Goal: Information Seeking & Learning: Learn about a topic

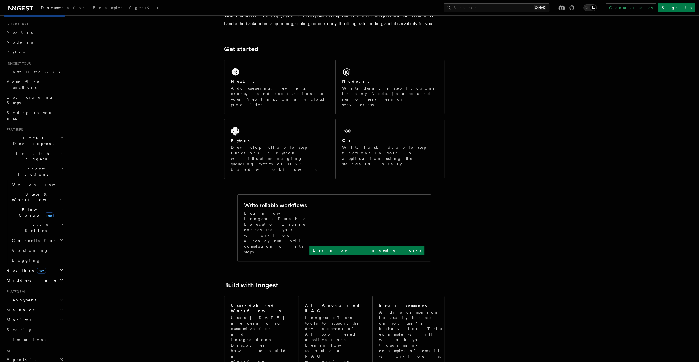
scroll to position [28, 0]
click at [52, 189] on h2 "Flow Control new" at bounding box center [37, 196] width 55 height 15
click at [61, 192] on icon "button" at bounding box center [62, 194] width 3 height 4
click at [38, 133] on h2 "Events & Triggers" at bounding box center [34, 140] width 60 height 15
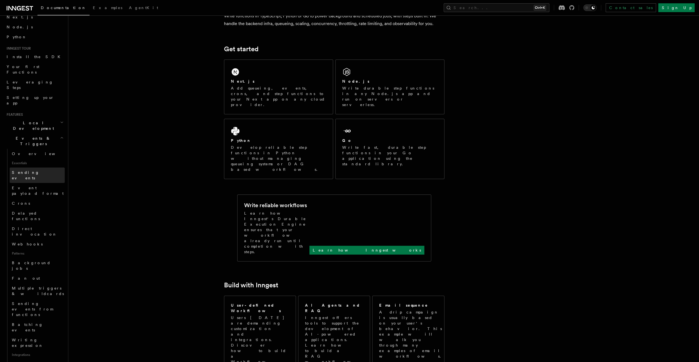
click at [39, 167] on link "Sending events" at bounding box center [37, 174] width 55 height 15
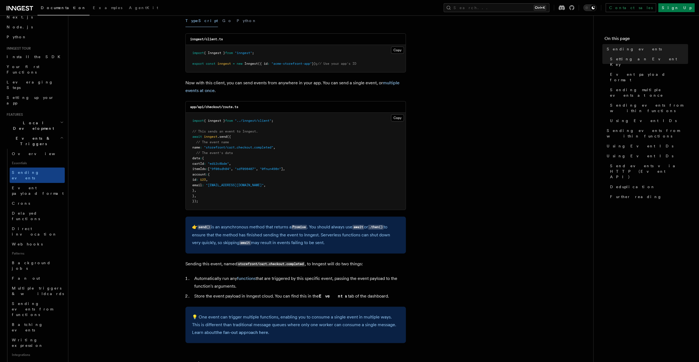
scroll to position [55, 0]
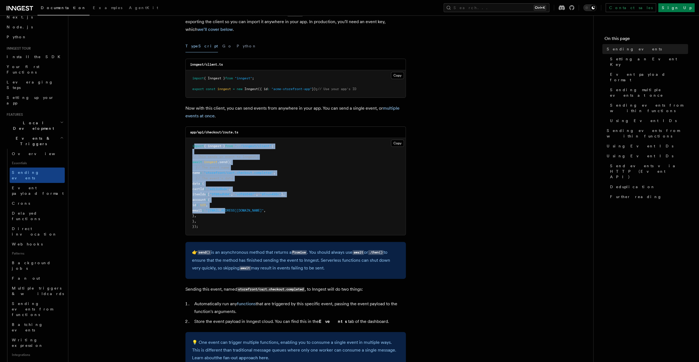
drag, startPoint x: 193, startPoint y: 139, endPoint x: 237, endPoint y: 208, distance: 81.6
click at [237, 208] on pre "import { inngest } from "../inngest/client" ; // This sends an event to Inngest…" at bounding box center [296, 186] width 220 height 97
click at [228, 207] on pre "import { inngest } from "../inngest/client" ; // This sends an event to Inngest…" at bounding box center [296, 186] width 220 height 97
drag, startPoint x: 191, startPoint y: 143, endPoint x: 223, endPoint y: 234, distance: 95.8
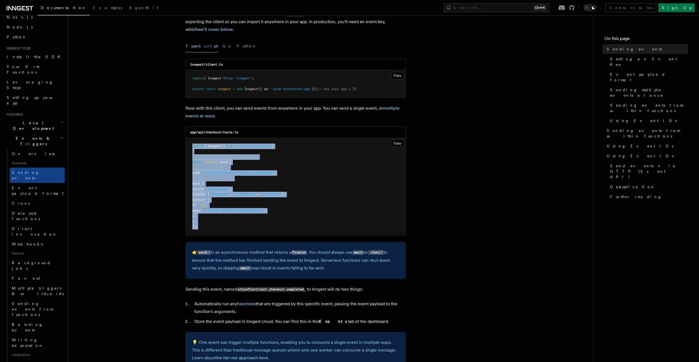
click at [223, 234] on pre "import { inngest } from "../inngest/client" ; // This sends an event to Inngest…" at bounding box center [296, 186] width 220 height 97
click at [220, 225] on pre "import { inngest } from "../inngest/client" ; // This sends an event to Inngest…" at bounding box center [296, 186] width 220 height 97
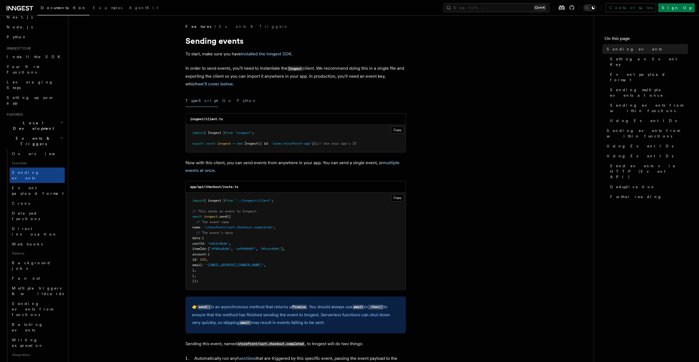
scroll to position [0, 0]
drag, startPoint x: 193, startPoint y: 129, endPoint x: 369, endPoint y: 142, distance: 177.1
click at [369, 142] on pre "import { Inngest } from "inngest" ; export const inngest = new Inngest ({ id : …" at bounding box center [296, 138] width 220 height 27
click at [313, 133] on pre "import { Inngest } from "inngest" ; export const inngest = new Inngest ({ id : …" at bounding box center [296, 138] width 220 height 27
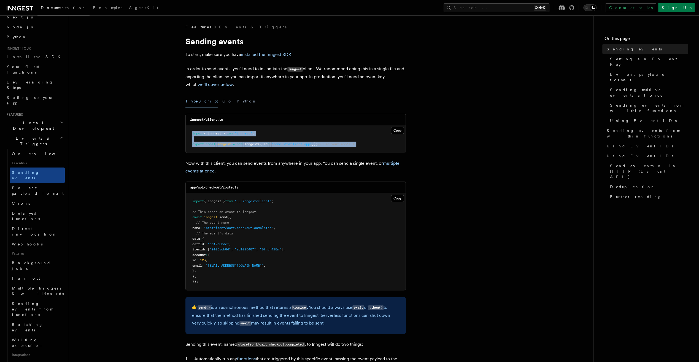
drag, startPoint x: 191, startPoint y: 133, endPoint x: 370, endPoint y: 146, distance: 180.0
click at [370, 146] on pre "import { Inngest } from "inngest" ; export const inngest = new Inngest ({ id : …" at bounding box center [296, 138] width 220 height 27
click at [360, 139] on pre "import { Inngest } from "inngest" ; export const inngest = new Inngest ({ id : …" at bounding box center [296, 138] width 220 height 27
click at [367, 143] on pre "import { Inngest } from "inngest" ; export const inngest = new Inngest ({ id : …" at bounding box center [296, 138] width 220 height 27
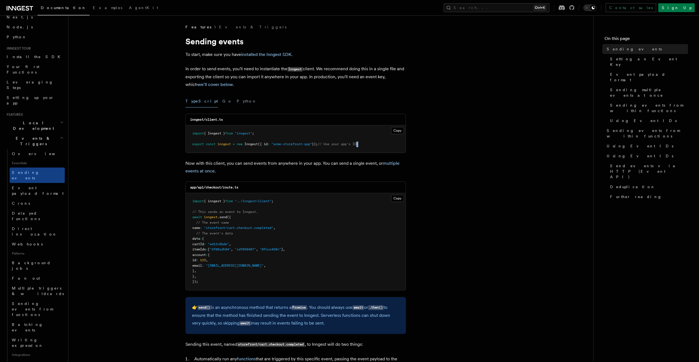
click at [367, 143] on pre "import { Inngest } from "inngest" ; export const inngest = new Inngest ({ id : …" at bounding box center [296, 138] width 220 height 27
click at [33, 239] on link "Webhooks" at bounding box center [37, 244] width 55 height 10
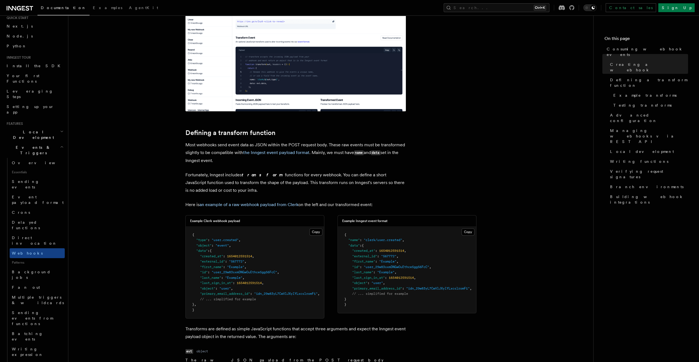
scroll to position [110, 0]
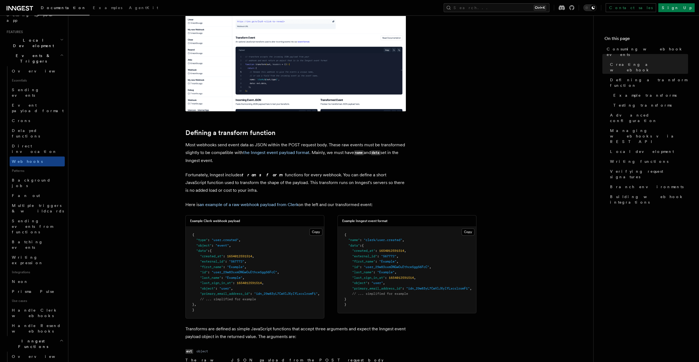
click at [35, 362] on span "Steps & Workflows" at bounding box center [36, 369] width 52 height 11
click at [36, 361] on h2 "Steps & Workflows" at bounding box center [37, 368] width 55 height 15
click at [37, 336] on h2 "Inngest Functions" at bounding box center [34, 343] width 60 height 15
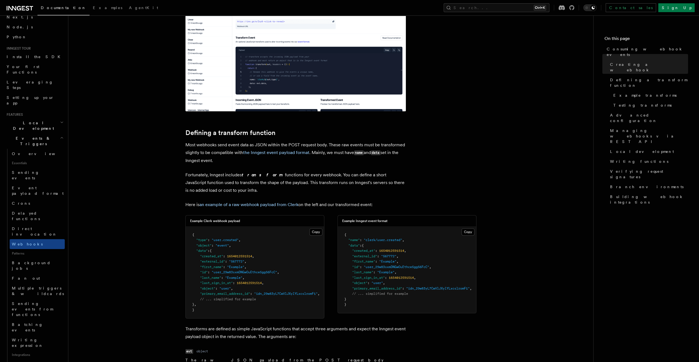
click at [32, 136] on span "Events & Triggers" at bounding box center [32, 141] width 56 height 11
click at [307, 340] on p "Transforms are defined as simple JavaScript functions that accept three argumen…" at bounding box center [295, 332] width 220 height 15
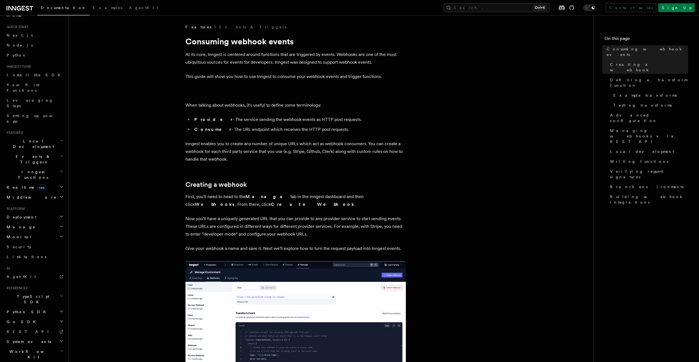
scroll to position [0, 0]
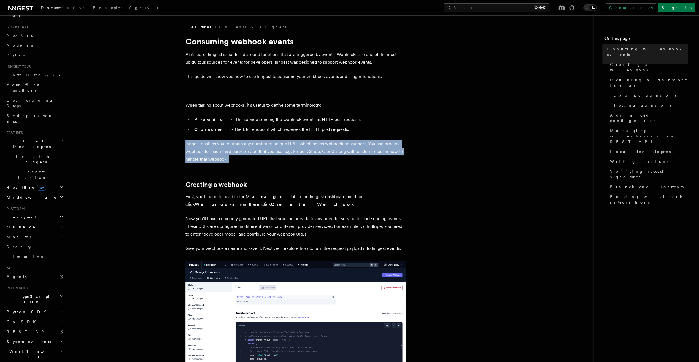
drag, startPoint x: 255, startPoint y: 134, endPoint x: 233, endPoint y: 140, distance: 22.6
click at [243, 147] on p "Inngest enables you to create any number of unique URLs which act as webhook co…" at bounding box center [295, 151] width 220 height 23
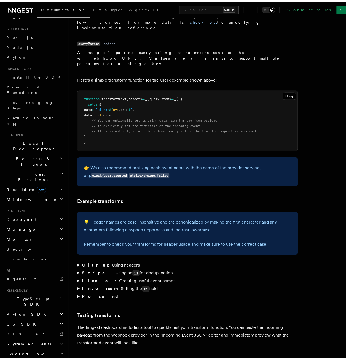
scroll to position [771, 0]
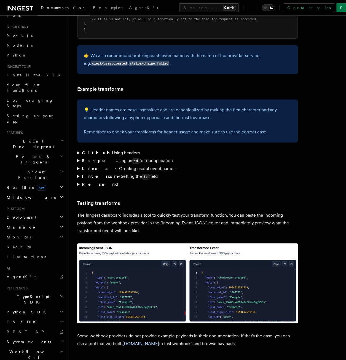
click at [164, 211] on p "The Inngest dashboard includes a tool to quickly test your transform function. …" at bounding box center [187, 222] width 220 height 23
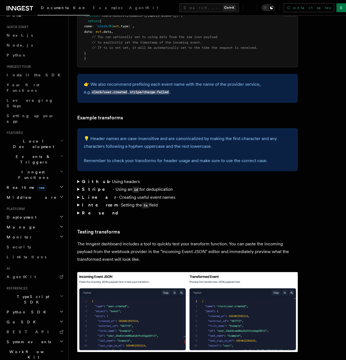
scroll to position [798, 0]
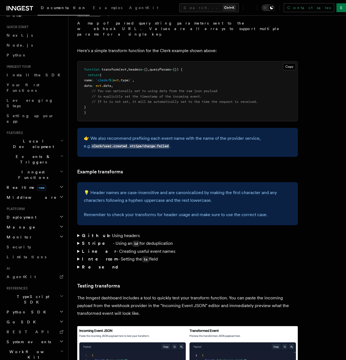
click at [77, 219] on div "Features Events & Triggers Consuming webhook events At its core, Inngest is cen…" at bounding box center [206, 330] width 277 height 2256
click at [78, 239] on summary "Stripe - Using an id for deduplication" at bounding box center [187, 243] width 220 height 8
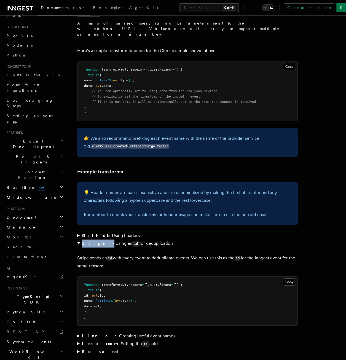
click at [78, 239] on summary "Stripe - Using an id for deduplication" at bounding box center [187, 243] width 220 height 8
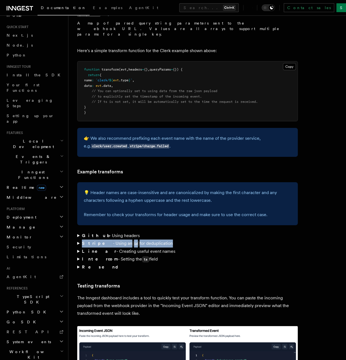
click at [78, 239] on summary "Stripe - Using an id for deduplication" at bounding box center [187, 243] width 220 height 8
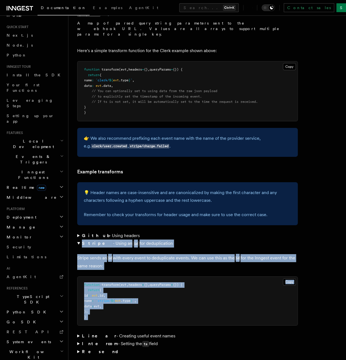
click at [126, 239] on summary "Stripe - Using an id for deduplication" at bounding box center [187, 243] width 220 height 8
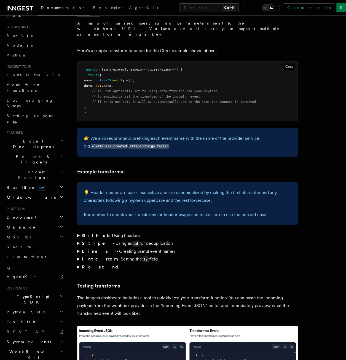
click at [75, 223] on div "Features Events & Triggers Consuming webhook events At its core, Inngest is cen…" at bounding box center [206, 330] width 277 height 2256
click at [78, 239] on summary "Stripe - Using an id for deduplication" at bounding box center [187, 243] width 220 height 8
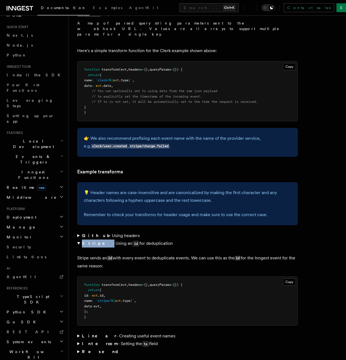
click at [78, 239] on summary "Stripe - Using an id for deduplication" at bounding box center [187, 243] width 220 height 8
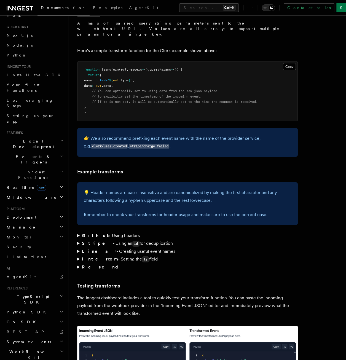
click at [78, 239] on summary "Stripe - Using an id for deduplication" at bounding box center [187, 243] width 220 height 8
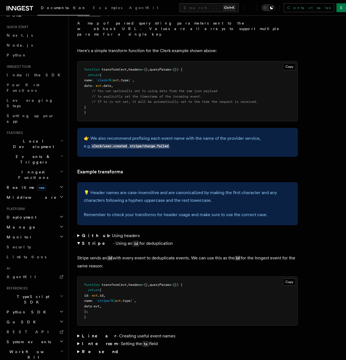
click at [87, 240] on strong "Stripe" at bounding box center [97, 242] width 31 height 5
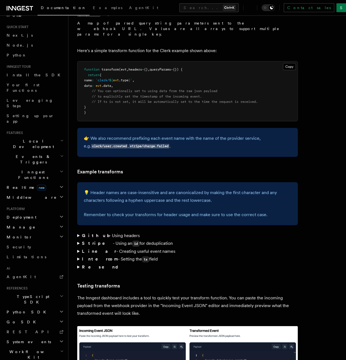
click at [80, 239] on summary "Stripe - Using an id for deduplication" at bounding box center [187, 243] width 220 height 8
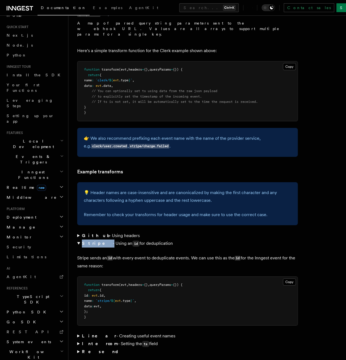
click at [80, 239] on summary "Stripe - Using an id for deduplication" at bounding box center [187, 243] width 220 height 8
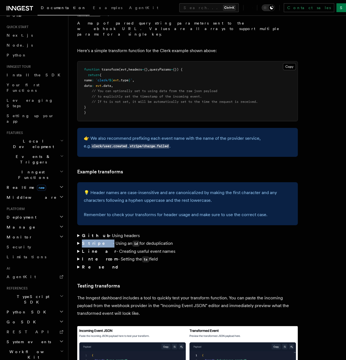
drag, startPoint x: 80, startPoint y: 220, endPoint x: 90, endPoint y: 221, distance: 9.2
click at [90, 240] on strong "Stripe" at bounding box center [97, 242] width 31 height 5
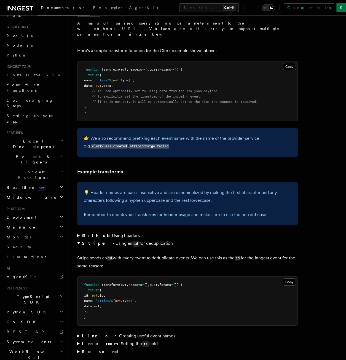
click at [102, 239] on summary "Stripe - Using an id for deduplication" at bounding box center [187, 243] width 220 height 8
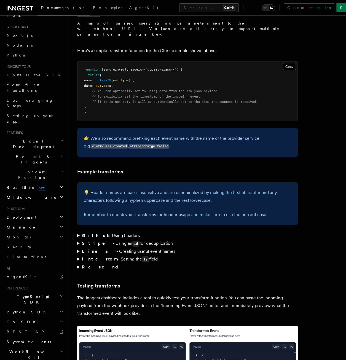
click at [88, 240] on strong "Stripe" at bounding box center [97, 242] width 31 height 5
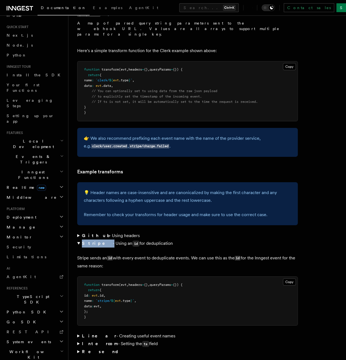
click at [88, 240] on strong "Stripe" at bounding box center [97, 242] width 31 height 5
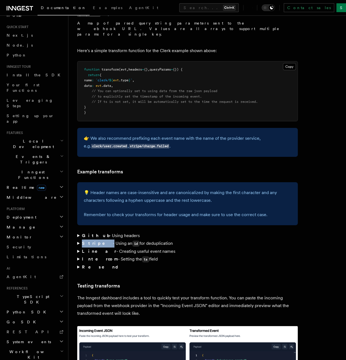
click at [86, 240] on strong "Stripe" at bounding box center [97, 242] width 31 height 5
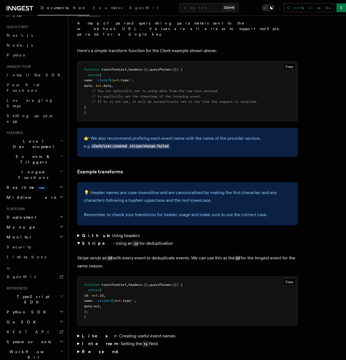
click at [106, 239] on summary "Stripe - Using an id for deduplication" at bounding box center [187, 243] width 220 height 8
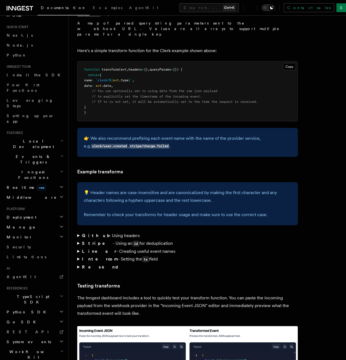
click at [89, 240] on strong "Stripe" at bounding box center [97, 242] width 31 height 5
drag, startPoint x: 89, startPoint y: 221, endPoint x: 105, endPoint y: 223, distance: 16.4
click at [105, 239] on summary "Stripe - Using an id for deduplication" at bounding box center [187, 243] width 220 height 8
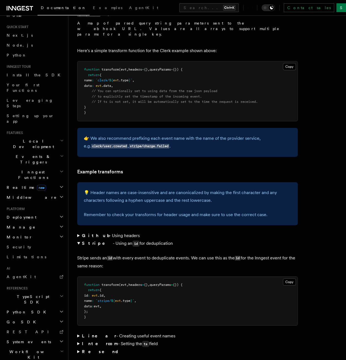
click at [112, 239] on summary "Stripe - Using an id for deduplication" at bounding box center [187, 243] width 220 height 8
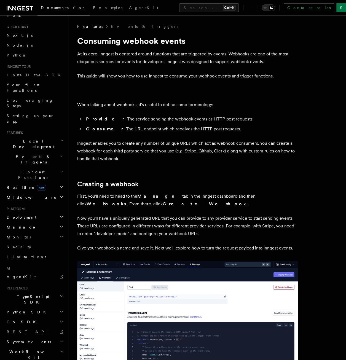
scroll to position [0, 0]
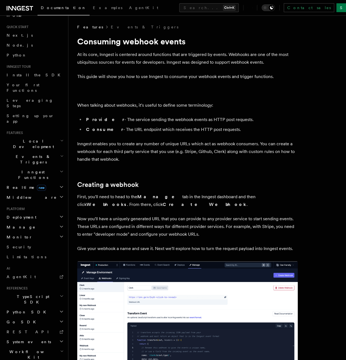
click at [35, 182] on h2 "Realtime new" at bounding box center [34, 187] width 60 height 10
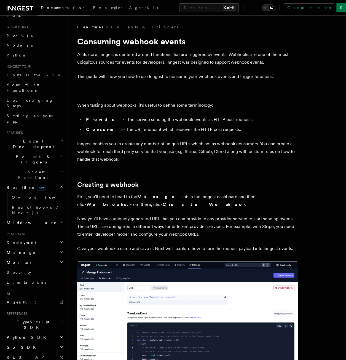
click at [35, 182] on h2 "Realtime new" at bounding box center [34, 187] width 60 height 10
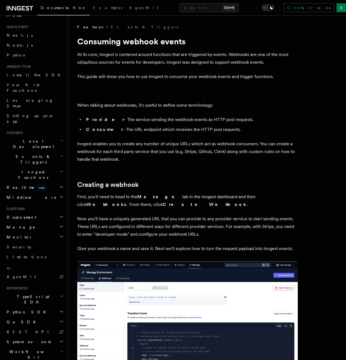
click at [35, 182] on h2 "Realtime new" at bounding box center [34, 187] width 60 height 10
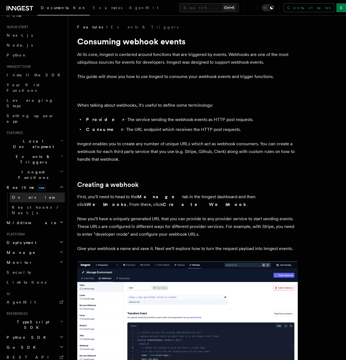
click at [28, 195] on span "Overview" at bounding box center [40, 197] width 57 height 4
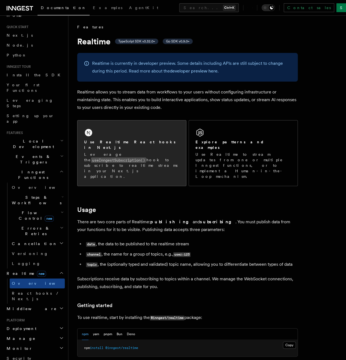
click at [167, 151] on p "Leverage the useInngestSubscription() hook to subscribe to realtime streams in …" at bounding box center [131, 165] width 95 height 28
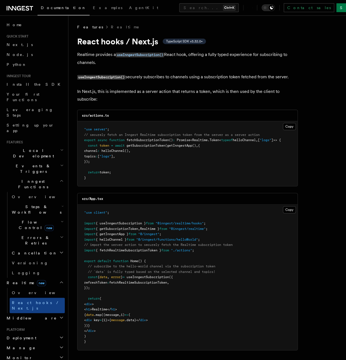
click at [14, 6] on icon at bounding box center [20, 8] width 26 height 7
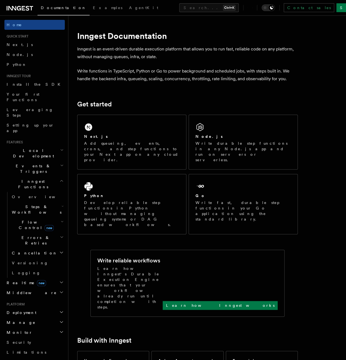
click at [22, 219] on span "Flow Control new" at bounding box center [35, 224] width 51 height 11
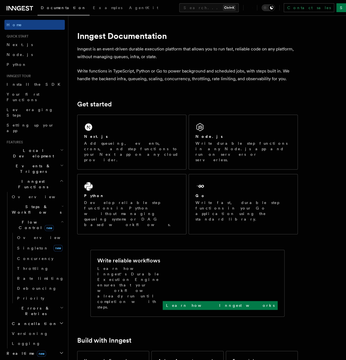
click at [22, 219] on span "Flow Control new" at bounding box center [35, 224] width 51 height 11
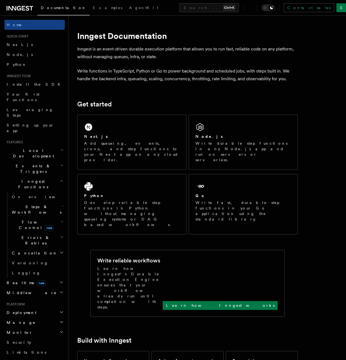
click at [22, 219] on span "Flow Control new" at bounding box center [35, 224] width 51 height 11
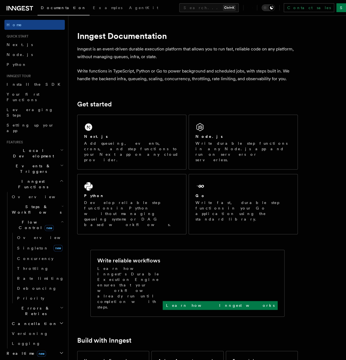
click at [22, 219] on span "Flow Control new" at bounding box center [35, 224] width 51 height 11
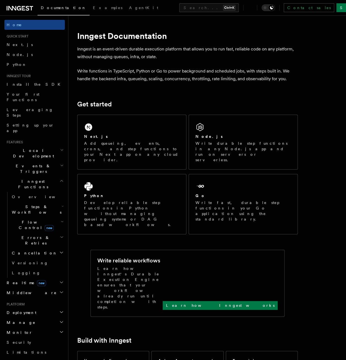
click at [18, 178] on span "Inngest Functions" at bounding box center [31, 183] width 55 height 11
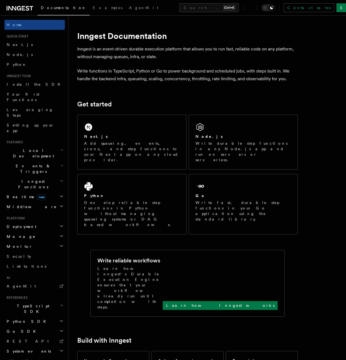
click at [23, 176] on h2 "Inngest Functions" at bounding box center [34, 183] width 60 height 15
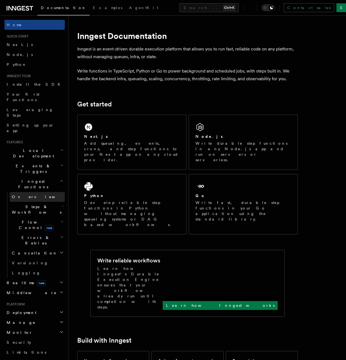
click at [19, 194] on span "Overview" at bounding box center [40, 197] width 57 height 6
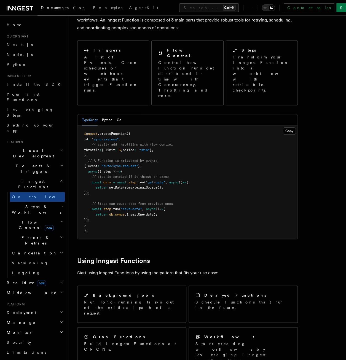
scroll to position [28, 0]
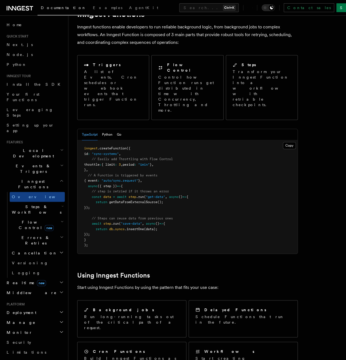
click at [20, 176] on h2 "Inngest Functions" at bounding box center [34, 183] width 60 height 15
click at [37, 280] on span "new" at bounding box center [41, 283] width 9 height 6
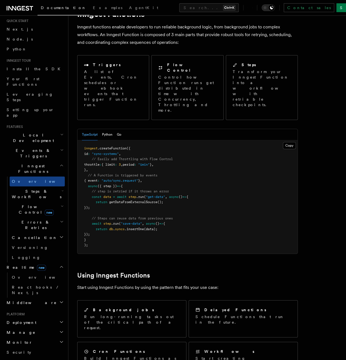
scroll to position [55, 0]
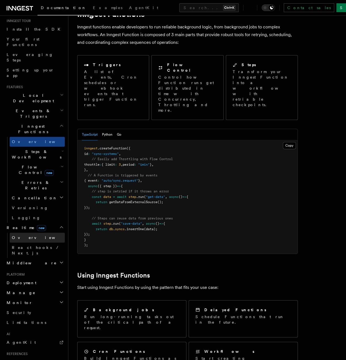
click at [20, 235] on span "Overview" at bounding box center [40, 237] width 57 height 4
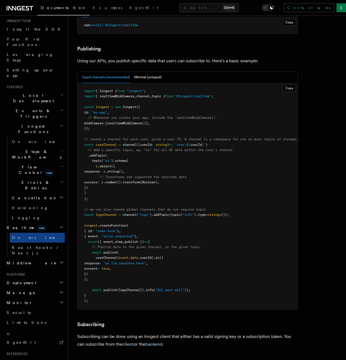
scroll to position [331, 0]
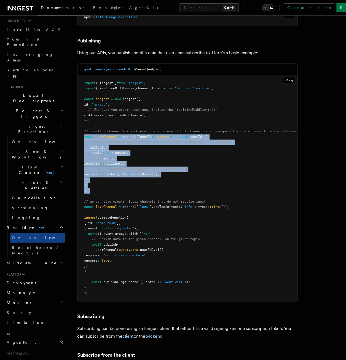
drag, startPoint x: 118, startPoint y: 180, endPoint x: 79, endPoint y: 116, distance: 74.9
click at [79, 116] on pre "import { Inngest } from "inngest" ; import { realtimeMiddleware , channel , top…" at bounding box center [187, 188] width 220 height 226
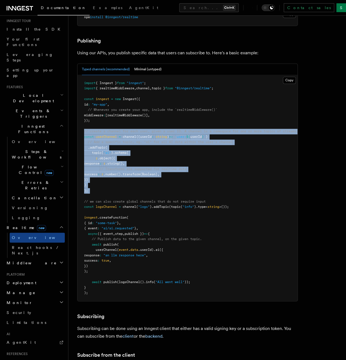
drag, startPoint x: 79, startPoint y: 116, endPoint x: 119, endPoint y: 145, distance: 49.2
click at [103, 161] on span at bounding box center [102, 163] width 2 height 4
click at [127, 167] on span "// Transforms are supported for realtime data" at bounding box center [142, 169] width 87 height 4
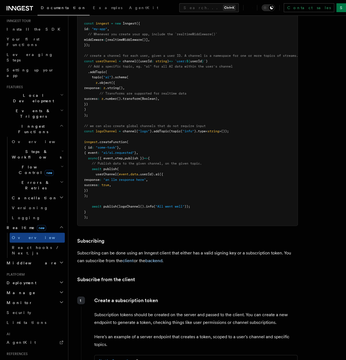
scroll to position [413, 0]
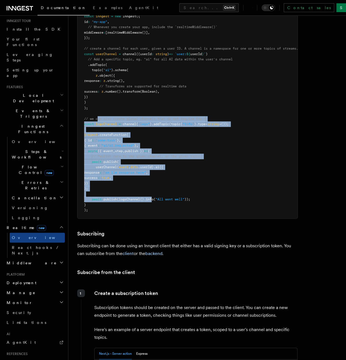
drag, startPoint x: 154, startPoint y: 182, endPoint x: 98, endPoint y: 100, distance: 99.0
click at [98, 100] on code "import { Inngest } from "inngest" ; import { realtimeMiddleware , channel , top…" at bounding box center [191, 104] width 214 height 213
drag, startPoint x: 98, startPoint y: 100, endPoint x: 123, endPoint y: 117, distance: 30.5
click at [123, 132] on span ".createFunction" at bounding box center [112, 134] width 29 height 4
click at [128, 143] on span ""ai/ai.requested"" at bounding box center [117, 145] width 33 height 4
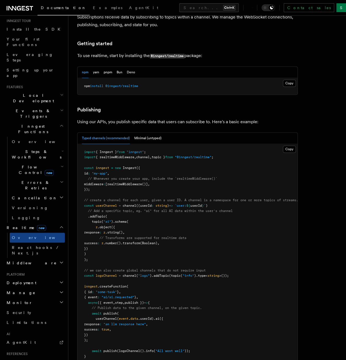
scroll to position [275, 0]
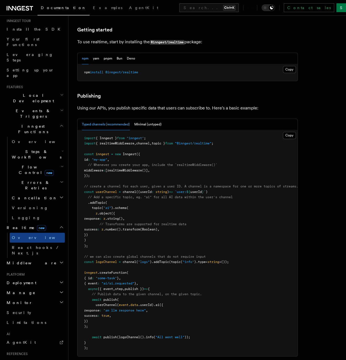
drag, startPoint x: 118, startPoint y: 227, endPoint x: 72, endPoint y: 187, distance: 60.5
drag, startPoint x: 72, startPoint y: 187, endPoint x: 109, endPoint y: 199, distance: 38.3
click at [109, 199] on pre "import { Inngest } from "inngest" ; import { realtimeMiddleware , channel , top…" at bounding box center [187, 243] width 220 height 226
click at [132, 223] on pre "import { Inngest } from "inngest" ; import { realtimeMiddleware , channel , top…" at bounding box center [187, 243] width 220 height 226
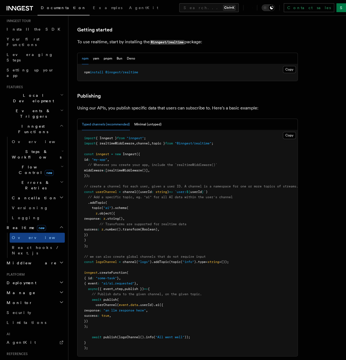
click at [131, 229] on pre "import { Inngest } from "inngest" ; import { realtimeMiddleware , channel , top…" at bounding box center [187, 243] width 220 height 226
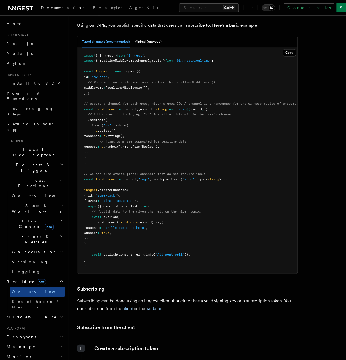
scroll to position [0, 0]
click at [21, 315] on span "Middleware" at bounding box center [30, 318] width 52 height 6
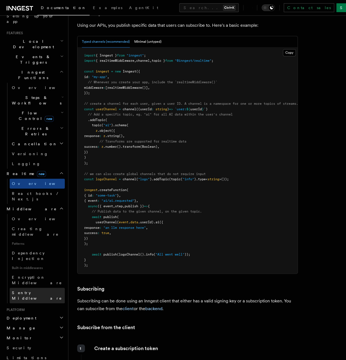
scroll to position [110, 0]
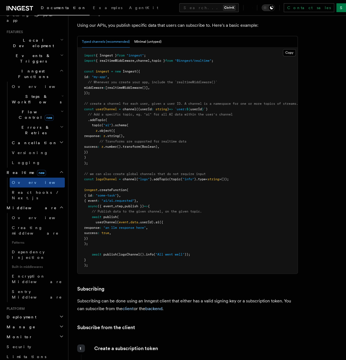
click at [33, 203] on h2 "Middleware" at bounding box center [34, 208] width 60 height 10
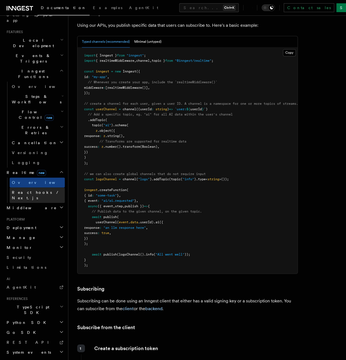
scroll to position [101, 0]
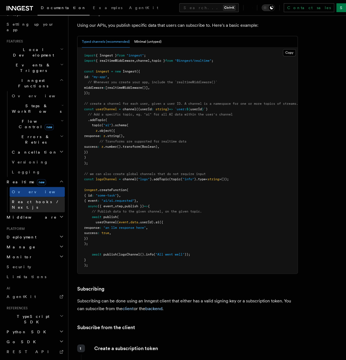
click at [32, 199] on span "React hooks / Next.js" at bounding box center [36, 204] width 49 height 10
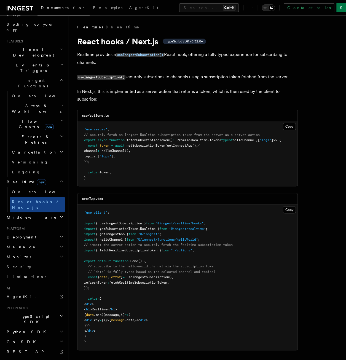
click at [29, 212] on h2 "Middleware" at bounding box center [34, 217] width 60 height 10
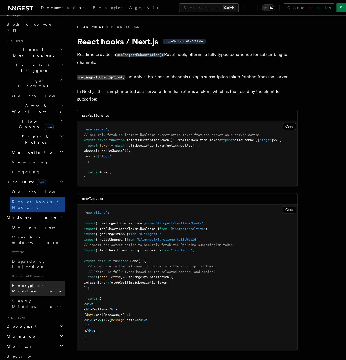
click at [49, 283] on span "Encryption Middleware" at bounding box center [37, 288] width 50 height 10
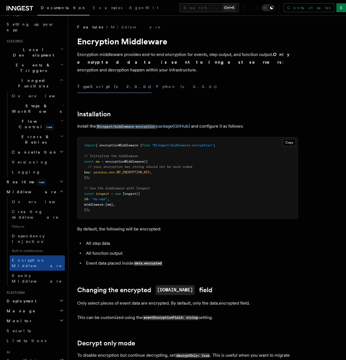
drag, startPoint x: 116, startPoint y: 195, endPoint x: 90, endPoint y: 189, distance: 26.5
click at [90, 189] on pre "import { encryptionMiddleware } from "@inngest/middleware-encryption" ; // Init…" at bounding box center [187, 177] width 220 height 81
drag, startPoint x: 90, startPoint y: 189, endPoint x: 114, endPoint y: 210, distance: 32.4
click at [114, 210] on pre "import { encryptionMiddleware } from "@inngest/middleware-encryption" ; // Init…" at bounding box center [187, 177] width 220 height 81
click at [112, 208] on pre "import { encryptionMiddleware } from "@inngest/middleware-encryption" ; // Init…" at bounding box center [187, 177] width 220 height 81
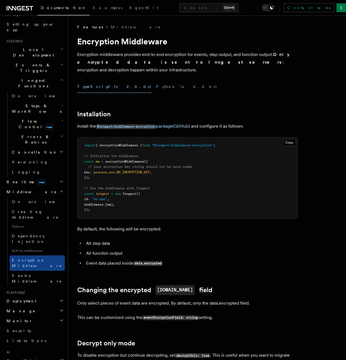
click at [113, 204] on pre "import { encryptionMiddleware } from "@inngest/middleware-encryption" ; // Init…" at bounding box center [187, 177] width 220 height 81
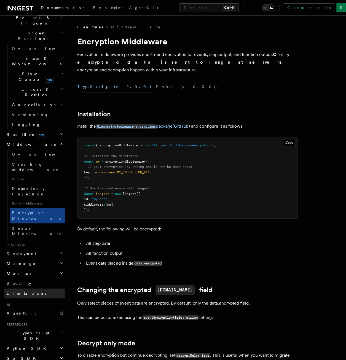
click at [28, 288] on link "Limitations" at bounding box center [34, 293] width 60 height 10
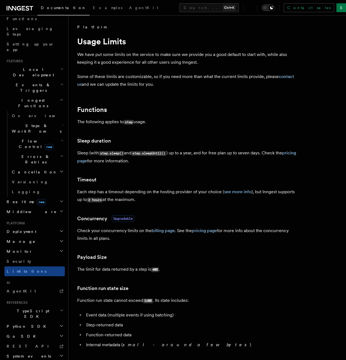
click at [118, 231] on p "Check your concurrency limits on the billing page . See the pricing page for mo…" at bounding box center [187, 234] width 220 height 15
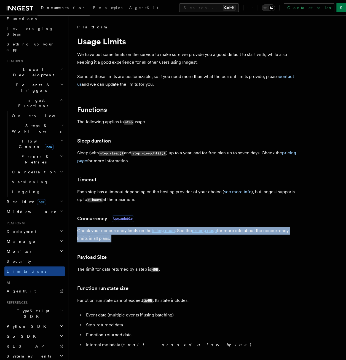
click at [118, 231] on p "Check your concurrency limits on the billing page . See the pricing page for mo…" at bounding box center [187, 234] width 220 height 15
drag, startPoint x: 118, startPoint y: 231, endPoint x: 126, endPoint y: 231, distance: 7.5
click at [126, 231] on p "Check your concurrency limits on the billing page . See the pricing page for mo…" at bounding box center [187, 234] width 220 height 15
click at [107, 231] on p "Check your concurrency limits on the billing page . See the pricing page for mo…" at bounding box center [187, 234] width 220 height 15
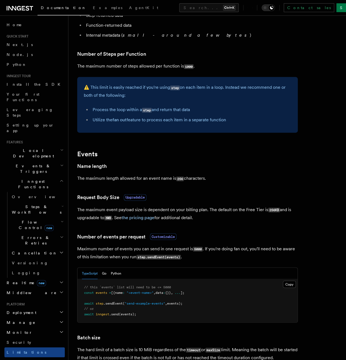
scroll to position [283, 0]
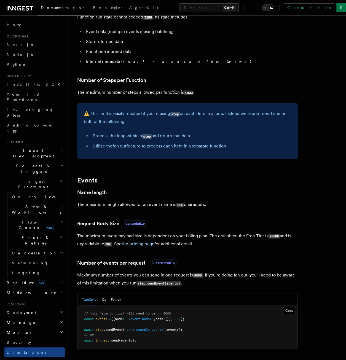
click at [40, 176] on h2 "Inngest Functions" at bounding box center [34, 183] width 60 height 15
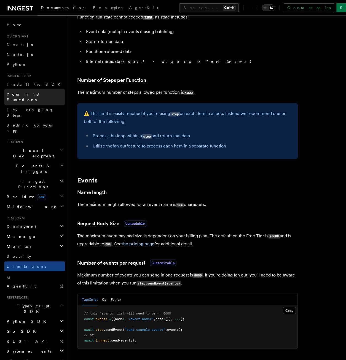
click at [33, 91] on span "Your first Functions" at bounding box center [36, 96] width 58 height 11
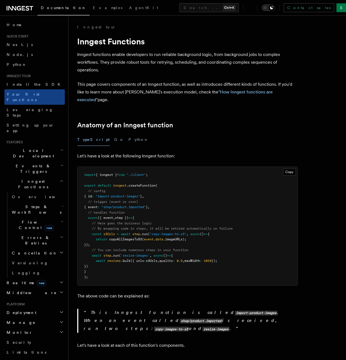
click at [38, 122] on div "Home Quick start Next.js Node.js Python Inngest tour Install the SDK Your first…" at bounding box center [34, 256] width 60 height 473
click at [34, 98] on link "Your first Functions" at bounding box center [34, 96] width 60 height 15
click at [41, 176] on h2 "Inngest Functions" at bounding box center [34, 183] width 60 height 15
click at [39, 161] on h2 "Events & Triggers" at bounding box center [34, 168] width 60 height 15
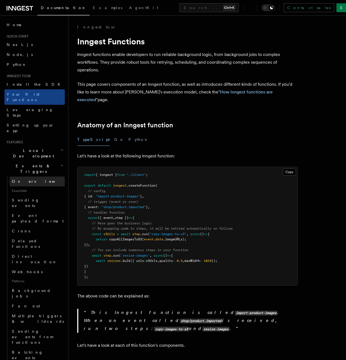
click at [41, 176] on link "Overview" at bounding box center [37, 181] width 55 height 10
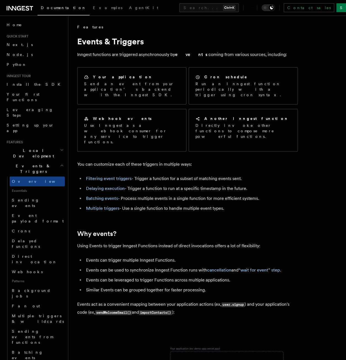
click at [42, 161] on h2 "Events & Triggers" at bounding box center [34, 168] width 60 height 15
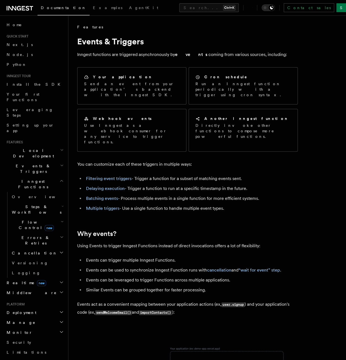
click at [42, 176] on h2 "Inngest Functions" at bounding box center [34, 183] width 60 height 15
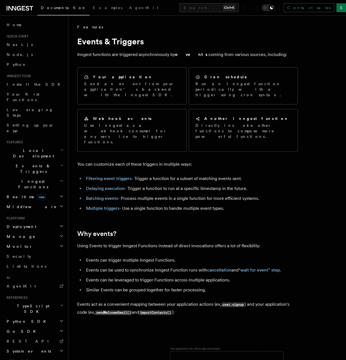
click at [45, 192] on h2 "Realtime new" at bounding box center [34, 197] width 60 height 10
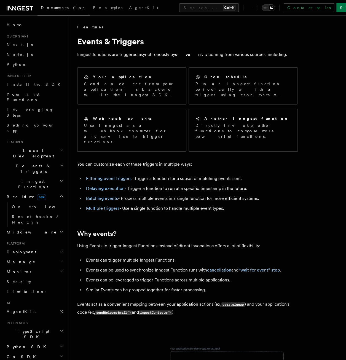
click at [45, 192] on h2 "Realtime new" at bounding box center [34, 197] width 60 height 10
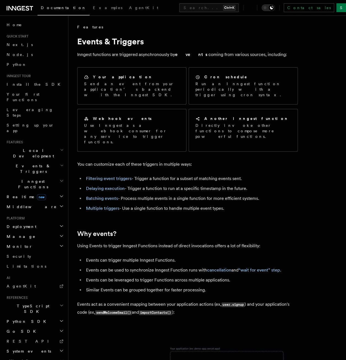
click at [40, 145] on h2 "Local Development" at bounding box center [34, 152] width 60 height 15
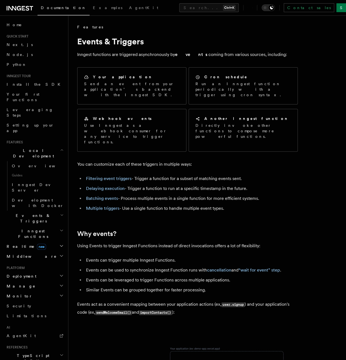
click at [40, 145] on h2 "Local Development" at bounding box center [34, 152] width 60 height 15
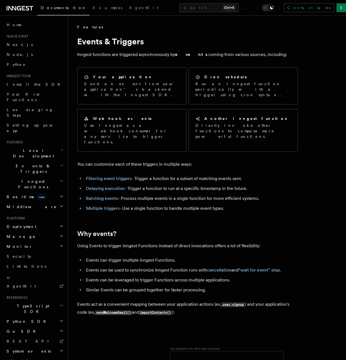
click at [35, 192] on h2 "Realtime new" at bounding box center [34, 197] width 60 height 10
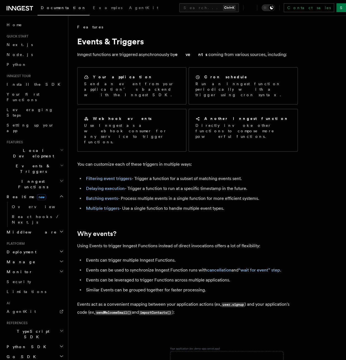
click at [36, 176] on h2 "Inngest Functions" at bounding box center [34, 183] width 60 height 15
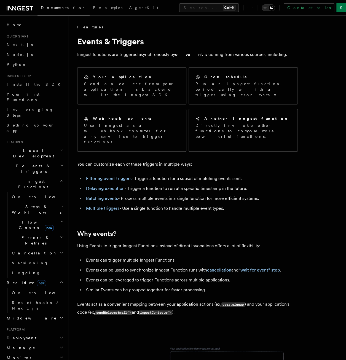
click at [35, 178] on span "Inngest Functions" at bounding box center [31, 183] width 55 height 11
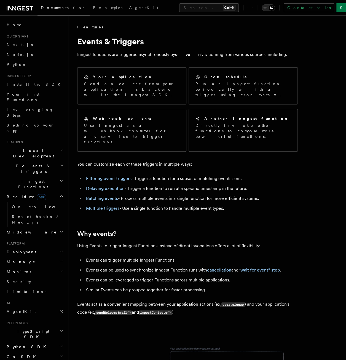
click at [34, 192] on h2 "Realtime new" at bounding box center [34, 197] width 60 height 10
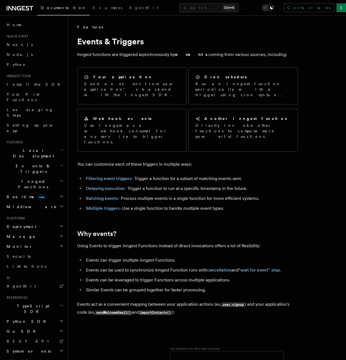
click at [34, 163] on span "Events & Triggers" at bounding box center [32, 168] width 56 height 11
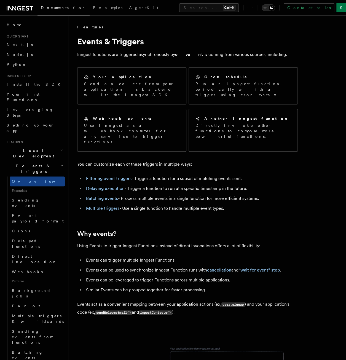
click at [34, 148] on span "Local Development" at bounding box center [32, 153] width 56 height 11
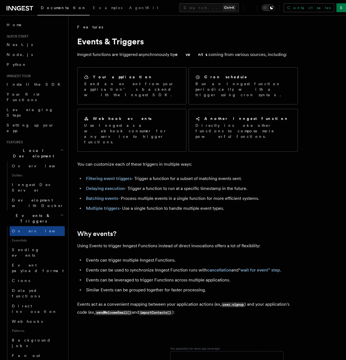
click at [34, 148] on span "Local Development" at bounding box center [32, 153] width 56 height 11
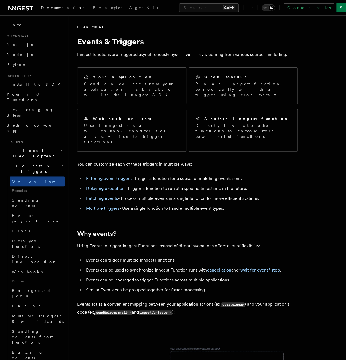
click at [34, 163] on span "Events & Triggers" at bounding box center [32, 168] width 56 height 11
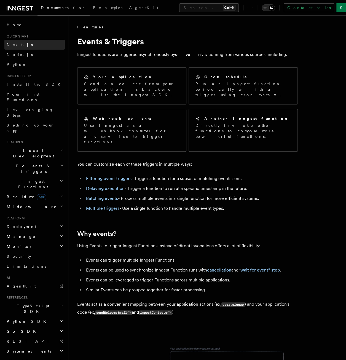
click at [22, 46] on link "Next.js" at bounding box center [34, 45] width 60 height 10
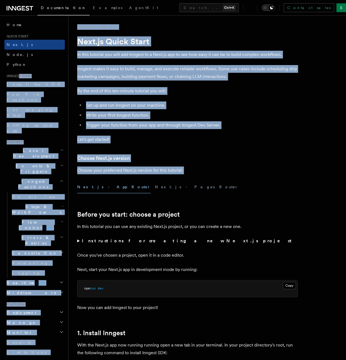
drag, startPoint x: 15, startPoint y: 79, endPoint x: -103, endPoint y: 196, distance: 166.1
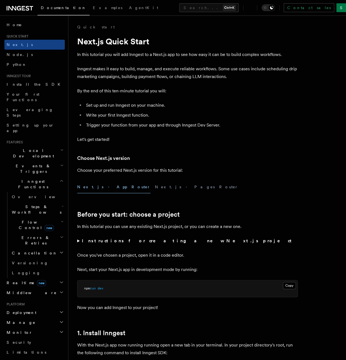
click at [23, 261] on span "Versioning" at bounding box center [30, 263] width 36 height 4
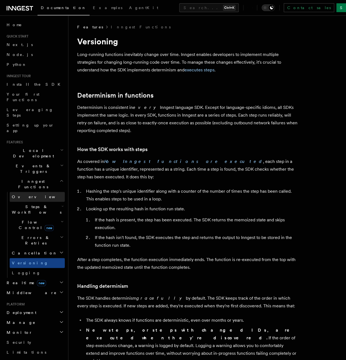
click at [33, 192] on link "Overview" at bounding box center [37, 197] width 55 height 10
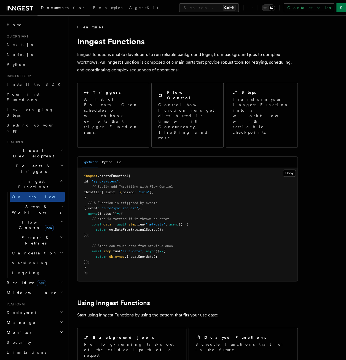
click at [35, 178] on span "Inngest Functions" at bounding box center [31, 183] width 55 height 11
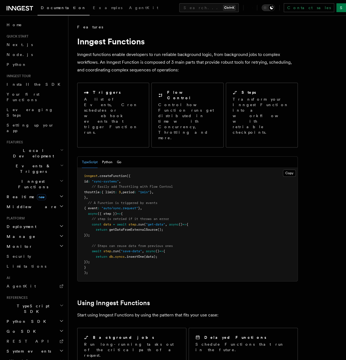
click at [43, 192] on h2 "Realtime new" at bounding box center [34, 197] width 60 height 10
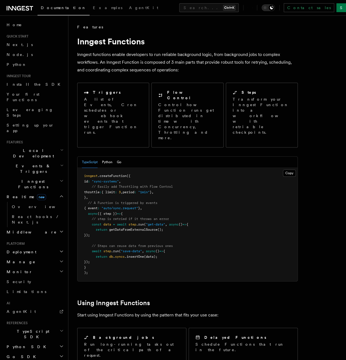
click at [43, 192] on h2 "Realtime new" at bounding box center [34, 197] width 60 height 10
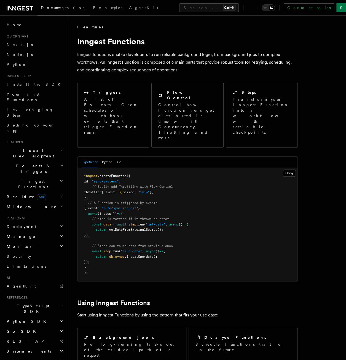
click at [44, 241] on h2 "Monitor" at bounding box center [34, 246] width 60 height 10
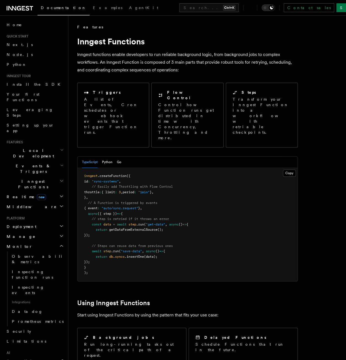
click at [44, 241] on h2 "Monitor" at bounding box center [34, 246] width 60 height 10
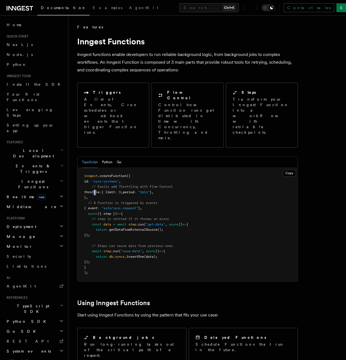
click at [95, 190] on span "throttle" at bounding box center [91, 192] width 15 height 4
click at [155, 254] on span "(data);" at bounding box center [150, 256] width 13 height 4
drag, startPoint x: 123, startPoint y: 247, endPoint x: 81, endPoint y: 157, distance: 99.7
click at [81, 168] on pre "inngest .createFunction ({ id : "sync-systems" , // Easily add Throttling with …" at bounding box center [187, 224] width 220 height 113
drag, startPoint x: 81, startPoint y: 157, endPoint x: 102, endPoint y: 182, distance: 32.5
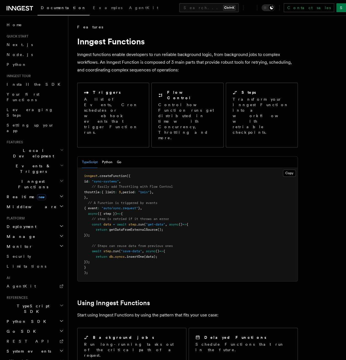
click at [100, 177] on pre "inngest .createFunction ({ id : "sync-systems" , // Easily add Throttling with …" at bounding box center [187, 224] width 220 height 113
click at [124, 244] on span "// Steps can reuse data from previous ones" at bounding box center [132, 246] width 81 height 4
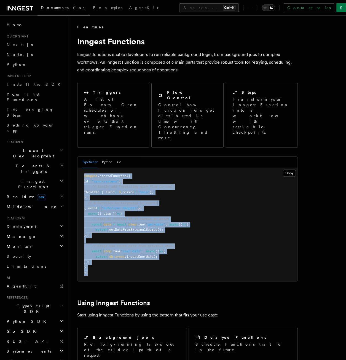
drag, startPoint x: 115, startPoint y: 251, endPoint x: 81, endPoint y: 151, distance: 106.1
click at [81, 168] on pre "inngest .createFunction ({ id : "sync-systems" , // Easily add Throttling with …" at bounding box center [187, 224] width 220 height 113
drag, startPoint x: 81, startPoint y: 151, endPoint x: 95, endPoint y: 164, distance: 19.5
click at [96, 185] on span "// Easily add Throttling with Flow Control" at bounding box center [132, 187] width 81 height 4
click at [87, 179] on span "id" at bounding box center [86, 181] width 4 height 4
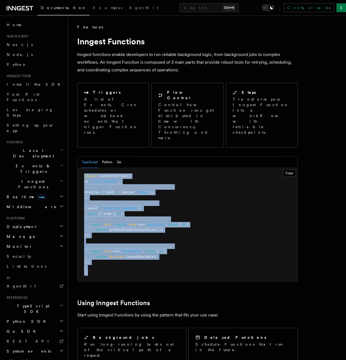
drag, startPoint x: 84, startPoint y: 153, endPoint x: 111, endPoint y: 257, distance: 107.8
click at [111, 257] on pre "inngest .createFunction ({ id : "sync-systems" , // Easily add Throttling with …" at bounding box center [187, 224] width 220 height 113
drag, startPoint x: 111, startPoint y: 257, endPoint x: 106, endPoint y: 247, distance: 11.8
click at [106, 247] on pre "inngest .createFunction ({ id : "sync-systems" , // Easily add Throttling with …" at bounding box center [187, 224] width 220 height 113
click at [115, 179] on span ""sync-systems"" at bounding box center [105, 181] width 27 height 4
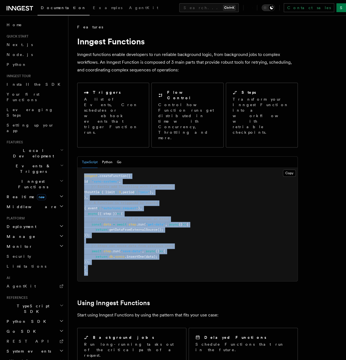
drag, startPoint x: 78, startPoint y: 154, endPoint x: 131, endPoint y: 245, distance: 105.6
click at [131, 245] on div "Features Inngest Functions Inngest functions enable developers to run reliable …" at bounding box center [206, 359] width 277 height 718
drag, startPoint x: 131, startPoint y: 245, endPoint x: 130, endPoint y: 242, distance: 4.1
click at [131, 242] on pre "inngest .createFunction ({ id : "sync-systems" , // Easily add Throttling with …" at bounding box center [187, 224] width 220 height 113
click at [108, 242] on pre "inngest .createFunction ({ id : "sync-systems" , // Easily add Throttling with …" at bounding box center [187, 224] width 220 height 113
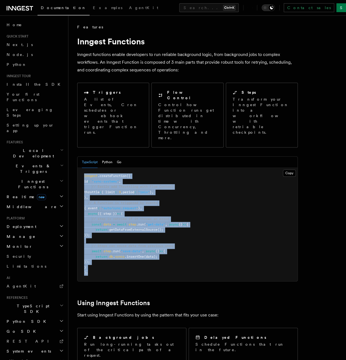
drag, startPoint x: 107, startPoint y: 253, endPoint x: 84, endPoint y: 153, distance: 102.3
click at [84, 168] on pre "inngest .createFunction ({ id : "sync-systems" , // Easily add Throttling with …" at bounding box center [187, 224] width 220 height 113
click at [85, 174] on span "inngest" at bounding box center [90, 176] width 13 height 4
click at [84, 174] on span "inngest" at bounding box center [90, 176] width 13 height 4
click at [86, 174] on span "inngest" at bounding box center [90, 176] width 13 height 4
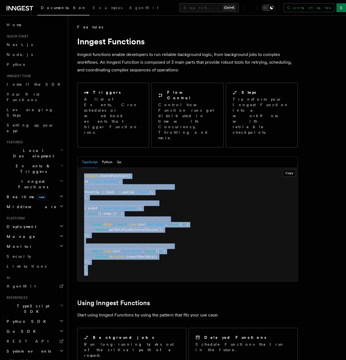
drag, startPoint x: 83, startPoint y: 152, endPoint x: 102, endPoint y: 254, distance: 103.8
click at [102, 254] on pre "inngest .createFunction ({ id : "sync-systems" , // Easily add Throttling with …" at bounding box center [187, 224] width 220 height 113
click at [102, 251] on pre "inngest .createFunction ({ id : "sync-systems" , // Easily add Throttling with …" at bounding box center [187, 224] width 220 height 113
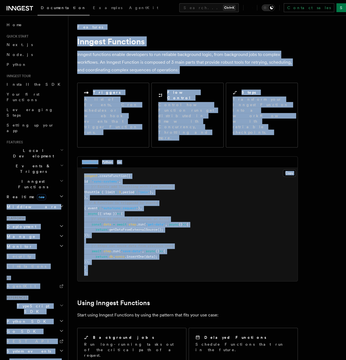
drag, startPoint x: 102, startPoint y: 248, endPoint x: 66, endPoint y: 159, distance: 96.7
click at [68, 159] on div "Search... Documentation Examples AgentKit Home Quick start Next.js Node.js Pyth…" at bounding box center [206, 359] width 277 height 718
drag, startPoint x: 66, startPoint y: 159, endPoint x: 92, endPoint y: 165, distance: 27.0
click at [98, 190] on span "throttle" at bounding box center [91, 192] width 15 height 4
drag, startPoint x: 87, startPoint y: 156, endPoint x: 83, endPoint y: 153, distance: 5.2
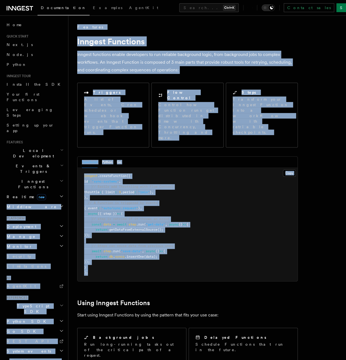
click at [87, 168] on pre "inngest .createFunction ({ id : "sync-systems" , // Easily add Throttling with …" at bounding box center [187, 224] width 220 height 113
click at [83, 168] on pre "inngest .createFunction ({ id : "sync-systems" , // Easily add Throttling with …" at bounding box center [187, 224] width 220 height 113
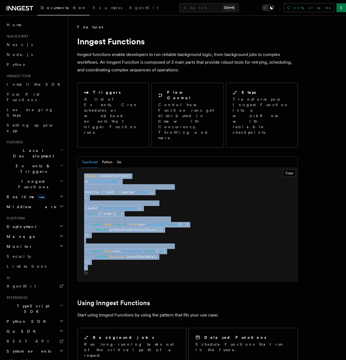
drag, startPoint x: 83, startPoint y: 153, endPoint x: 103, endPoint y: 247, distance: 95.8
click at [103, 247] on pre "inngest .createFunction ({ id : "sync-systems" , // Easily add Throttling with …" at bounding box center [187, 224] width 220 height 113
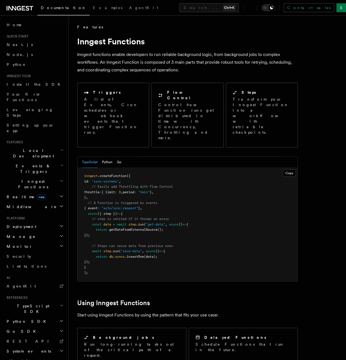
drag, startPoint x: 103, startPoint y: 247, endPoint x: 101, endPoint y: 250, distance: 4.3
click at [101, 250] on pre "inngest .createFunction ({ id : "sync-systems" , // Easily add Throttling with …" at bounding box center [187, 224] width 220 height 113
click at [32, 202] on h2 "Middleware" at bounding box center [34, 207] width 60 height 10
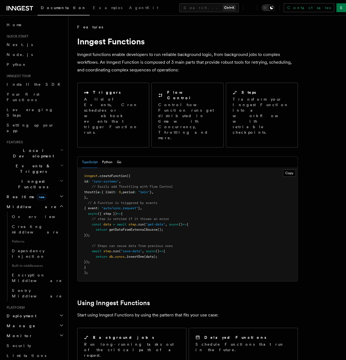
click at [33, 192] on h2 "Realtime new" at bounding box center [34, 197] width 60 height 10
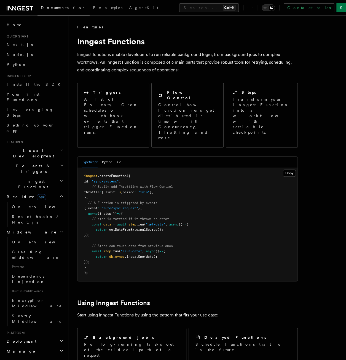
click at [33, 192] on h2 "Realtime new" at bounding box center [34, 197] width 60 height 10
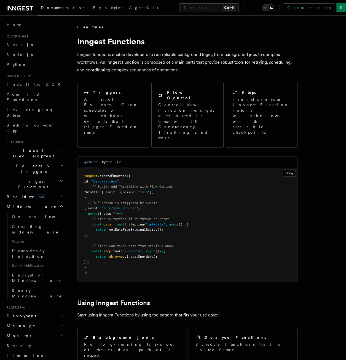
click at [29, 202] on h2 "Middleware" at bounding box center [34, 207] width 60 height 10
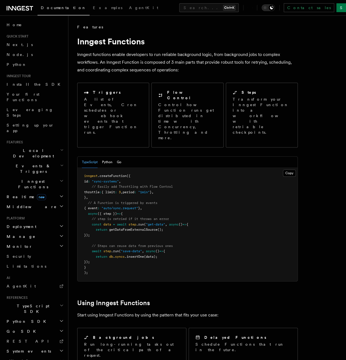
click at [34, 178] on span "Inngest Functions" at bounding box center [31, 183] width 55 height 11
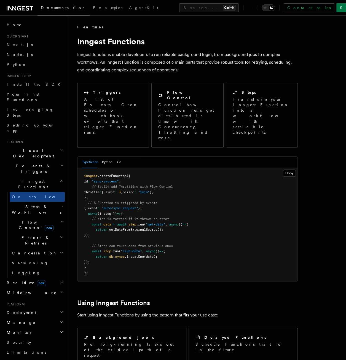
click at [34, 178] on span "Inngest Functions" at bounding box center [31, 183] width 55 height 11
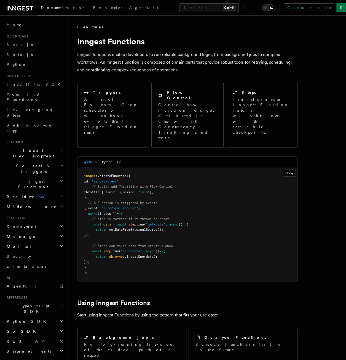
click at [36, 163] on span "Events & Triggers" at bounding box center [32, 168] width 56 height 11
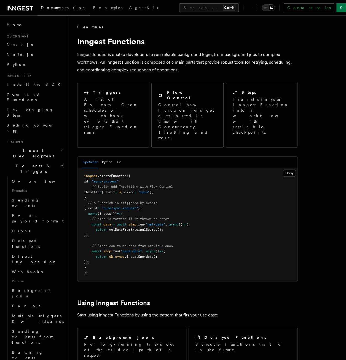
click at [36, 163] on span "Events & Triggers" at bounding box center [32, 168] width 56 height 11
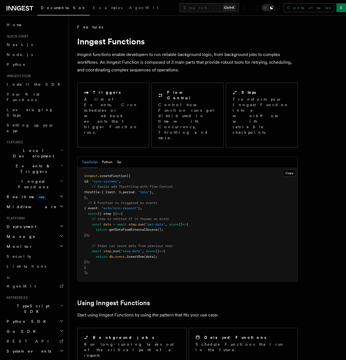
click at [36, 163] on span "Events & Triggers" at bounding box center [32, 168] width 56 height 11
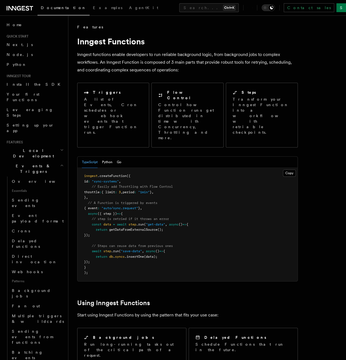
click at [36, 163] on span "Events & Triggers" at bounding box center [32, 168] width 56 height 11
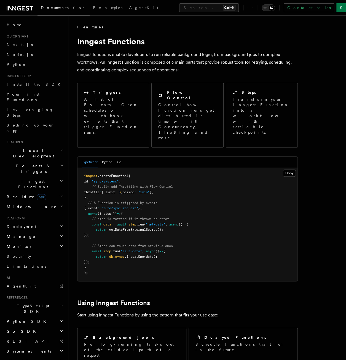
click at [36, 163] on span "Events & Triggers" at bounding box center [32, 168] width 56 height 11
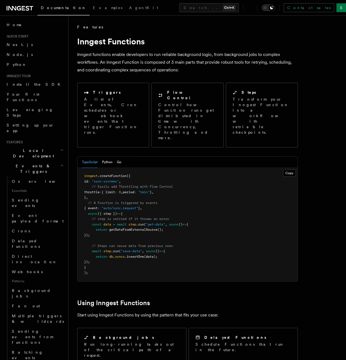
click at [36, 163] on span "Events & Triggers" at bounding box center [32, 168] width 56 height 11
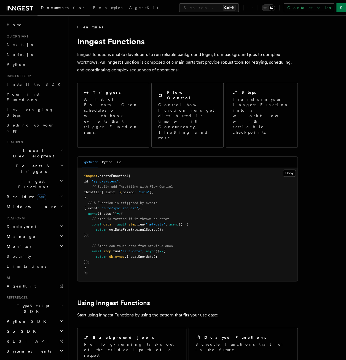
click at [41, 161] on h2 "Events & Triggers" at bounding box center [34, 168] width 60 height 15
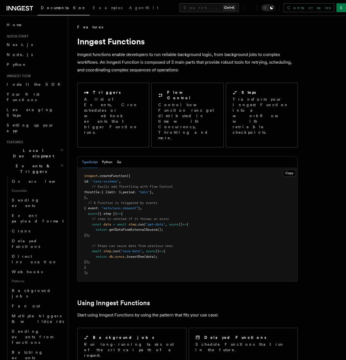
click at [41, 161] on h2 "Events & Triggers" at bounding box center [34, 168] width 60 height 15
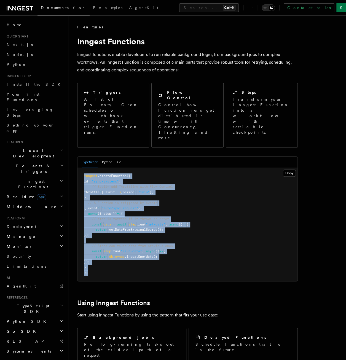
drag, startPoint x: 84, startPoint y: 153, endPoint x: 119, endPoint y: 254, distance: 106.7
click at [119, 254] on pre "inngest .createFunction ({ id : "sync-systems" , // Easily add Throttling with …" at bounding box center [187, 224] width 220 height 113
click at [109, 248] on pre "inngest .createFunction ({ id : "sync-systems" , // Easily add Throttling with …" at bounding box center [187, 224] width 220 height 113
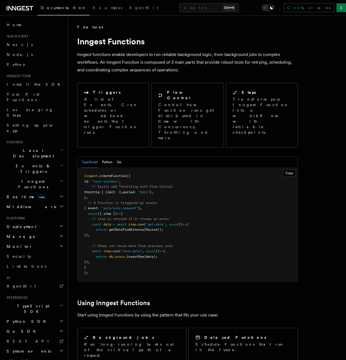
click at [32, 192] on h2 "Realtime new" at bounding box center [34, 197] width 60 height 10
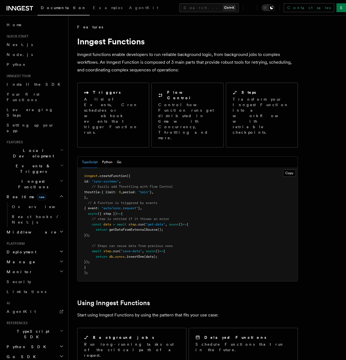
click at [37, 194] on span "new" at bounding box center [41, 197] width 9 height 6
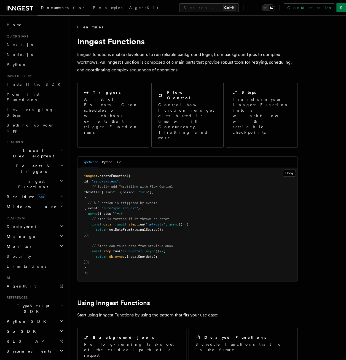
click at [28, 192] on h2 "Realtime new" at bounding box center [34, 197] width 60 height 10
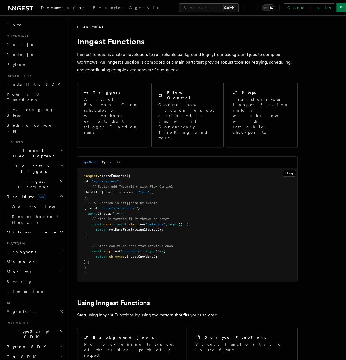
click at [37, 194] on span "new" at bounding box center [41, 197] width 9 height 6
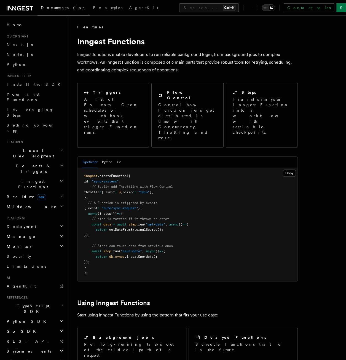
click at [28, 178] on span "Inngest Functions" at bounding box center [31, 183] width 55 height 11
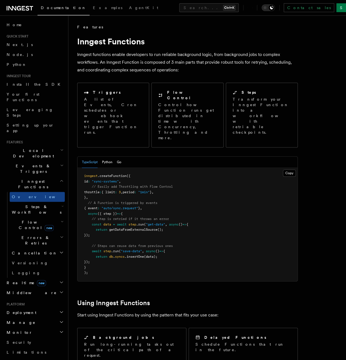
click at [28, 178] on span "Inngest Functions" at bounding box center [31, 183] width 55 height 11
click at [33, 202] on h2 "Steps & Workflows" at bounding box center [37, 209] width 55 height 15
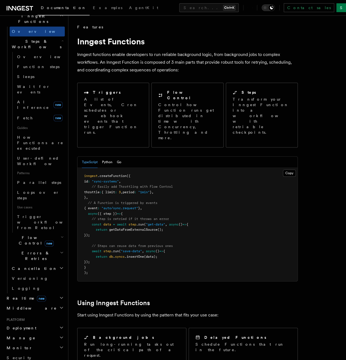
scroll to position [83, 0]
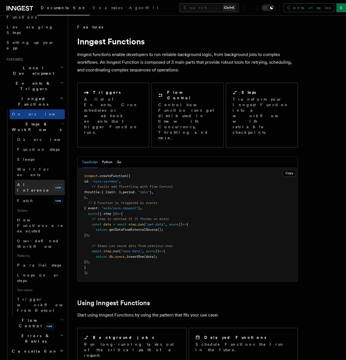
click at [37, 182] on span "AI Inference" at bounding box center [33, 187] width 32 height 10
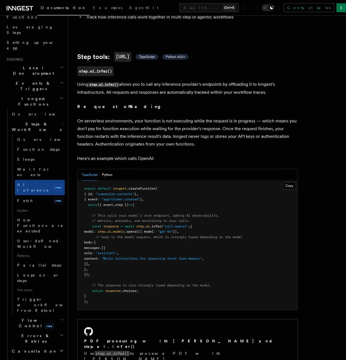
scroll to position [275, 0]
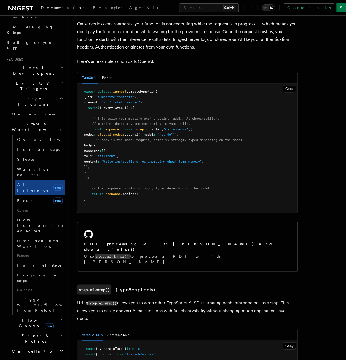
click at [42, 206] on span "Guides" at bounding box center [40, 210] width 50 height 9
click at [39, 195] on link "Fetch new" at bounding box center [40, 200] width 50 height 11
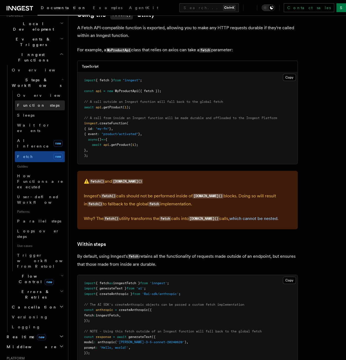
scroll to position [28, 0]
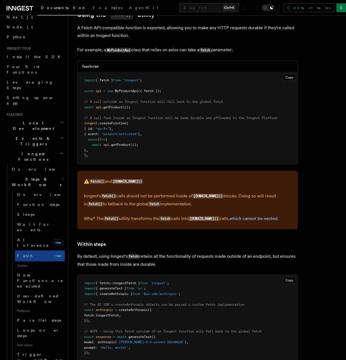
click at [24, 151] on span "Inngest Functions" at bounding box center [31, 156] width 55 height 11
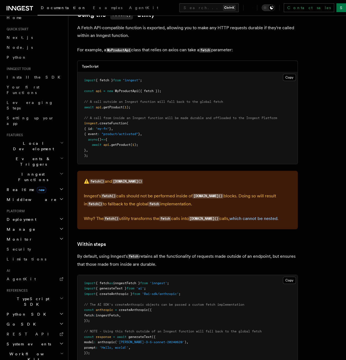
scroll to position [0, 0]
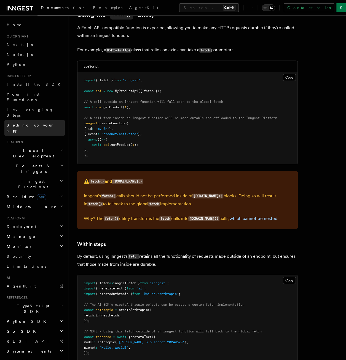
click at [22, 120] on link "Setting up your app" at bounding box center [34, 127] width 60 height 15
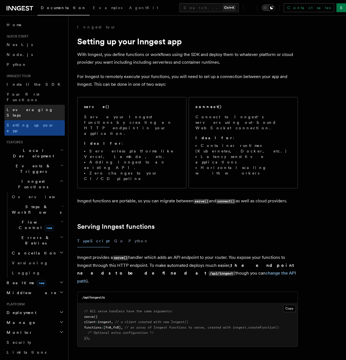
click at [19, 107] on span "Leveraging Steps" at bounding box center [30, 112] width 47 height 10
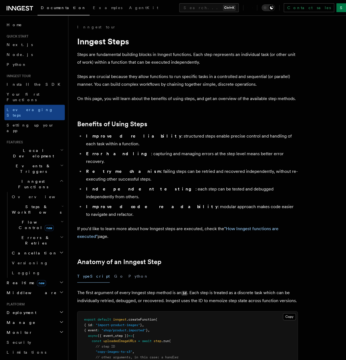
click at [15, 91] on span "Your first Functions" at bounding box center [36, 96] width 58 height 11
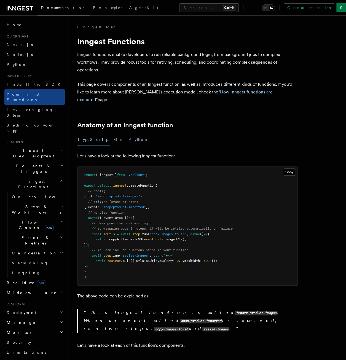
click at [13, 81] on link "Install the SDK" at bounding box center [34, 84] width 60 height 10
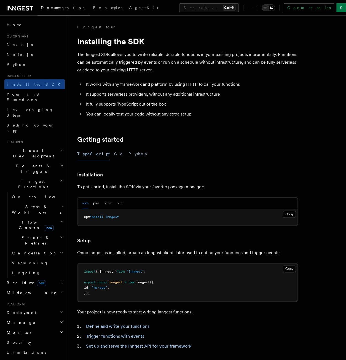
click at [25, 178] on span "Inngest Functions" at bounding box center [31, 183] width 55 height 11
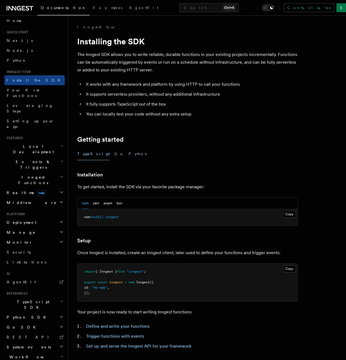
scroll to position [12, 0]
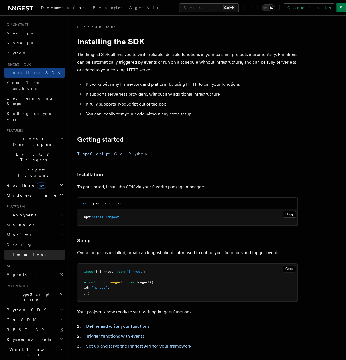
click at [24, 250] on link "Limitations" at bounding box center [34, 255] width 60 height 10
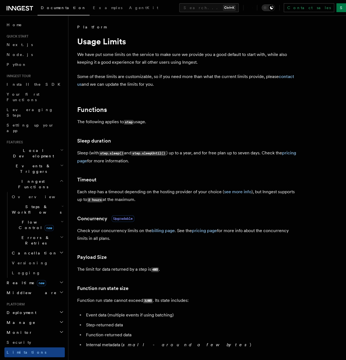
click at [25, 178] on span "Inngest Functions" at bounding box center [31, 183] width 55 height 11
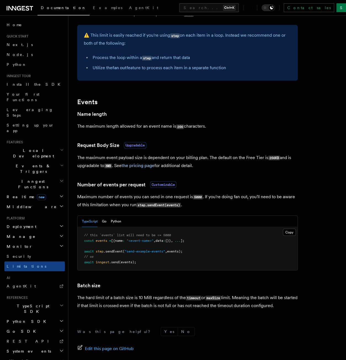
scroll to position [366, 0]
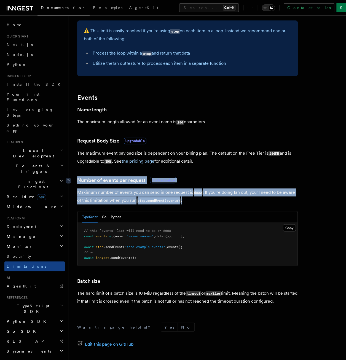
drag, startPoint x: 200, startPoint y: 201, endPoint x: 74, endPoint y: 182, distance: 127.2
click at [77, 182] on article "Platform Usage Limits We have put some limits on the service to make sure we pr…" at bounding box center [207, 35] width 260 height 755
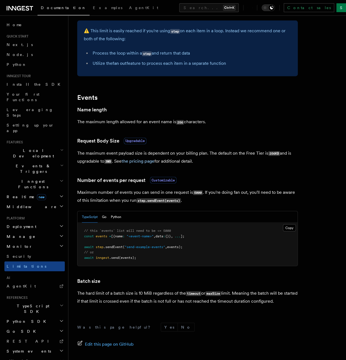
drag, startPoint x: 74, startPoint y: 182, endPoint x: 95, endPoint y: 206, distance: 32.1
click at [95, 206] on article "Platform Usage Limits We have put some limits on the service to make sure we pr…" at bounding box center [207, 35] width 260 height 755
drag, startPoint x: 82, startPoint y: 196, endPoint x: 72, endPoint y: 190, distance: 11.6
click at [81, 196] on p "Maximum number of events you can send in one request is 5000 . If you're doing …" at bounding box center [187, 196] width 220 height 16
drag, startPoint x: 170, startPoint y: 194, endPoint x: 189, endPoint y: 198, distance: 19.8
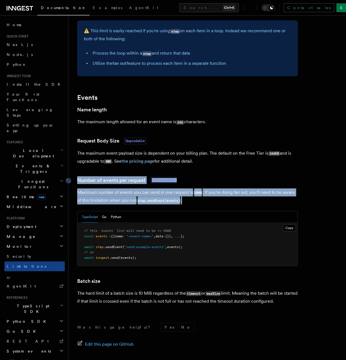
drag, startPoint x: 194, startPoint y: 201, endPoint x: 74, endPoint y: 180, distance: 122.1
click at [77, 180] on article "Platform Usage Limits We have put some limits on the service to make sure we pr…" at bounding box center [207, 35] width 260 height 755
click at [203, 202] on p "Maximum number of events you can send in one request is 5000 . If you're doing …" at bounding box center [187, 196] width 220 height 16
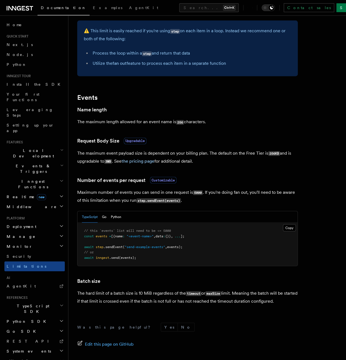
click at [193, 204] on p "Maximum number of events you can send in one request is 5000 . If you're doing …" at bounding box center [187, 196] width 220 height 16
click at [34, 231] on h2 "Manage" at bounding box center [34, 236] width 60 height 10
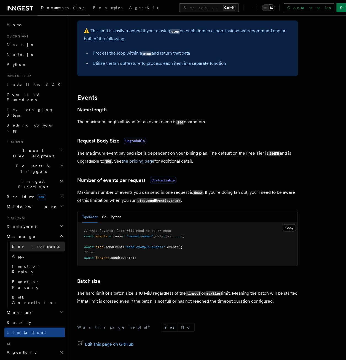
click at [29, 244] on span "Environments" at bounding box center [36, 246] width 48 height 4
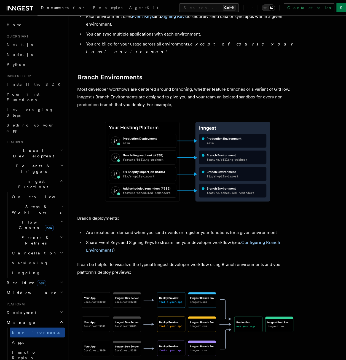
scroll to position [83, 0]
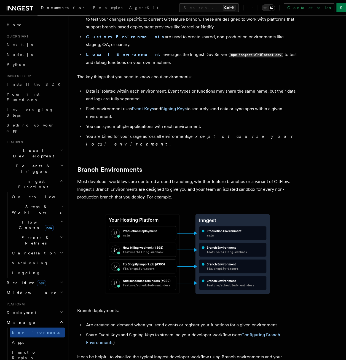
click at [134, 215] on img at bounding box center [187, 254] width 220 height 88
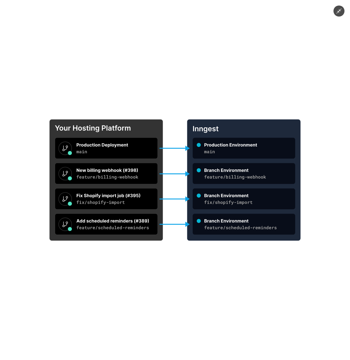
click at [116, 196] on img at bounding box center [175, 180] width 336 height 134
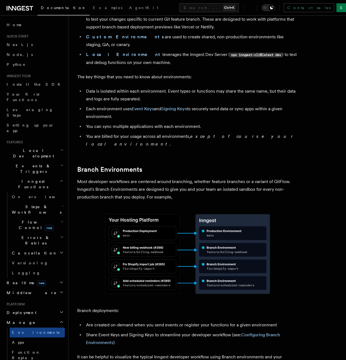
click at [137, 213] on img at bounding box center [187, 254] width 220 height 88
click at [148, 220] on img at bounding box center [187, 254] width 220 height 88
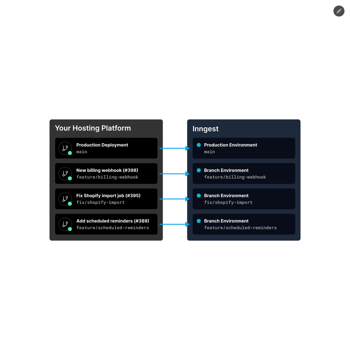
click at [211, 245] on img at bounding box center [175, 180] width 336 height 134
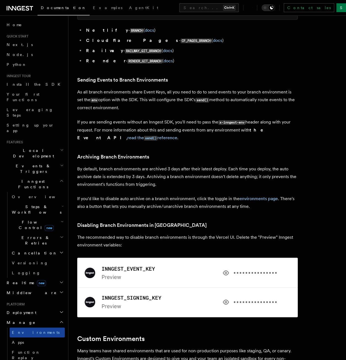
scroll to position [110, 0]
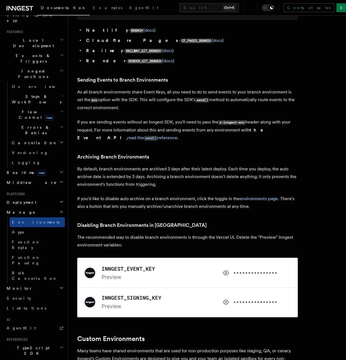
click at [20, 209] on span "Manage" at bounding box center [19, 212] width 31 height 6
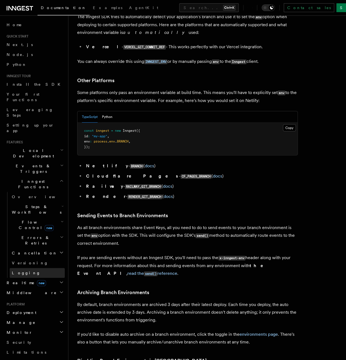
scroll to position [689, 0]
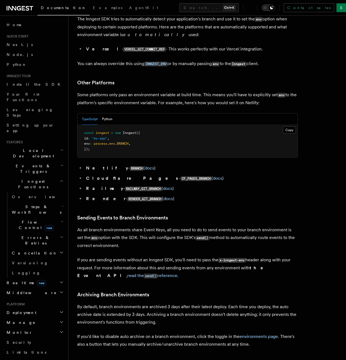
click at [28, 288] on h2 "Middleware" at bounding box center [34, 293] width 60 height 10
click at [37, 280] on span "new" at bounding box center [41, 283] width 9 height 6
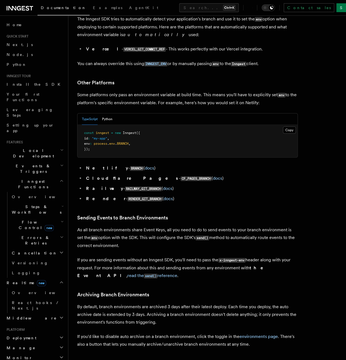
click at [37, 280] on span "new" at bounding box center [41, 283] width 9 height 6
click at [22, 161] on h2 "Events & Triggers" at bounding box center [34, 168] width 60 height 15
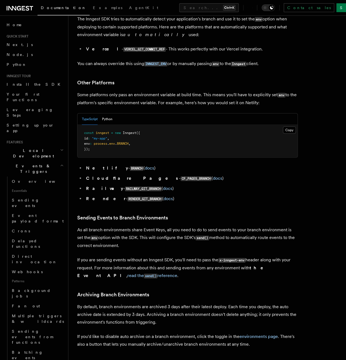
click at [21, 161] on h2 "Events & Triggers" at bounding box center [34, 168] width 60 height 15
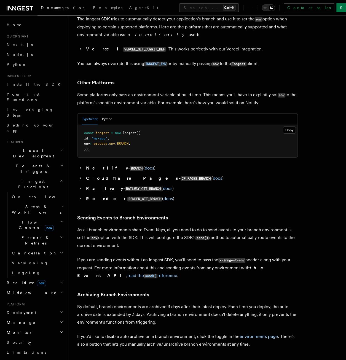
click at [21, 178] on span "Inngest Functions" at bounding box center [31, 183] width 55 height 11
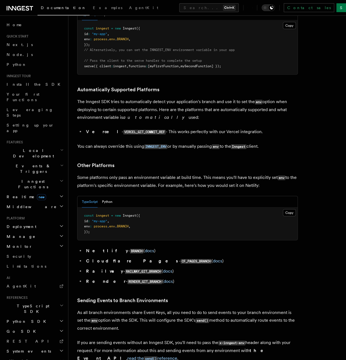
click at [23, 148] on span "Local Development" at bounding box center [32, 153] width 56 height 11
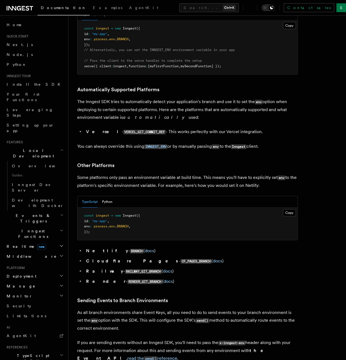
click at [23, 148] on span "Local Development" at bounding box center [32, 153] width 56 height 11
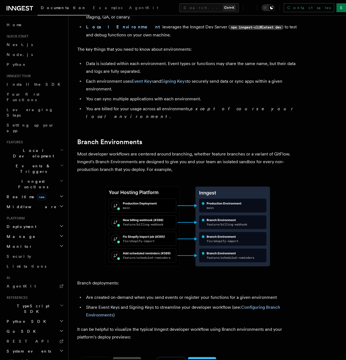
scroll to position [0, 0]
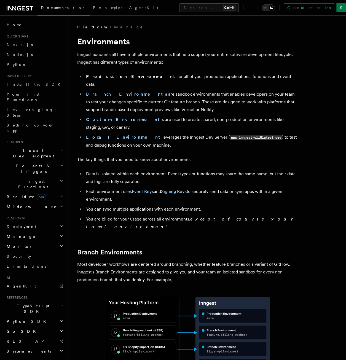
drag, startPoint x: 82, startPoint y: 77, endPoint x: 153, endPoint y: 131, distance: 89.5
click at [153, 131] on ul "Production Environment for all of your production applications, functions and e…" at bounding box center [187, 111] width 220 height 76
click at [153, 133] on li "Local Environment leverages the Inngest Dev Server ( npx inngest-cli@latest dev…" at bounding box center [190, 141] width 213 height 16
click at [143, 133] on li "Local Environment leverages the Inngest Dev Server ( npx inngest-cli@latest dev…" at bounding box center [190, 141] width 213 height 16
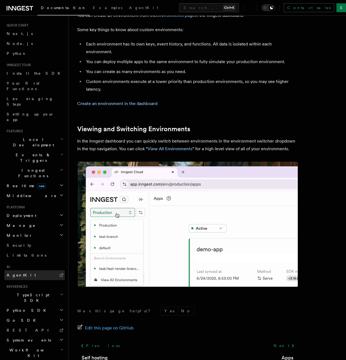
scroll to position [12, 0]
click at [31, 250] on link "Limitations" at bounding box center [34, 255] width 60 height 10
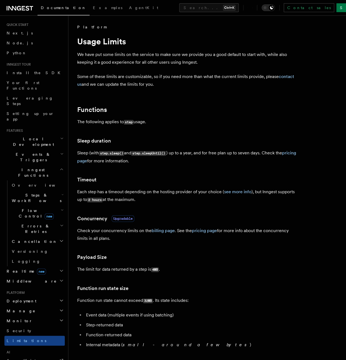
click at [37, 268] on span "new" at bounding box center [41, 271] width 9 height 6
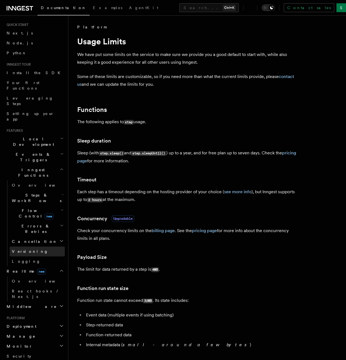
click at [28, 246] on link "Versioning" at bounding box center [37, 251] width 55 height 10
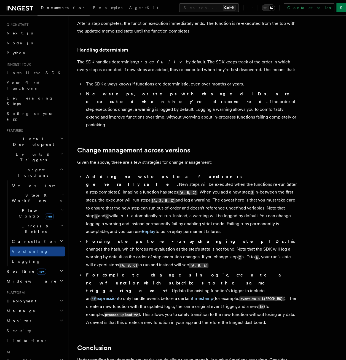
scroll to position [271, 0]
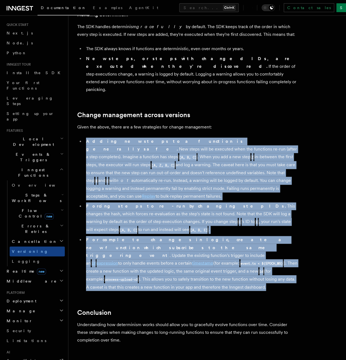
drag, startPoint x: 177, startPoint y: 249, endPoint x: 86, endPoint y: 118, distance: 159.3
click at [86, 137] on ul "Adding new steps to a function is generally safe. New steps will be executed wh…" at bounding box center [187, 213] width 220 height 153
click at [86, 139] on strong "Adding new steps to a function is generally safe." at bounding box center [164, 145] width 157 height 13
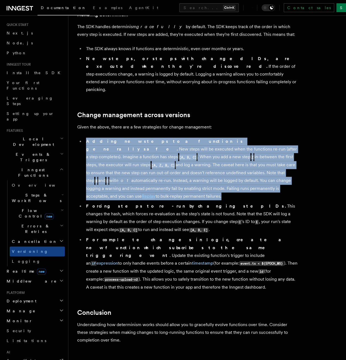
click at [86, 139] on strong "Adding new steps to a function is generally safe." at bounding box center [164, 145] width 157 height 13
drag, startPoint x: 86, startPoint y: 118, endPoint x: 84, endPoint y: 117, distance: 3.4
click at [84, 137] on ul "Adding new steps to a function is generally safe. New steps will be executed wh…" at bounding box center [187, 213] width 220 height 153
drag, startPoint x: 94, startPoint y: 125, endPoint x: 93, endPoint y: 121, distance: 3.9
click at [94, 137] on li "Adding new steps to a function is generally safe. New steps will be executed wh…" at bounding box center [190, 168] width 213 height 63
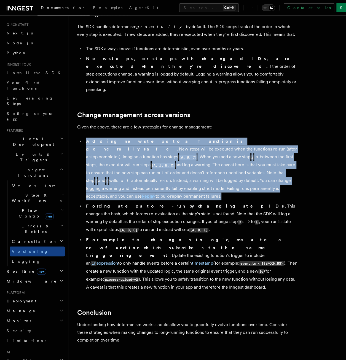
click at [86, 137] on li "Adding new steps to a function is generally safe. New steps will be executed wh…" at bounding box center [190, 168] width 213 height 63
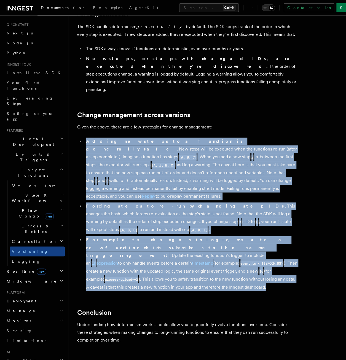
drag, startPoint x: 86, startPoint y: 115, endPoint x: 171, endPoint y: 249, distance: 158.9
click at [171, 249] on ul "Adding new steps to a function is generally safe. New steps will be executed wh…" at bounding box center [187, 213] width 220 height 153
click at [171, 249] on li "For complete changes in logic, create a new function which subscribes to the sa…" at bounding box center [190, 263] width 213 height 55
click at [163, 243] on li "For complete changes in logic, create a new function which subscribes to the sa…" at bounding box center [190, 263] width 213 height 55
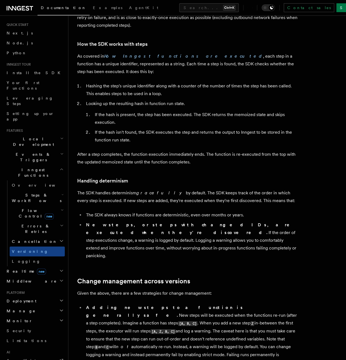
scroll to position [0, 0]
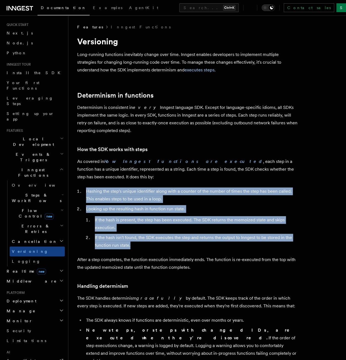
drag, startPoint x: 75, startPoint y: 184, endPoint x: 150, endPoint y: 238, distance: 92.3
click at [150, 238] on div "Features Inngest Functions Versioning Long-running functions inevitably change …" at bounding box center [206, 362] width 277 height 724
drag, startPoint x: 150, startPoint y: 238, endPoint x: 123, endPoint y: 207, distance: 40.8
click at [123, 207] on li "Looking up the resulting hash in function run state. If the hash is present, th…" at bounding box center [190, 227] width 213 height 44
click at [136, 216] on li "If the hash is present, the step has been executed. The SDK returns the memoize…" at bounding box center [195, 223] width 204 height 15
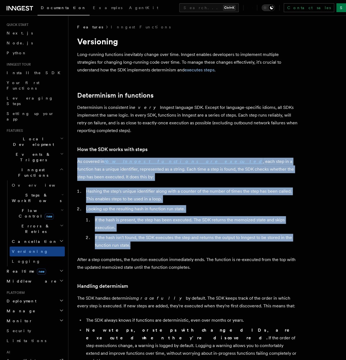
drag, startPoint x: 83, startPoint y: 177, endPoint x: 136, endPoint y: 239, distance: 81.3
click at [136, 239] on div "Features Inngest Functions Versioning Long-running functions inevitably change …" at bounding box center [206, 362] width 277 height 724
click at [136, 239] on li "If the hash isn't found, the SDK executes the step and returns the output to In…" at bounding box center [195, 241] width 204 height 15
click at [141, 238] on li "If the hash isn't found, the SDK executes the step and returns the output to In…" at bounding box center [195, 241] width 204 height 15
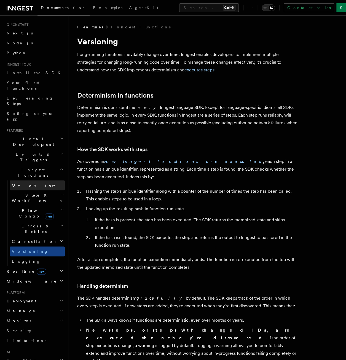
click at [26, 183] on span "Overview" at bounding box center [40, 185] width 57 height 4
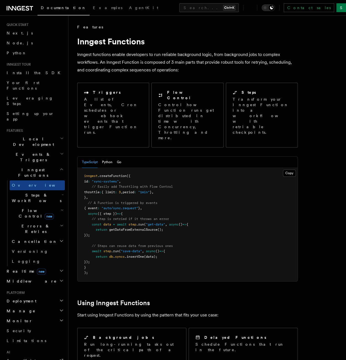
click at [28, 192] on span "Steps & Workflows" at bounding box center [36, 197] width 52 height 11
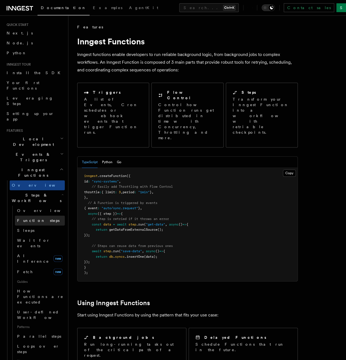
click at [37, 215] on link "Function steps" at bounding box center [40, 220] width 50 height 10
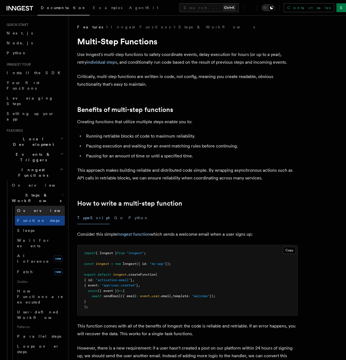
click at [36, 190] on h2 "Steps & Workflows" at bounding box center [37, 197] width 55 height 15
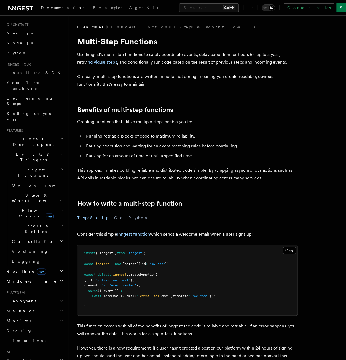
click at [35, 192] on span "Steps & Workflows" at bounding box center [36, 197] width 52 height 11
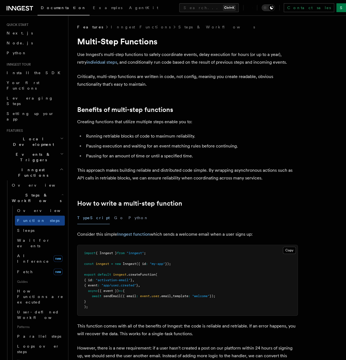
click at [35, 192] on span "Steps & Workflows" at bounding box center [36, 197] width 52 height 11
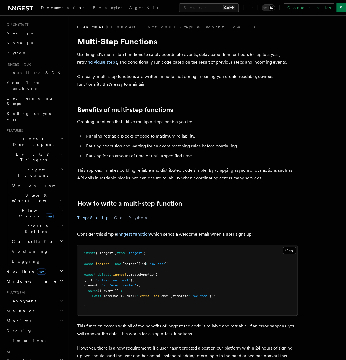
click at [41, 221] on h2 "Errors & Retries" at bounding box center [37, 228] width 55 height 15
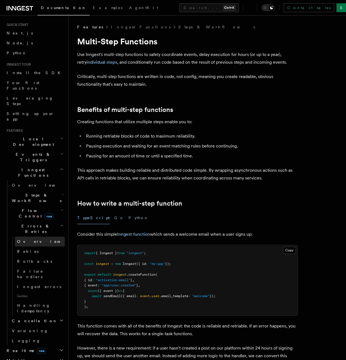
click at [40, 236] on link "Overview" at bounding box center [40, 241] width 50 height 10
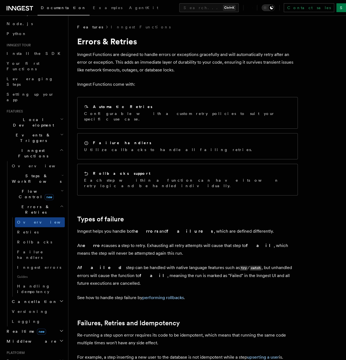
scroll to position [67, 0]
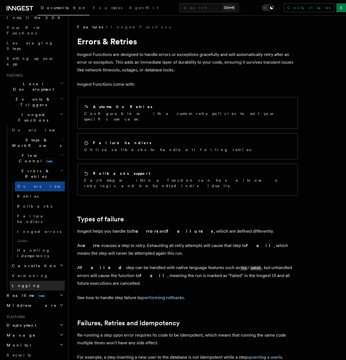
click at [26, 283] on span "Logging" at bounding box center [26, 285] width 29 height 4
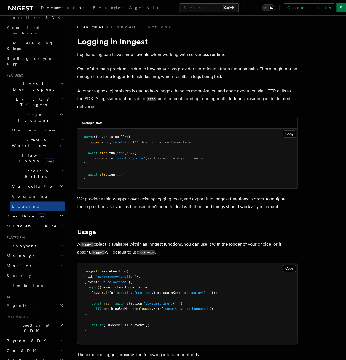
click at [35, 221] on h2 "Middleware" at bounding box center [34, 226] width 60 height 10
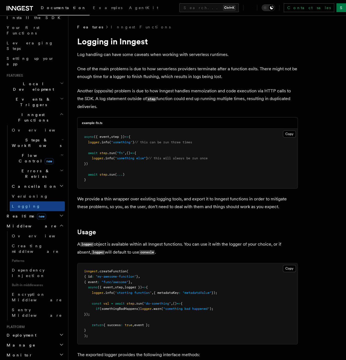
click at [39, 211] on h2 "Realtime new" at bounding box center [34, 216] width 60 height 10
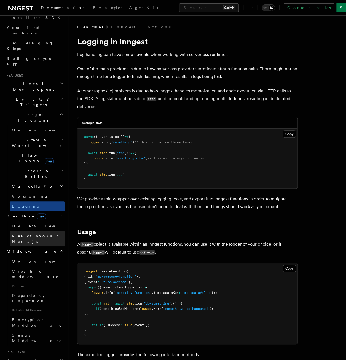
click at [35, 221] on link "Overview" at bounding box center [37, 226] width 55 height 10
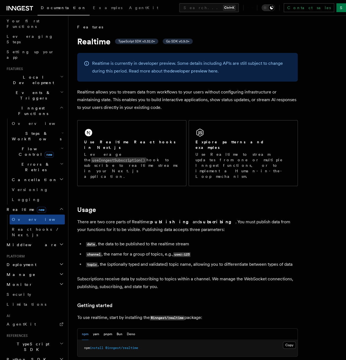
click at [36, 259] on h2 "Deployment" at bounding box center [34, 264] width 60 height 10
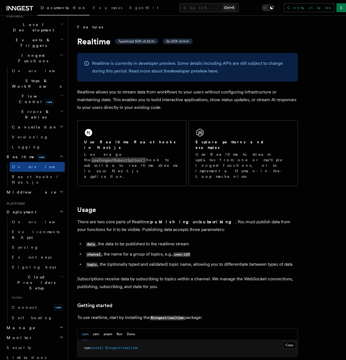
scroll to position [183, 0]
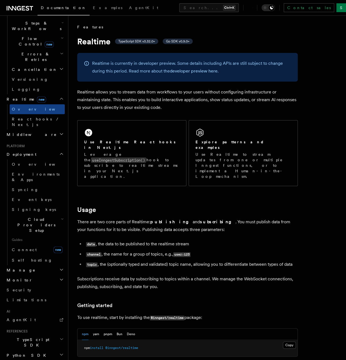
click at [32, 265] on h2 "Manage" at bounding box center [34, 270] width 60 height 10
click at [38, 275] on link "Environments" at bounding box center [37, 280] width 55 height 10
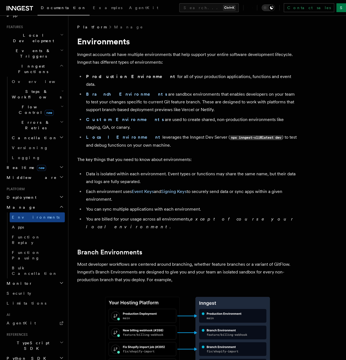
scroll to position [131, 0]
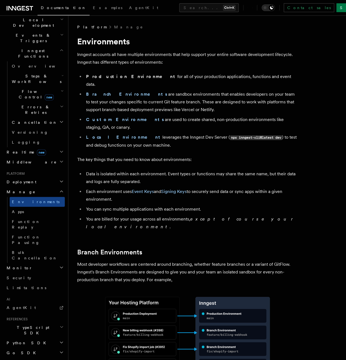
click at [27, 263] on h2 "Monitor" at bounding box center [34, 268] width 60 height 10
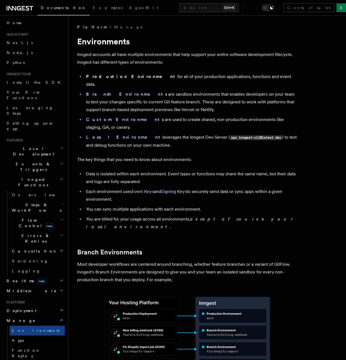
scroll to position [0, 0]
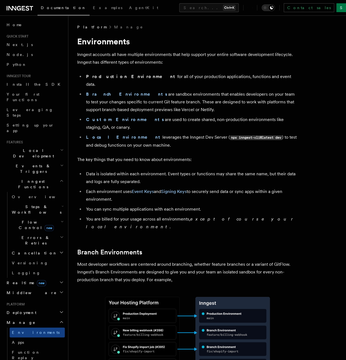
click at [45, 225] on span "new" at bounding box center [49, 228] width 9 height 6
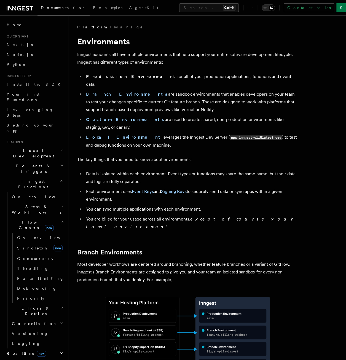
click at [45, 225] on span "new" at bounding box center [49, 228] width 9 height 6
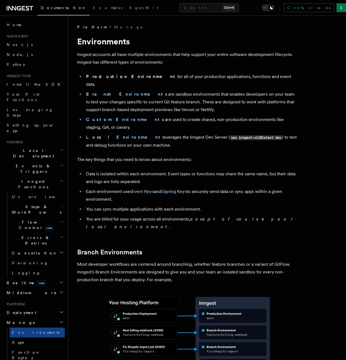
click at [36, 178] on span "Inngest Functions" at bounding box center [31, 183] width 55 height 11
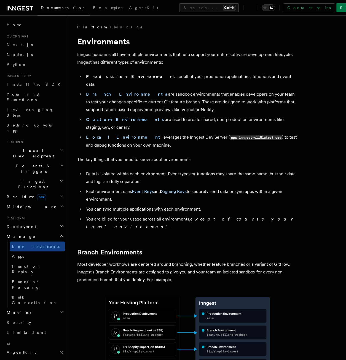
click at [36, 178] on span "Inngest Functions" at bounding box center [31, 183] width 55 height 11
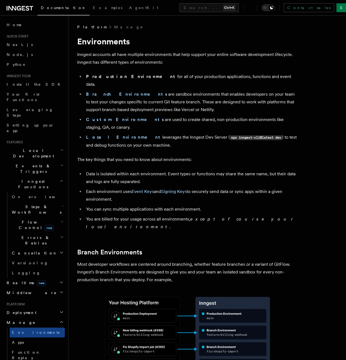
click at [34, 161] on h2 "Events & Triggers" at bounding box center [34, 168] width 60 height 15
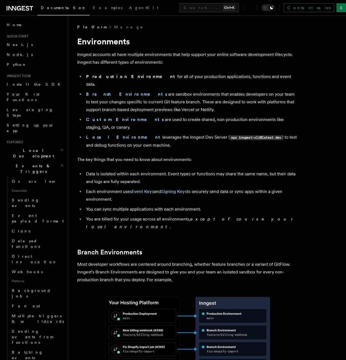
click at [34, 161] on h2 "Events & Triggers" at bounding box center [34, 168] width 60 height 15
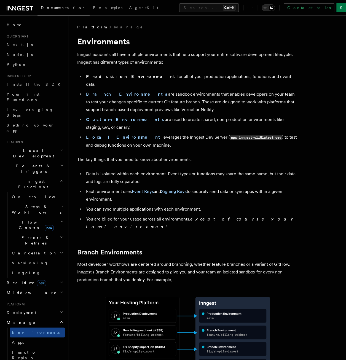
click at [32, 178] on span "Inngest Functions" at bounding box center [31, 183] width 55 height 11
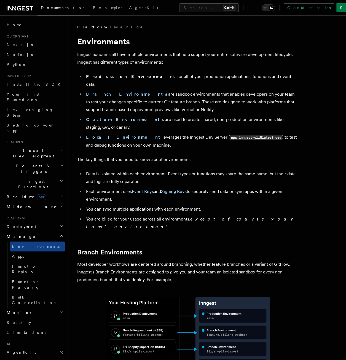
click at [30, 145] on h2 "Local Development" at bounding box center [34, 152] width 60 height 15
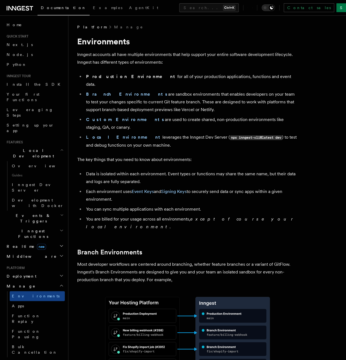
click at [30, 145] on h2 "Local Development" at bounding box center [34, 152] width 60 height 15
click at [274, 8] on icon "Toggle dark mode" at bounding box center [271, 8] width 4 height 4
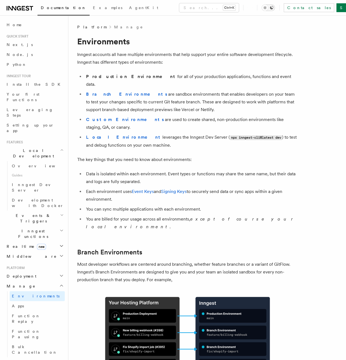
click at [274, 8] on icon "Toggle dark mode" at bounding box center [271, 8] width 4 height 4
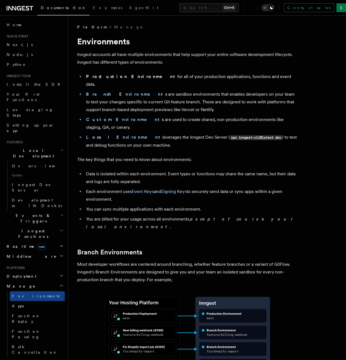
click at [274, 8] on icon "Toggle dark mode" at bounding box center [271, 8] width 4 height 4
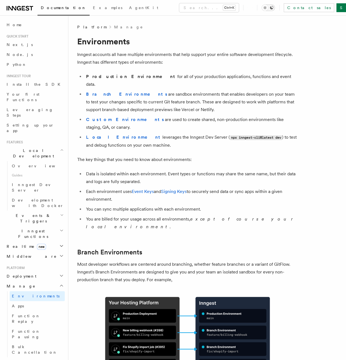
click at [268, 11] on div "Toggle dark mode" at bounding box center [264, 7] width 7 height 7
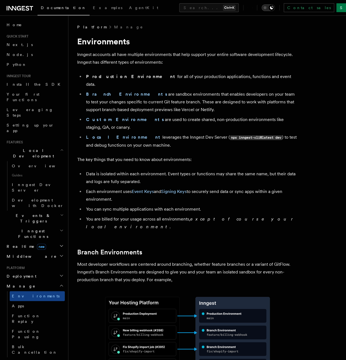
click at [272, 11] on button "Toggle dark mode" at bounding box center [267, 7] width 13 height 7
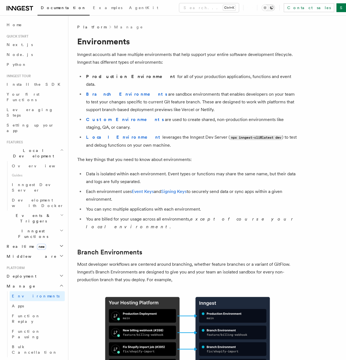
click at [267, 8] on icon "Toggle dark mode" at bounding box center [265, 8] width 6 height 6
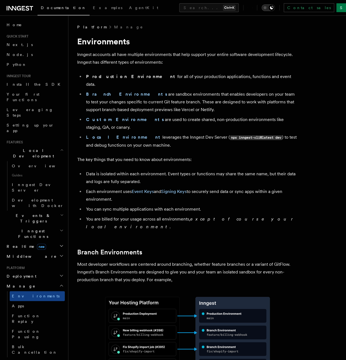
click at [267, 8] on icon "Toggle dark mode" at bounding box center [265, 8] width 6 height 6
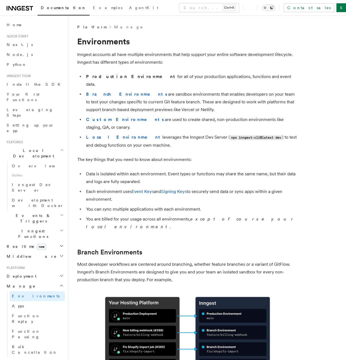
click at [267, 7] on icon "Toggle dark mode" at bounding box center [265, 8] width 6 height 6
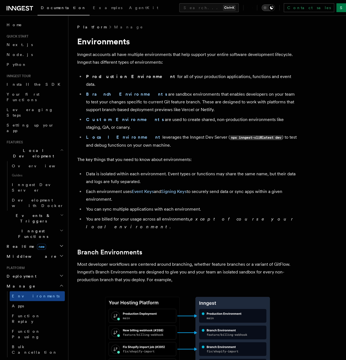
click at [267, 7] on icon "Toggle dark mode" at bounding box center [265, 8] width 6 height 6
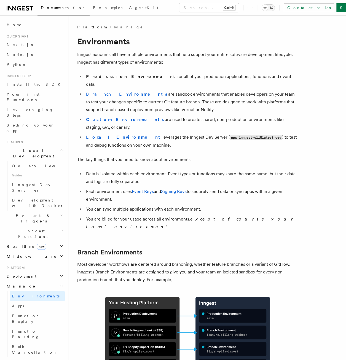
click at [267, 7] on icon "Toggle dark mode" at bounding box center [265, 8] width 6 height 6
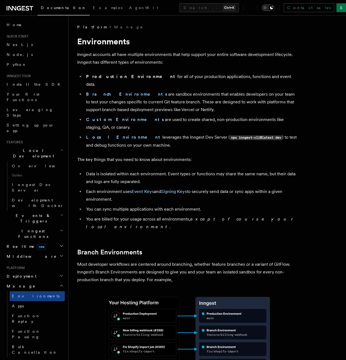
click at [267, 7] on icon "Toggle dark mode" at bounding box center [265, 8] width 6 height 6
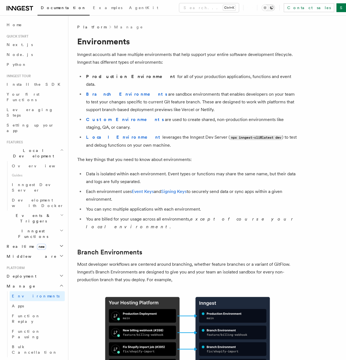
click at [267, 7] on icon "Toggle dark mode" at bounding box center [265, 8] width 6 height 6
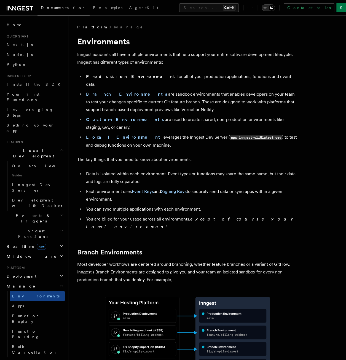
click at [267, 7] on icon "Toggle dark mode" at bounding box center [265, 8] width 6 height 6
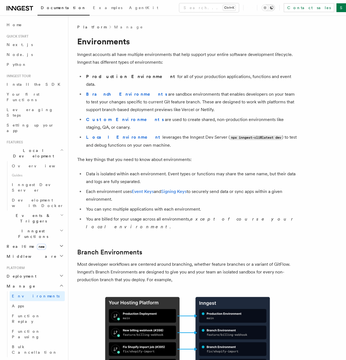
click at [267, 7] on icon "Toggle dark mode" at bounding box center [265, 8] width 6 height 6
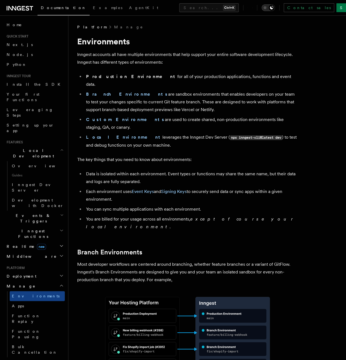
click at [267, 7] on icon "Toggle dark mode" at bounding box center [265, 8] width 6 height 6
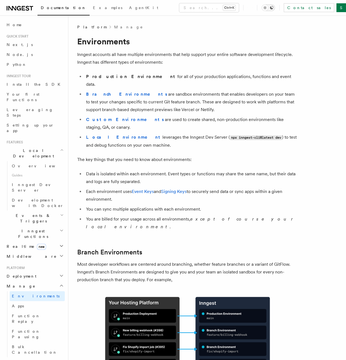
click at [265, 7] on icon "Toggle dark mode" at bounding box center [264, 7] width 1 height 1
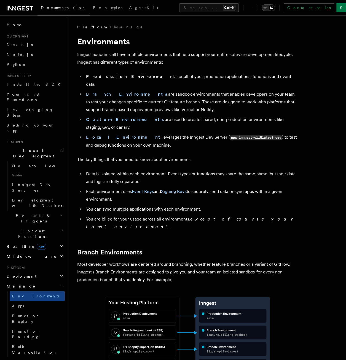
click at [267, 8] on icon "Toggle dark mode" at bounding box center [265, 8] width 6 height 6
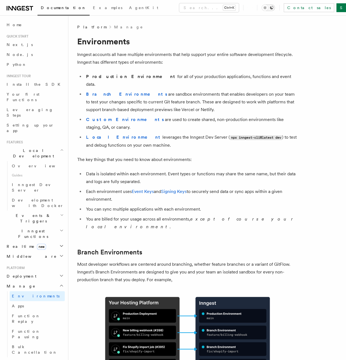
click at [265, 7] on icon "Toggle dark mode" at bounding box center [264, 7] width 1 height 1
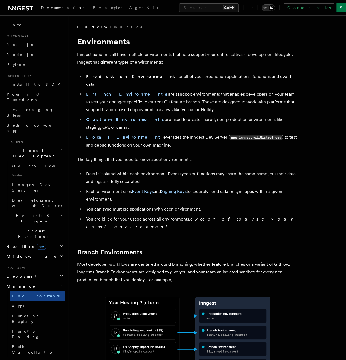
click at [267, 7] on icon "Toggle dark mode" at bounding box center [265, 8] width 6 height 6
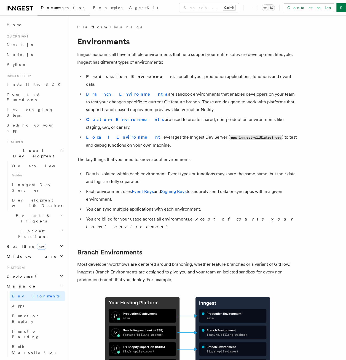
click at [267, 7] on icon "Toggle dark mode" at bounding box center [265, 8] width 6 height 6
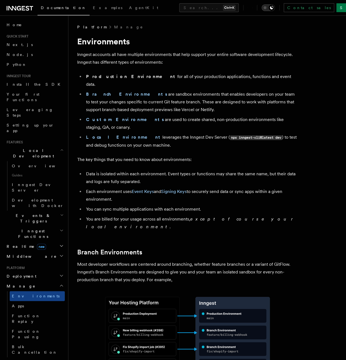
click at [267, 7] on icon "Toggle dark mode" at bounding box center [265, 8] width 6 height 6
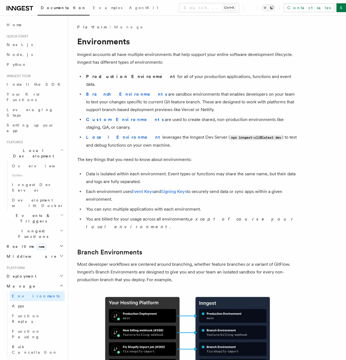
click at [267, 7] on icon "Toggle dark mode" at bounding box center [265, 8] width 6 height 6
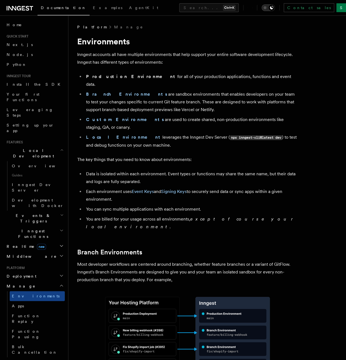
click at [267, 7] on icon "Toggle dark mode" at bounding box center [265, 8] width 6 height 6
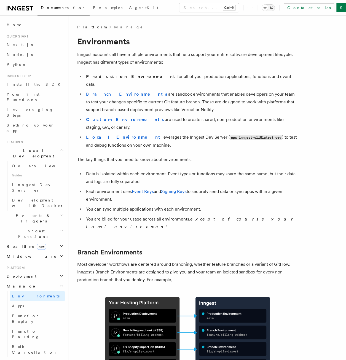
click at [267, 7] on icon "Toggle dark mode" at bounding box center [265, 8] width 6 height 6
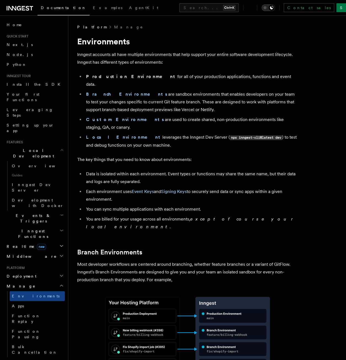
click at [267, 7] on icon "Toggle dark mode" at bounding box center [265, 8] width 6 height 6
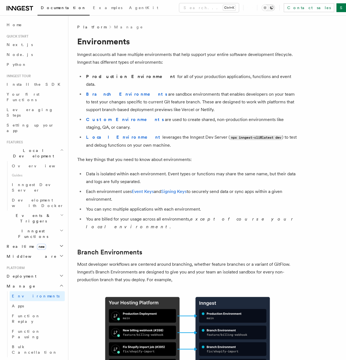
click at [267, 7] on icon "Toggle dark mode" at bounding box center [265, 8] width 6 height 6
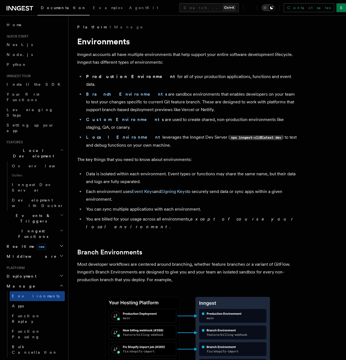
click at [267, 7] on icon "Toggle dark mode" at bounding box center [265, 8] width 6 height 6
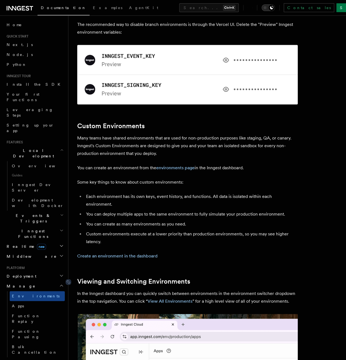
scroll to position [1026, 0]
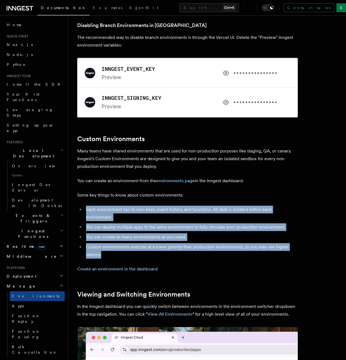
drag, startPoint x: 85, startPoint y: 178, endPoint x: 124, endPoint y: 220, distance: 56.9
click at [124, 220] on ul "Each environment has its own keys, event history, and functions. All data is is…" at bounding box center [187, 231] width 220 height 53
click at [124, 243] on li "Custom environments execute at a lower priority than production environments, s…" at bounding box center [190, 250] width 213 height 15
click at [132, 243] on li "Custom environments execute at a lower priority than production environments, s…" at bounding box center [190, 250] width 213 height 15
drag, startPoint x: 139, startPoint y: 217, endPoint x: 78, endPoint y: 165, distance: 80.7
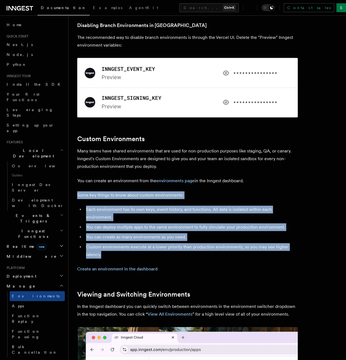
click at [78, 191] on p "Some key things to know about custom environments:" at bounding box center [187, 195] width 220 height 8
drag, startPoint x: 77, startPoint y: 163, endPoint x: 125, endPoint y: 216, distance: 71.6
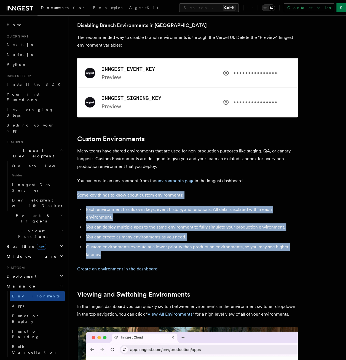
drag, startPoint x: 125, startPoint y: 216, endPoint x: 124, endPoint y: 213, distance: 3.6
click at [124, 243] on li "Custom environments execute at a lower priority than production environments, s…" at bounding box center [190, 250] width 213 height 15
click at [125, 243] on li "Custom environments execute at a lower priority than production environments, s…" at bounding box center [190, 250] width 213 height 15
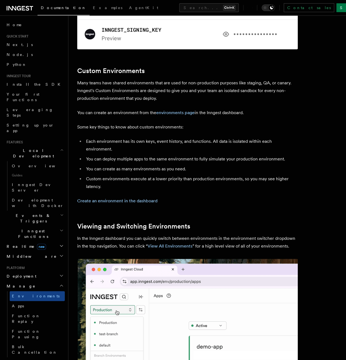
scroll to position [1191, 0]
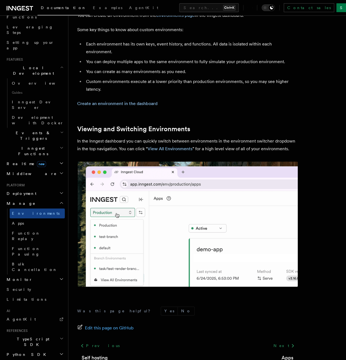
click at [37, 198] on h2 "Manage" at bounding box center [34, 203] width 60 height 10
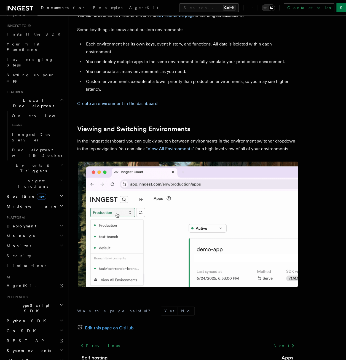
click at [23, 231] on h2 "Manage" at bounding box center [34, 236] width 60 height 10
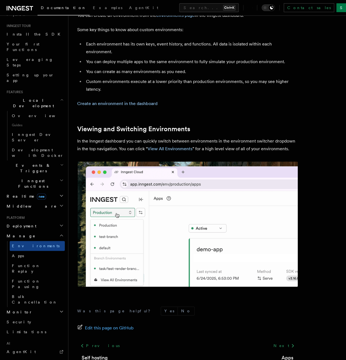
scroll to position [83, 0]
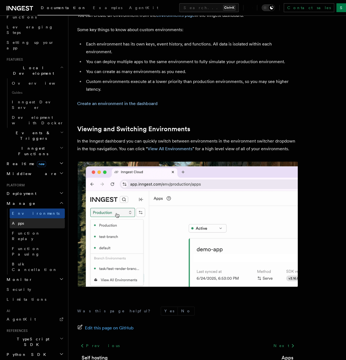
click at [24, 218] on link "Apps" at bounding box center [37, 223] width 55 height 10
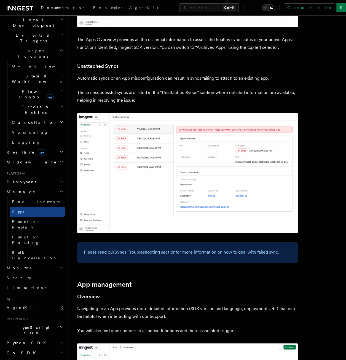
scroll to position [248, 0]
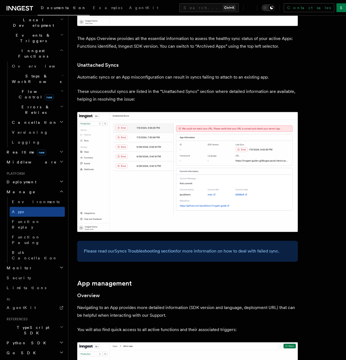
click at [45, 263] on h2 "Monitor" at bounding box center [34, 268] width 60 height 10
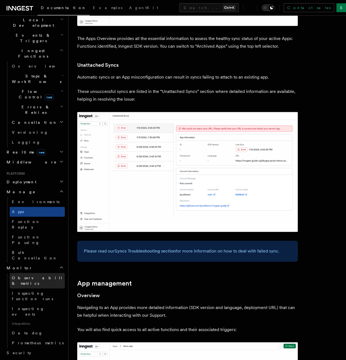
click at [50, 275] on span "Observability & metrics" at bounding box center [40, 280] width 57 height 10
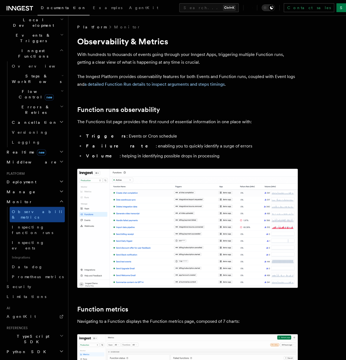
click at [115, 219] on img at bounding box center [187, 228] width 220 height 119
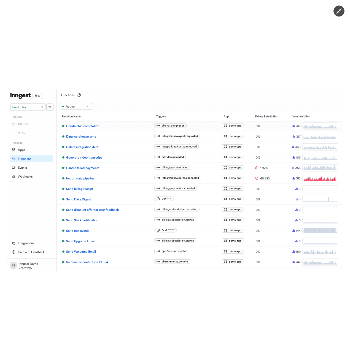
click at [120, 215] on img at bounding box center [175, 179] width 336 height 181
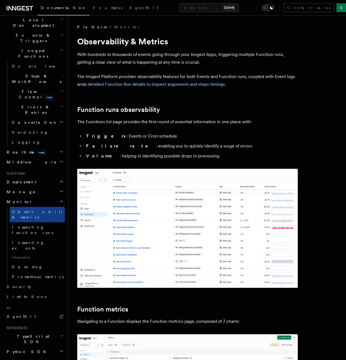
click at [128, 204] on img at bounding box center [187, 228] width 220 height 119
click at [118, 195] on img at bounding box center [187, 228] width 220 height 119
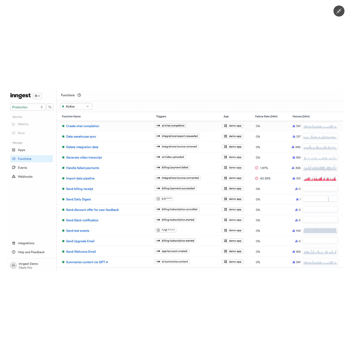
click at [31, 163] on img at bounding box center [175, 179] width 336 height 181
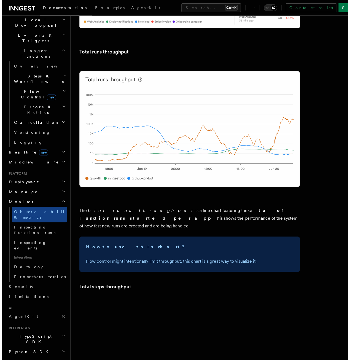
scroll to position [1047, 0]
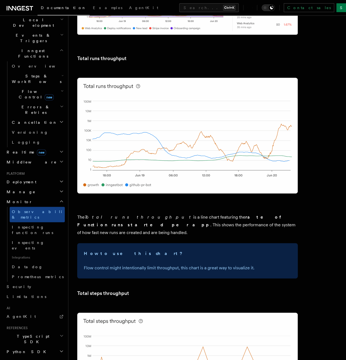
click at [157, 148] on img at bounding box center [187, 136] width 220 height 116
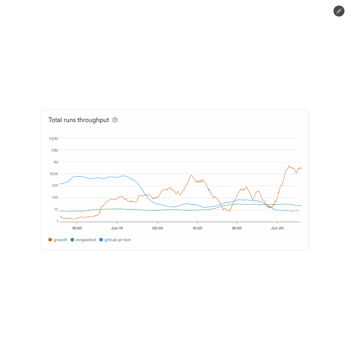
click at [194, 170] on img at bounding box center [175, 180] width 268 height 140
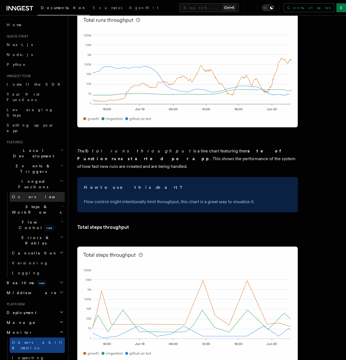
scroll to position [1102, 0]
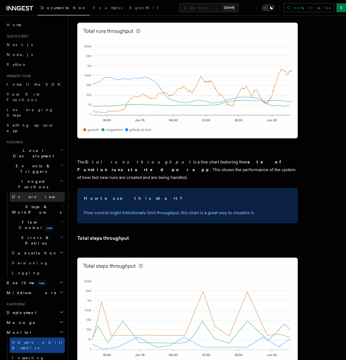
click at [28, 194] on span "Overview" at bounding box center [40, 196] width 57 height 4
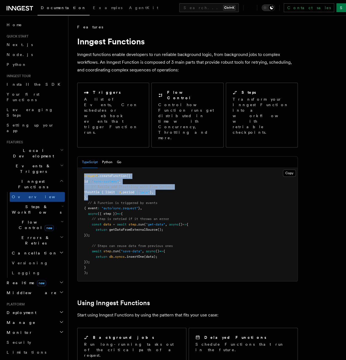
drag, startPoint x: 84, startPoint y: 153, endPoint x: 143, endPoint y: 176, distance: 63.0
click at [143, 176] on pre "inngest .createFunction ({ id : "sync-systems" , // Easily add Throttling with …" at bounding box center [187, 224] width 220 height 113
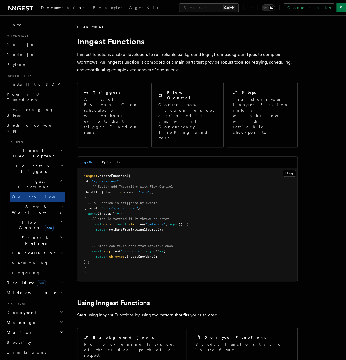
drag, startPoint x: 143, startPoint y: 176, endPoint x: 91, endPoint y: 185, distance: 51.9
click at [91, 206] on span "{ event" at bounding box center [90, 208] width 13 height 4
drag, startPoint x: 91, startPoint y: 185, endPoint x: 143, endPoint y: 188, distance: 51.6
click at [143, 188] on pre "inngest .createFunction ({ id : "sync-systems" , // Easily add Throttling with …" at bounding box center [187, 224] width 220 height 113
drag, startPoint x: 143, startPoint y: 188, endPoint x: 113, endPoint y: 187, distance: 29.2
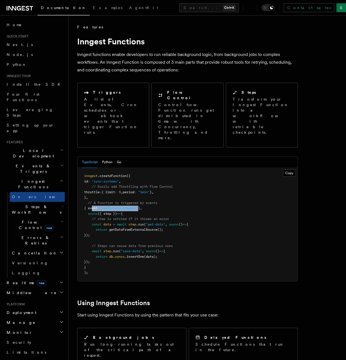
click at [113, 206] on span ""auto/sync.request"" at bounding box center [119, 208] width 37 height 4
click at [112, 206] on span ""auto/sync.request"" at bounding box center [119, 208] width 37 height 4
drag, startPoint x: 100, startPoint y: 154, endPoint x: 151, endPoint y: 190, distance: 62.7
click at [151, 190] on pre "inngest .createFunction ({ id : "sync-systems" , // Easily add Throttling with …" at bounding box center [187, 224] width 220 height 113
drag, startPoint x: 151, startPoint y: 190, endPoint x: 146, endPoint y: 191, distance: 5.5
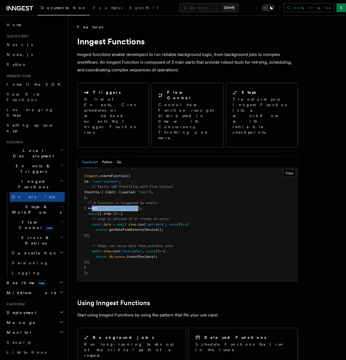
click at [151, 190] on pre "inngest .createFunction ({ id : "sync-systems" , // Easily add Throttling with …" at bounding box center [187, 224] width 220 height 113
click at [121, 212] on span "=>" at bounding box center [119, 214] width 4 height 4
click at [139, 185] on span "// Easily add Throttling with Flow Control" at bounding box center [132, 187] width 81 height 4
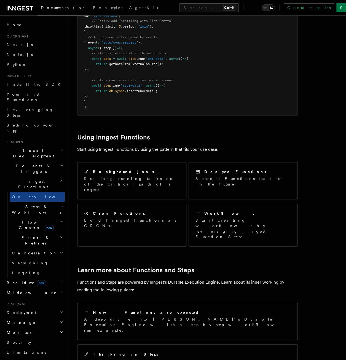
scroll to position [21, 0]
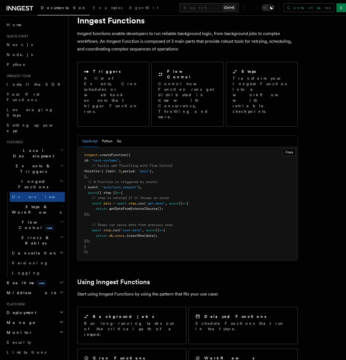
click at [45, 202] on h2 "Steps & Workflows" at bounding box center [37, 209] width 55 height 15
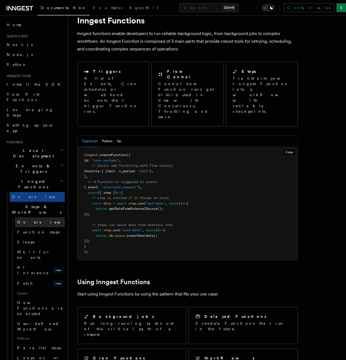
click at [36, 217] on link "Overview" at bounding box center [40, 222] width 50 height 10
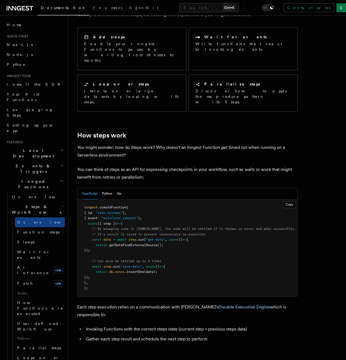
scroll to position [138, 0]
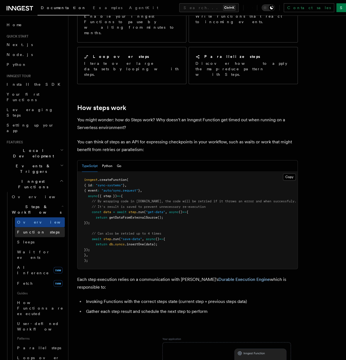
click at [40, 230] on span "Function steps" at bounding box center [38, 232] width 42 height 4
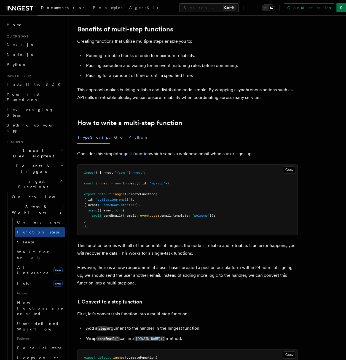
scroll to position [83, 0]
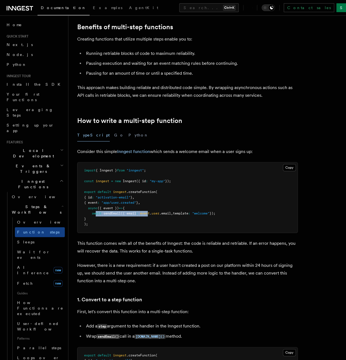
drag, startPoint x: 150, startPoint y: 214, endPoint x: 95, endPoint y: 212, distance: 55.4
click at [95, 212] on span "await sendEmail ({ email : event . user .email , template : "welcome" });" at bounding box center [149, 213] width 131 height 4
click at [37, 237] on link "Sleeps" at bounding box center [40, 242] width 50 height 10
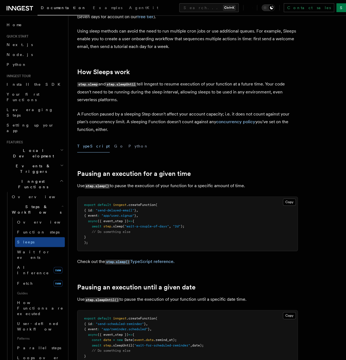
scroll to position [55, 0]
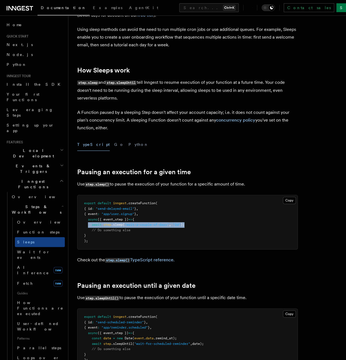
drag, startPoint x: 88, startPoint y: 224, endPoint x: 197, endPoint y: 227, distance: 108.8
click at [197, 227] on pre "export default inngest .createFunction ( { id : "send-delayed-email" } , { even…" at bounding box center [187, 222] width 220 height 54
click at [47, 247] on link "Wait for events" at bounding box center [40, 254] width 50 height 15
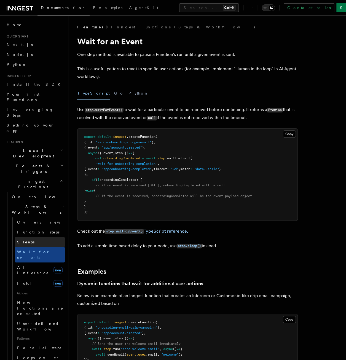
click at [42, 237] on link "Sleeps" at bounding box center [40, 242] width 50 height 10
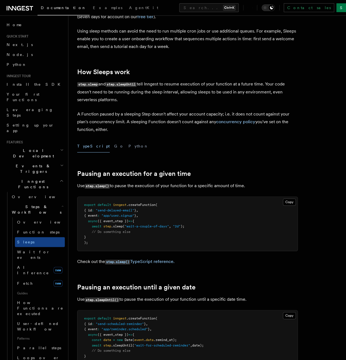
scroll to position [55, 0]
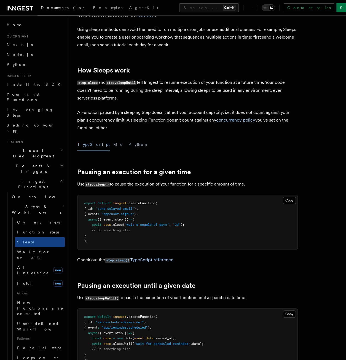
click at [180, 223] on span ""2d"" at bounding box center [177, 225] width 8 height 4
click at [180, 223] on pre "export default inngest .createFunction ( { id : "send-delayed-email" } , { even…" at bounding box center [187, 222] width 220 height 54
click at [150, 224] on span ""wait-a-couple-of-days"" at bounding box center [146, 225] width 44 height 4
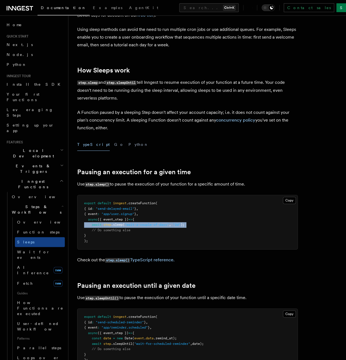
click at [150, 224] on span ""wait-a-couple-of-days"" at bounding box center [146, 225] width 44 height 4
drag, startPoint x: 150, startPoint y: 224, endPoint x: 96, endPoint y: 217, distance: 53.9
click at [96, 217] on pre "export default inngest .createFunction ( { id : "send-delayed-email" } , { even…" at bounding box center [187, 222] width 220 height 54
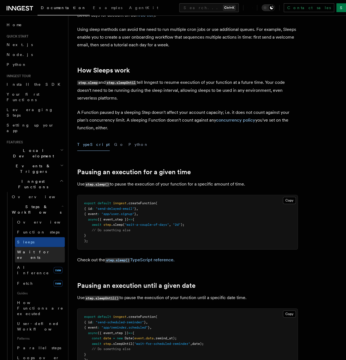
click at [36, 249] on span "Wait for events" at bounding box center [41, 254] width 48 height 11
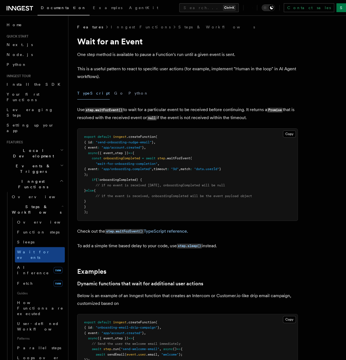
click at [126, 182] on span "onboardingCompleted) {" at bounding box center [120, 180] width 42 height 4
click at [124, 186] on span "// if no event is received within 3 days, onboardingCompleted will be null" at bounding box center [160, 185] width 129 height 4
drag, startPoint x: 124, startPoint y: 186, endPoint x: 136, endPoint y: 183, distance: 12.3
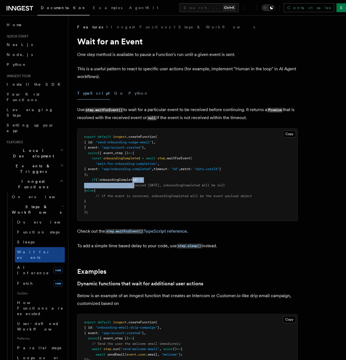
click at [136, 183] on pre "export default inngest .createFunction ( { id : "send-onboarding-nudge-email" }…" at bounding box center [187, 175] width 220 height 92
drag, startPoint x: 136, startPoint y: 183, endPoint x: 152, endPoint y: 182, distance: 15.4
click at [152, 182] on pre "export default inngest .createFunction ( { id : "send-onboarding-nudge-email" }…" at bounding box center [187, 175] width 220 height 92
click at [158, 185] on span "// if no event is received within 3 days, onboardingCompleted will be null" at bounding box center [160, 185] width 129 height 4
click at [37, 265] on span "AI Inference" at bounding box center [33, 270] width 32 height 10
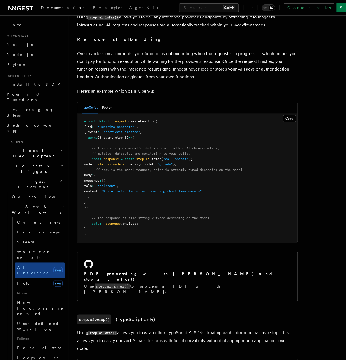
scroll to position [248, 0]
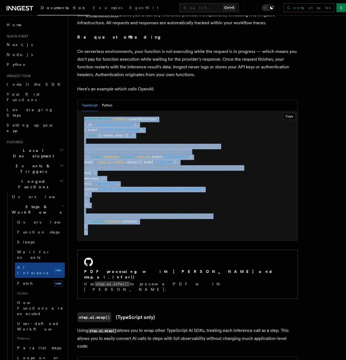
drag, startPoint x: 112, startPoint y: 223, endPoint x: 84, endPoint y: 114, distance: 112.9
click at [84, 114] on pre "export default inngest .createFunction ( { id : "summarize-contents" } , { even…" at bounding box center [187, 175] width 220 height 129
click at [84, 117] on span "export" at bounding box center [90, 119] width 12 height 4
click at [89, 128] on span "{ event" at bounding box center [90, 130] width 13 height 4
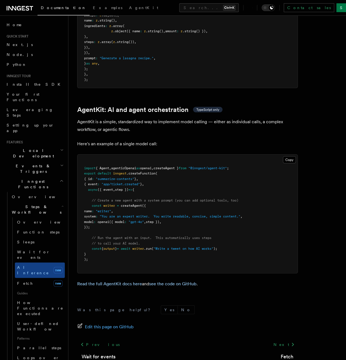
scroll to position [1551, 0]
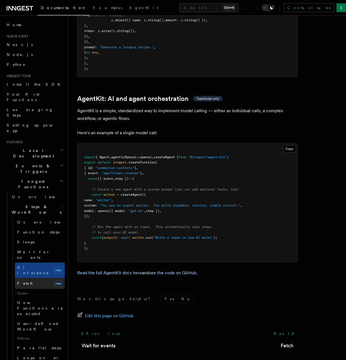
click at [32, 278] on link "Fetch new" at bounding box center [40, 283] width 50 height 11
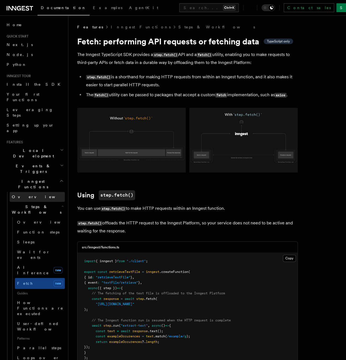
click at [45, 192] on link "Overview" at bounding box center [37, 197] width 55 height 10
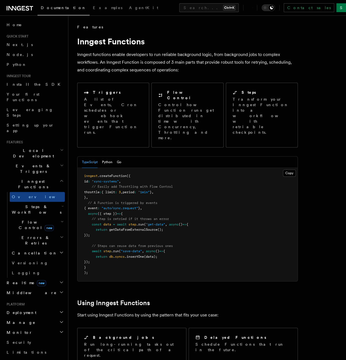
click at [42, 204] on span "Steps & Workflows" at bounding box center [36, 209] width 52 height 11
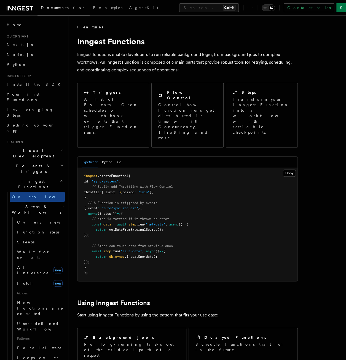
click at [40, 204] on span "Steps & Workflows" at bounding box center [36, 209] width 52 height 11
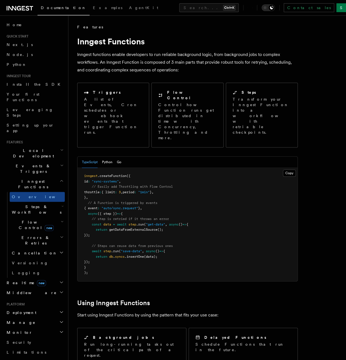
click at [35, 219] on span "Flow Control new" at bounding box center [35, 224] width 51 height 11
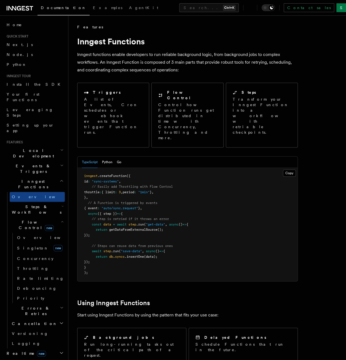
click at [45, 225] on span "new" at bounding box center [49, 228] width 9 height 6
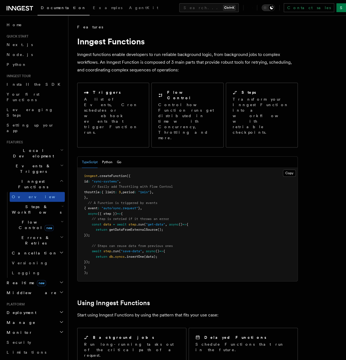
click at [36, 192] on link "Overview" at bounding box center [37, 197] width 55 height 10
click at [34, 178] on span "Inngest Functions" at bounding box center [31, 183] width 55 height 11
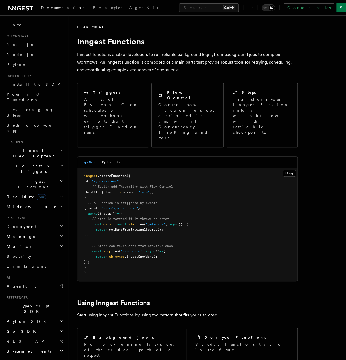
click at [37, 194] on span "new" at bounding box center [41, 197] width 9 height 6
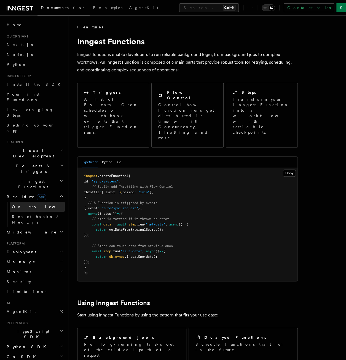
click at [37, 202] on link "Overview" at bounding box center [37, 207] width 55 height 10
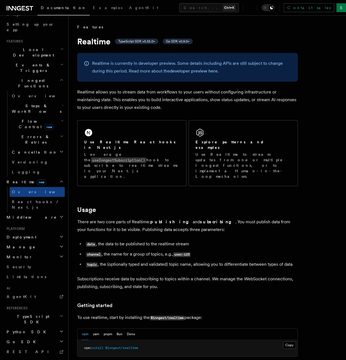
click at [44, 177] on h2 "Realtime new" at bounding box center [34, 182] width 60 height 10
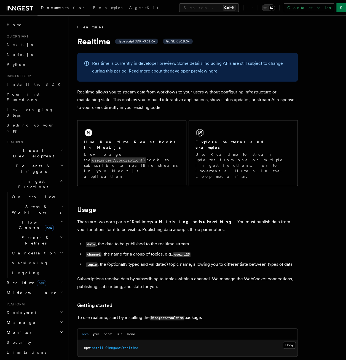
click at [33, 176] on h2 "Inngest Functions" at bounding box center [34, 183] width 60 height 15
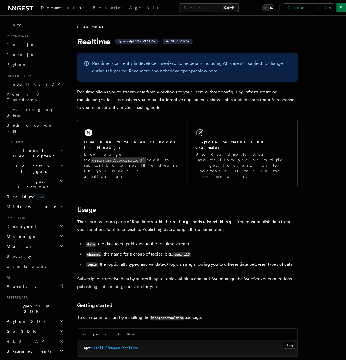
click at [35, 163] on span "Events & Triggers" at bounding box center [32, 168] width 56 height 11
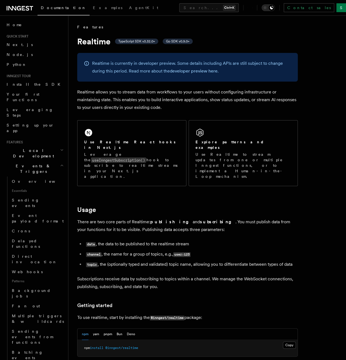
click at [35, 163] on span "Events & Triggers" at bounding box center [32, 168] width 56 height 11
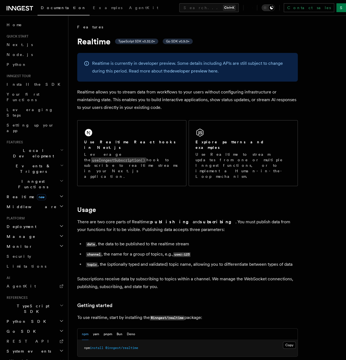
click at [35, 163] on span "Events & Triggers" at bounding box center [32, 168] width 56 height 11
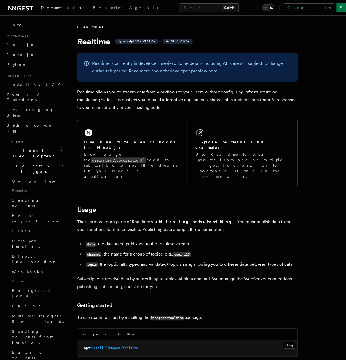
click at [35, 148] on span "Local Development" at bounding box center [32, 153] width 56 height 11
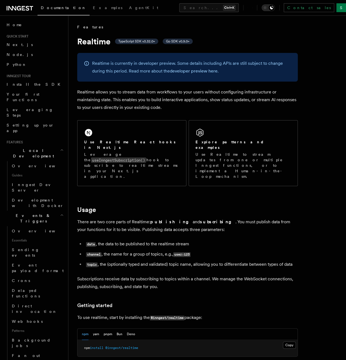
click at [35, 148] on span "Local Development" at bounding box center [32, 153] width 56 height 11
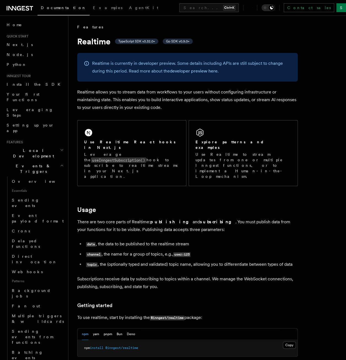
click at [29, 163] on span "Events & Triggers" at bounding box center [32, 168] width 56 height 11
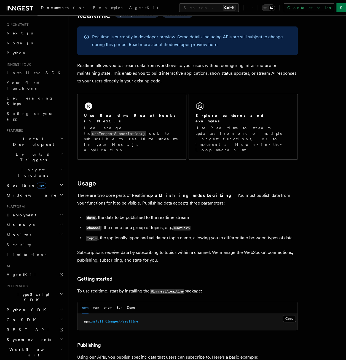
scroll to position [28, 0]
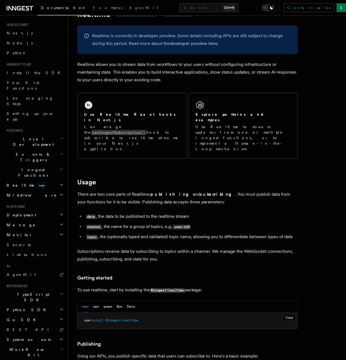
click at [21, 220] on h2 "Manage" at bounding box center [34, 225] width 60 height 10
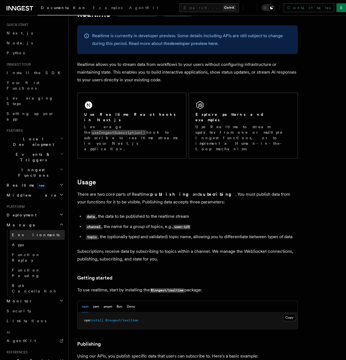
click at [34, 230] on link "Environments" at bounding box center [37, 235] width 55 height 10
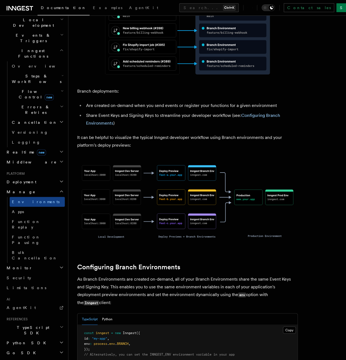
scroll to position [303, 0]
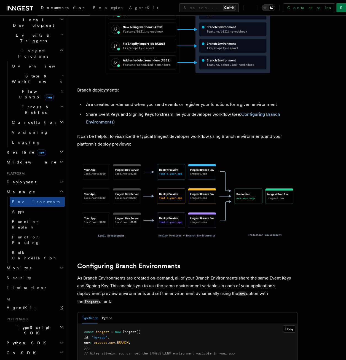
click at [183, 175] on img at bounding box center [187, 200] width 220 height 87
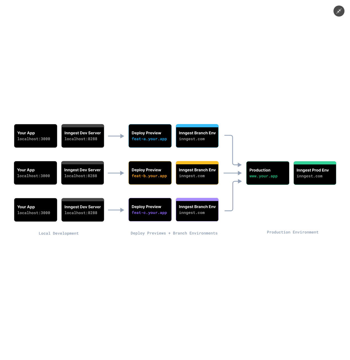
click at [175, 176] on img at bounding box center [175, 179] width 336 height 133
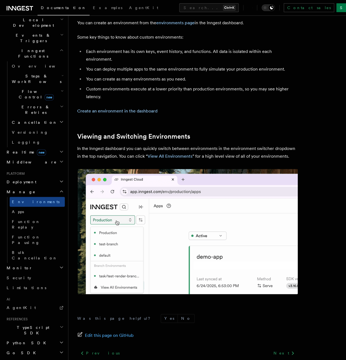
scroll to position [1191, 0]
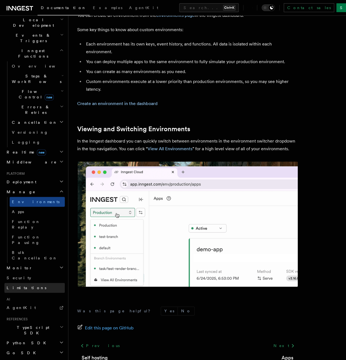
click at [25, 285] on span "Limitations" at bounding box center [27, 287] width 40 height 4
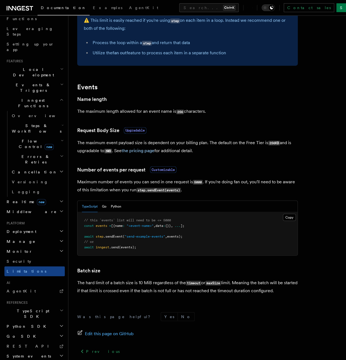
scroll to position [421, 0]
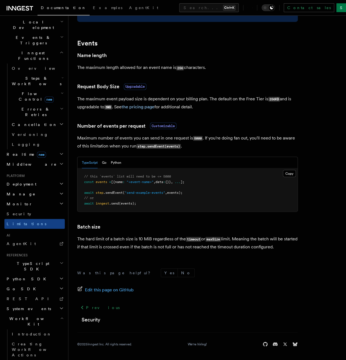
scroll to position [131, 0]
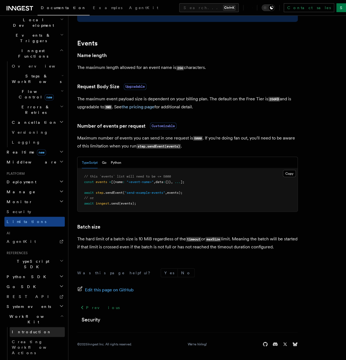
click at [21, 329] on span "Introduction" at bounding box center [32, 331] width 40 height 4
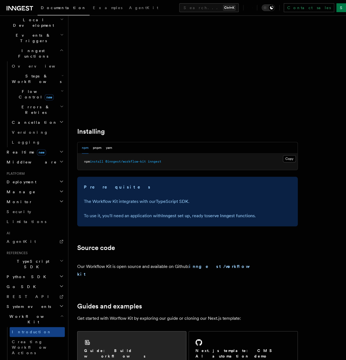
scroll to position [225, 0]
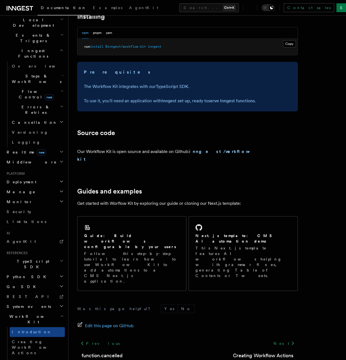
click at [29, 313] on span "Workflow Kit" at bounding box center [32, 318] width 56 height 11
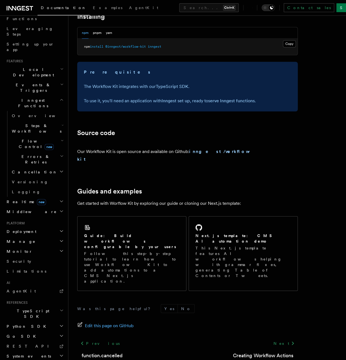
click at [124, 199] on p "Get started with Worflow Kit by exploring our guide or cloning our Next.js temp…" at bounding box center [187, 203] width 220 height 8
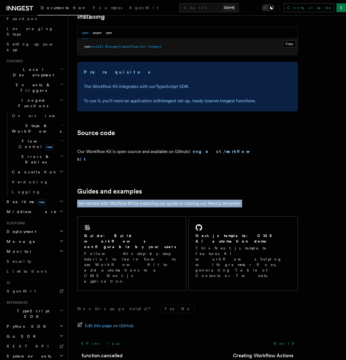
click at [124, 199] on p "Get started with Worflow Kit by exploring our guide or cloning our Next.js temp…" at bounding box center [187, 203] width 220 height 8
drag, startPoint x: 124, startPoint y: 195, endPoint x: 124, endPoint y: 192, distance: 3.1
click at [124, 199] on p "Get started with Worflow Kit by exploring our guide or cloning our Next.js temp…" at bounding box center [187, 203] width 220 height 8
click at [125, 190] on article "References Workflow Kit Workflow Kit Workflow Kit enables you to build user-def…" at bounding box center [207, 97] width 260 height 596
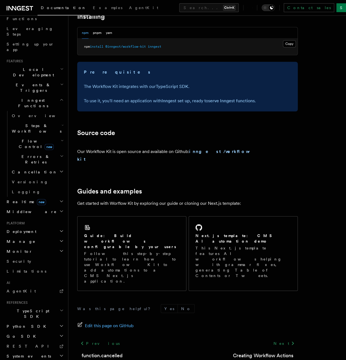
click at [125, 191] on article "References Workflow Kit Workflow Kit Workflow Kit enables you to build user-def…" at bounding box center [207, 97] width 260 height 596
click at [124, 191] on article "References Workflow Kit Workflow Kit Workflow Kit enables you to build user-def…" at bounding box center [207, 97] width 260 height 596
drag, startPoint x: 124, startPoint y: 191, endPoint x: 123, endPoint y: 196, distance: 4.3
click at [124, 199] on p "Get started with Worflow Kit by exploring our guide or cloning our Next.js temp…" at bounding box center [187, 203] width 220 height 8
click at [123, 199] on p "Get started with Worflow Kit by exploring our guide or cloning our Next.js temp…" at bounding box center [187, 203] width 220 height 8
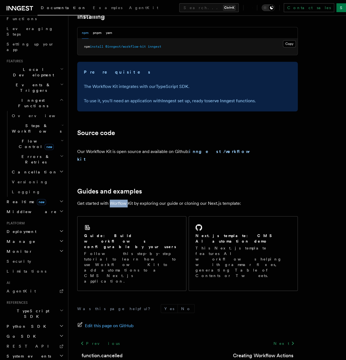
click at [123, 199] on p "Get started with Worflow Kit by exploring our guide or cloning our Next.js temp…" at bounding box center [187, 203] width 220 height 8
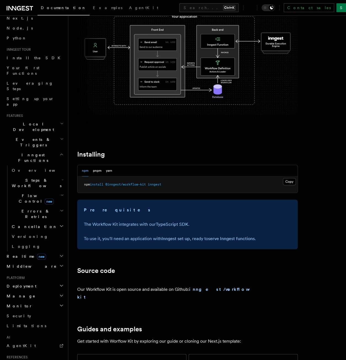
scroll to position [0, 0]
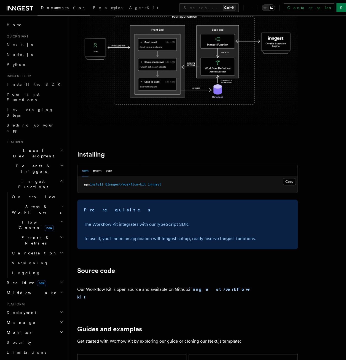
click at [22, 176] on h2 "Inngest Functions" at bounding box center [34, 183] width 60 height 15
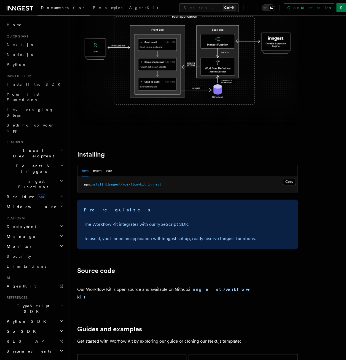
click at [22, 178] on span "Inngest Functions" at bounding box center [31, 183] width 55 height 11
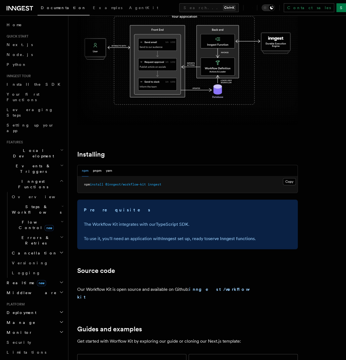
click at [22, 178] on span "Inngest Functions" at bounding box center [31, 183] width 55 height 11
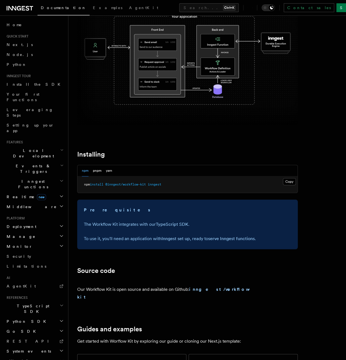
click at [24, 176] on h2 "Inngest Functions" at bounding box center [34, 183] width 60 height 15
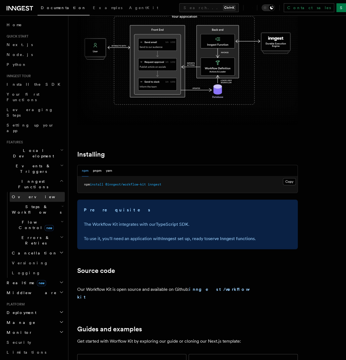
click at [25, 194] on span "Overview" at bounding box center [40, 196] width 57 height 4
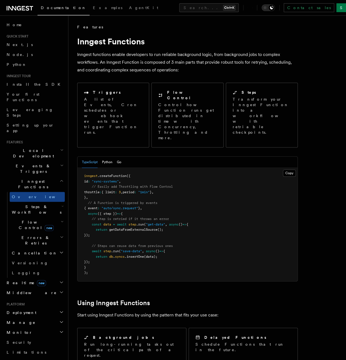
click at [26, 204] on span "Steps & Workflows" at bounding box center [36, 209] width 52 height 11
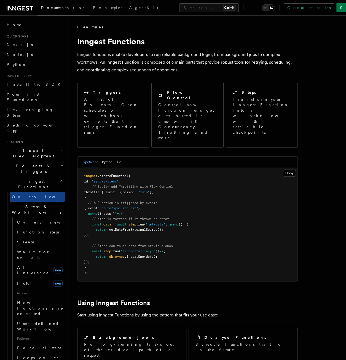
click at [26, 202] on h2 "Steps & Workflows" at bounding box center [37, 209] width 55 height 15
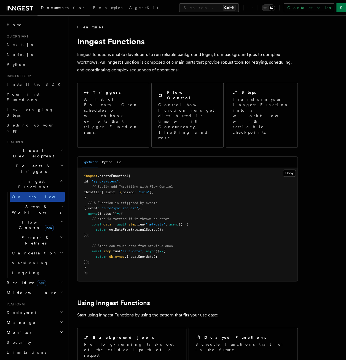
click at [24, 192] on link "Overview" at bounding box center [37, 197] width 55 height 10
click at [23, 178] on span "Inngest Functions" at bounding box center [31, 183] width 55 height 11
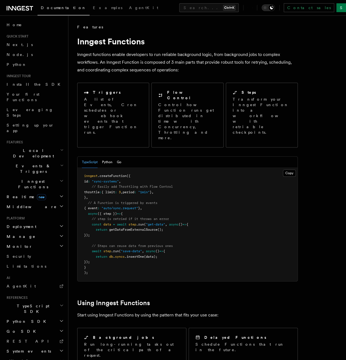
click at [33, 178] on span "Inngest Functions" at bounding box center [31, 183] width 55 height 11
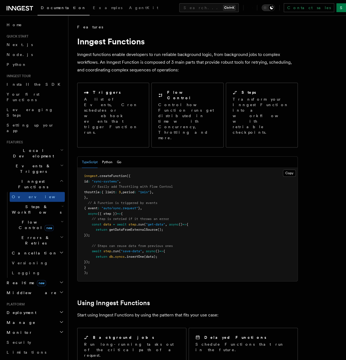
click at [33, 178] on span "Inngest Functions" at bounding box center [31, 183] width 55 height 11
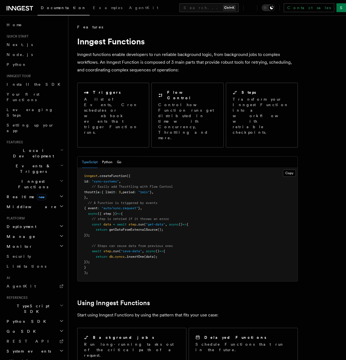
click at [33, 178] on span "Inngest Functions" at bounding box center [31, 183] width 55 height 11
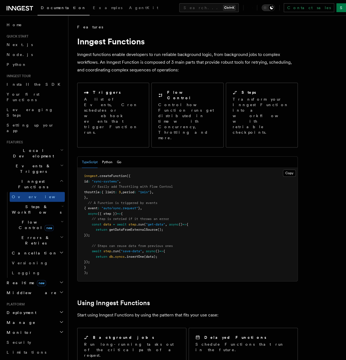
click at [32, 278] on h2 "Realtime new" at bounding box center [34, 283] width 60 height 10
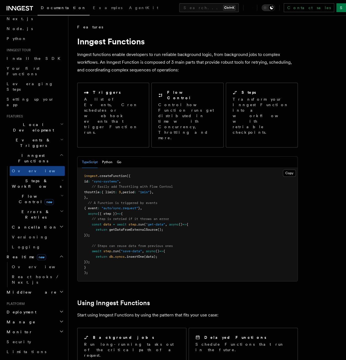
scroll to position [28, 0]
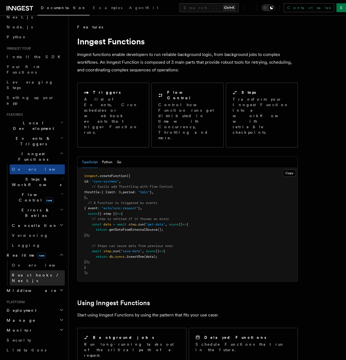
click at [45, 270] on link "React hooks / Next.js" at bounding box center [37, 277] width 55 height 15
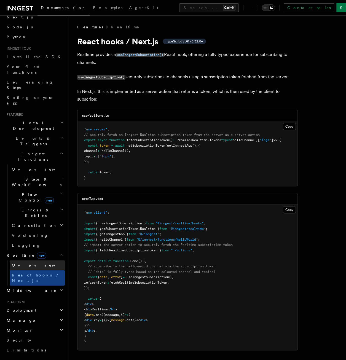
click at [44, 260] on link "Overview" at bounding box center [37, 265] width 55 height 10
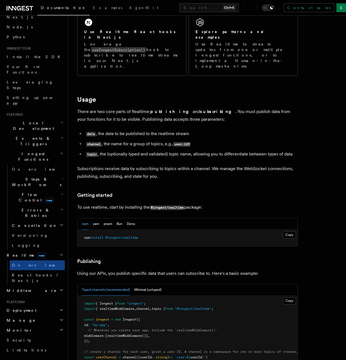
scroll to position [101, 0]
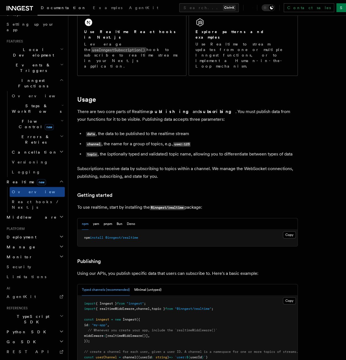
click at [26, 214] on span "Middleware" at bounding box center [30, 217] width 52 height 6
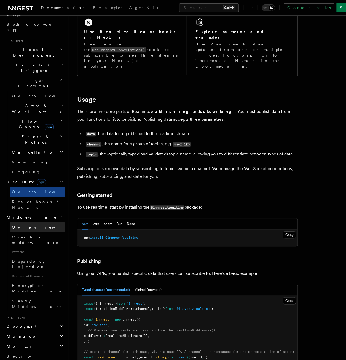
click at [28, 225] on span "Overview" at bounding box center [40, 227] width 57 height 4
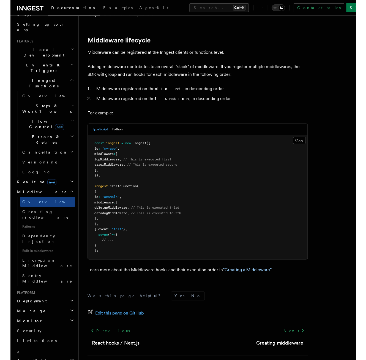
scroll to position [215, 0]
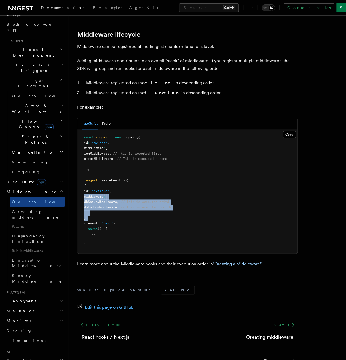
drag, startPoint x: 113, startPoint y: 202, endPoint x: 82, endPoint y: 182, distance: 36.9
click at [82, 182] on pre "const inngest = new Inngest ({ id : "my-app" , middleware : [ logMiddleware , /…" at bounding box center [187, 191] width 220 height 124
click at [106, 199] on pre "const inngest = new Inngest ({ id : "my-app" , middleware : [ logMiddleware , /…" at bounding box center [187, 191] width 220 height 124
drag, startPoint x: 113, startPoint y: 195, endPoint x: 78, endPoint y: 181, distance: 37.5
click at [78, 181] on pre "const inngest = new Inngest ({ id : "my-app" , middleware : [ logMiddleware , /…" at bounding box center [187, 191] width 220 height 124
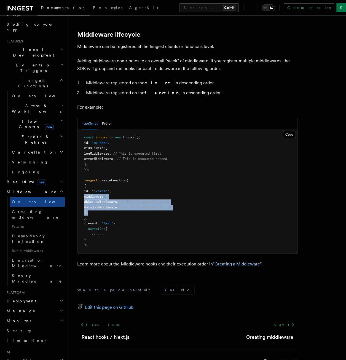
drag, startPoint x: 78, startPoint y: 181, endPoint x: 95, endPoint y: 188, distance: 18.6
click at [95, 188] on pre "const inngest = new Inngest ({ id : "my-app" , middleware : [ logMiddleware , /…" at bounding box center [187, 191] width 220 height 124
click at [102, 194] on pre "const inngest = new Inngest ({ id : "my-app" , middleware : [ logMiddleware , /…" at bounding box center [187, 191] width 220 height 124
click at [198, 211] on pre "const inngest = new Inngest ({ id : "my-app" , middleware : [ logMiddleware , /…" at bounding box center [187, 191] width 220 height 124
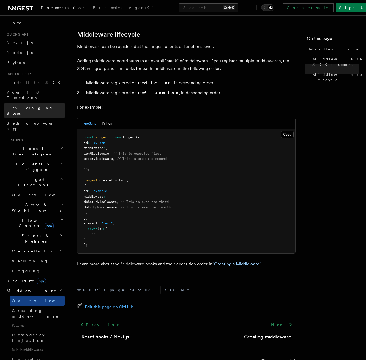
scroll to position [0, 0]
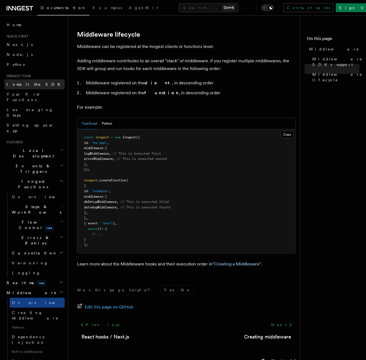
click at [22, 80] on link "Install the SDK" at bounding box center [34, 84] width 60 height 10
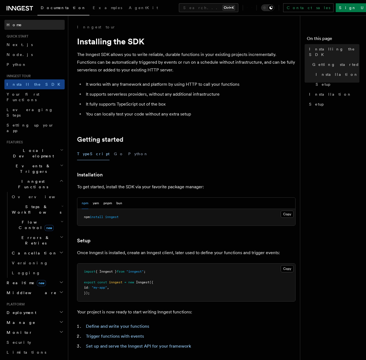
click at [18, 23] on link "Home" at bounding box center [34, 25] width 60 height 10
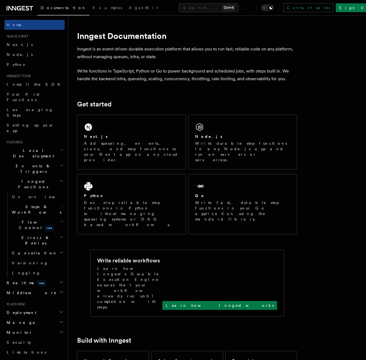
click at [28, 217] on h2 "Flow Control new" at bounding box center [37, 224] width 55 height 15
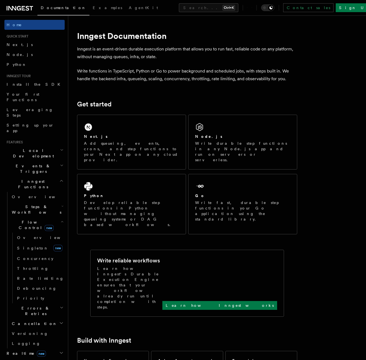
click at [28, 217] on h2 "Flow Control new" at bounding box center [37, 224] width 55 height 15
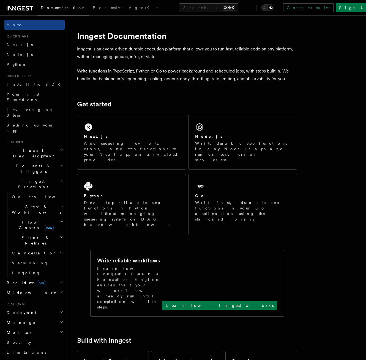
click at [28, 219] on span "Flow Control new" at bounding box center [35, 224] width 51 height 11
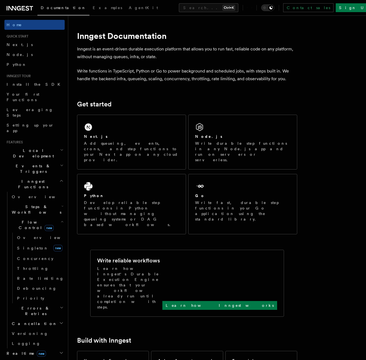
click at [27, 204] on span "Steps & Workflows" at bounding box center [36, 209] width 52 height 11
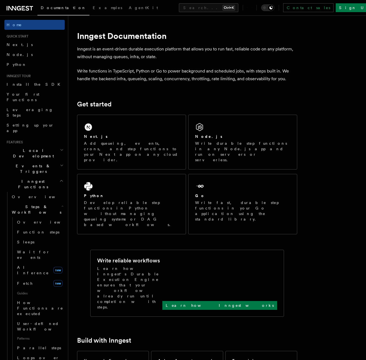
click at [27, 204] on span "Steps & Workflows" at bounding box center [36, 209] width 52 height 11
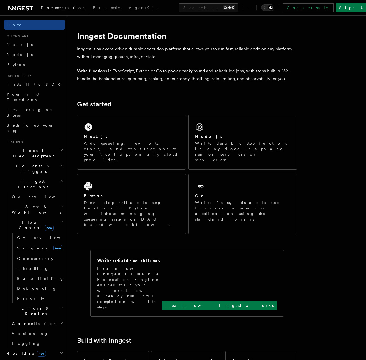
click at [25, 217] on h2 "Flow Control new" at bounding box center [37, 224] width 55 height 15
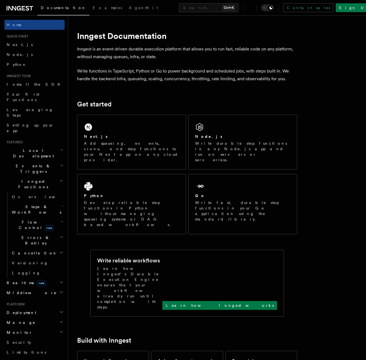
click at [24, 217] on h2 "Flow Control new" at bounding box center [37, 224] width 55 height 15
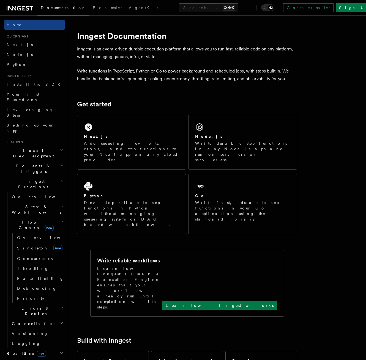
click at [26, 217] on h2 "Flow Control new" at bounding box center [37, 224] width 55 height 15
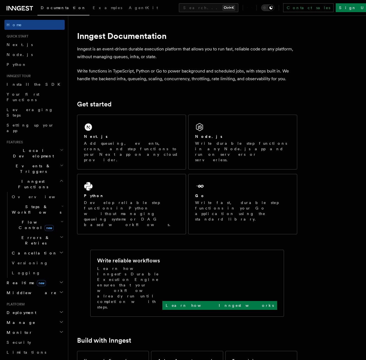
click at [25, 235] on span "Errors & Retries" at bounding box center [35, 240] width 50 height 11
click at [24, 235] on span "Errors & Retries" at bounding box center [35, 240] width 50 height 11
click at [28, 250] on span "Cancellation" at bounding box center [34, 253] width 48 height 6
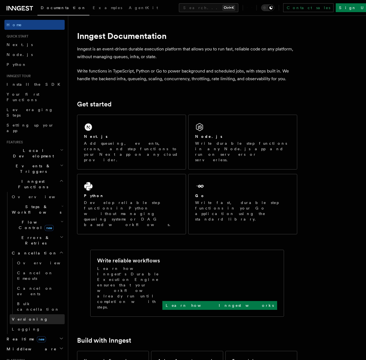
click at [44, 314] on link "Versioning" at bounding box center [37, 319] width 55 height 10
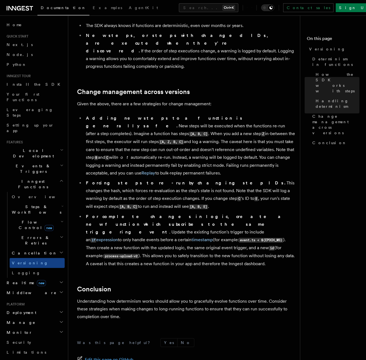
scroll to position [326, 0]
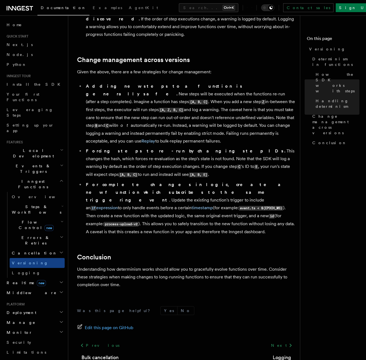
click at [26, 217] on h2 "Flow Control new" at bounding box center [37, 224] width 55 height 15
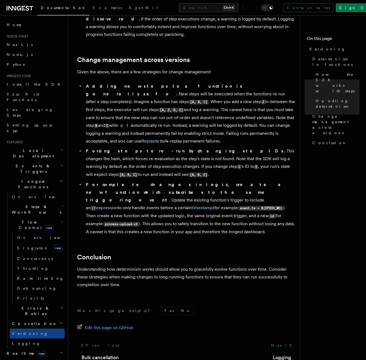
click at [28, 204] on span "Steps & Workflows" at bounding box center [36, 209] width 52 height 11
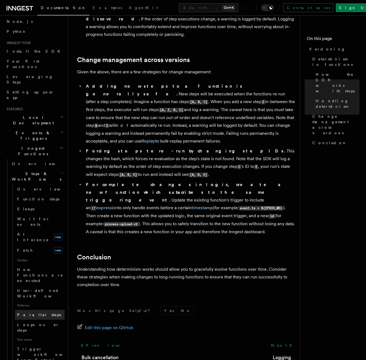
scroll to position [83, 0]
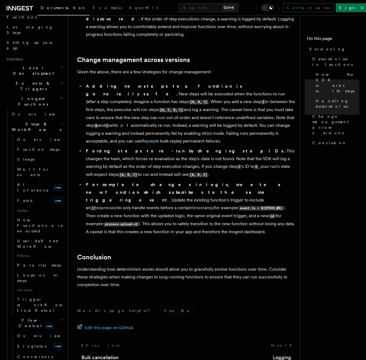
click at [31, 317] on span "Flow Control new" at bounding box center [35, 322] width 51 height 11
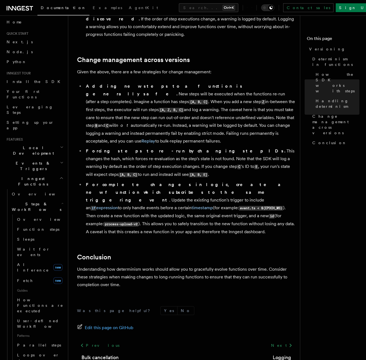
scroll to position [0, 0]
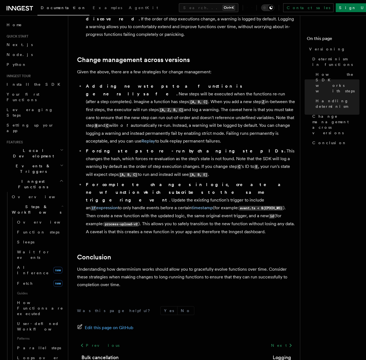
click at [36, 204] on span "Steps & Workflows" at bounding box center [36, 209] width 52 height 11
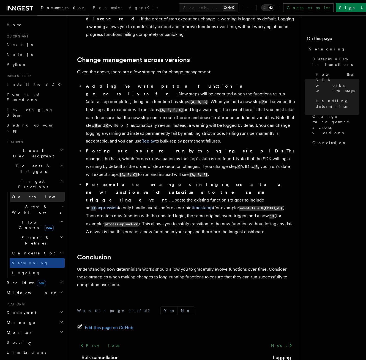
click at [39, 192] on link "Overview" at bounding box center [37, 197] width 55 height 10
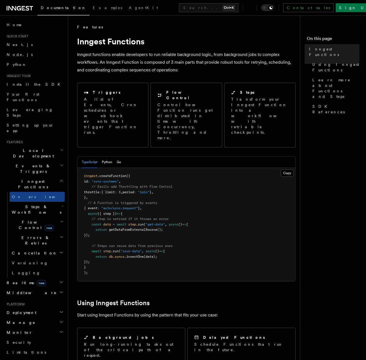
click at [42, 202] on h2 "Steps & Workflows" at bounding box center [37, 209] width 55 height 15
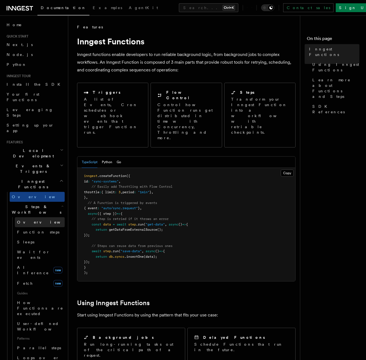
click at [39, 217] on link "Overview" at bounding box center [40, 222] width 50 height 10
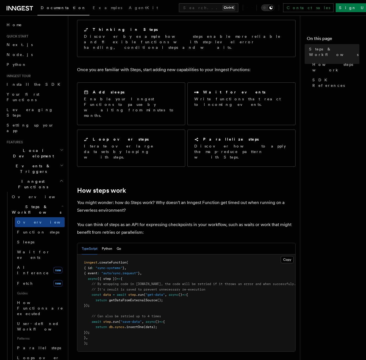
scroll to position [193, 0]
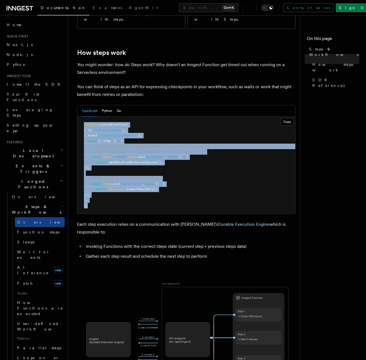
drag, startPoint x: 99, startPoint y: 186, endPoint x: 84, endPoint y: 103, distance: 84.1
click at [84, 117] on pre "inngest .createFunction ( { id : "sync-systems" } , { event : "auto/sync.reques…" at bounding box center [186, 165] width 218 height 97
click at [84, 123] on span "inngest" at bounding box center [90, 125] width 13 height 4
click at [85, 123] on span "inngest" at bounding box center [90, 125] width 13 height 4
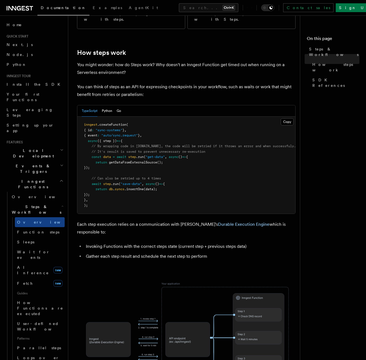
click at [29, 204] on span "Steps & Workflows" at bounding box center [36, 209] width 52 height 11
drag, startPoint x: 40, startPoint y: 187, endPoint x: 37, endPoint y: 192, distance: 5.4
click at [40, 217] on link "Overview" at bounding box center [40, 222] width 50 height 10
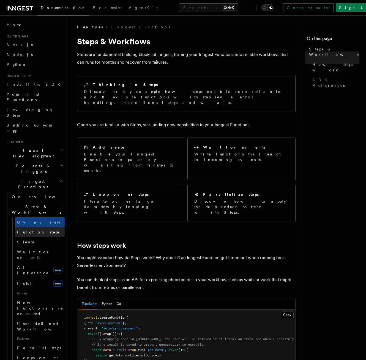
click at [37, 230] on span "Function steps" at bounding box center [38, 232] width 42 height 4
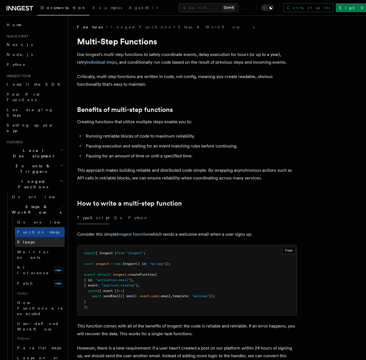
click at [42, 237] on link "Sleeps" at bounding box center [40, 242] width 50 height 10
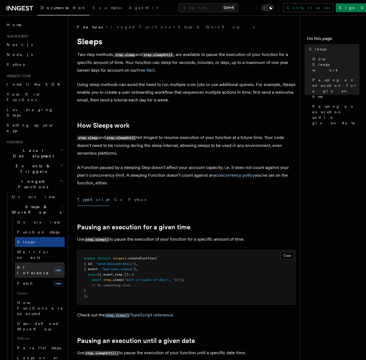
click at [40, 262] on link "AI Inference new" at bounding box center [40, 269] width 50 height 15
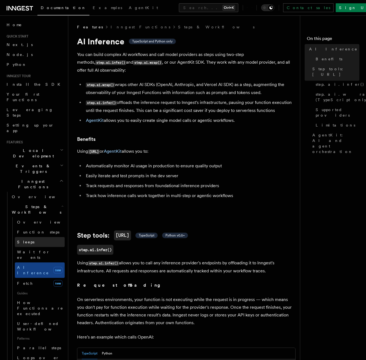
click at [36, 237] on link "Sleeps" at bounding box center [40, 242] width 50 height 10
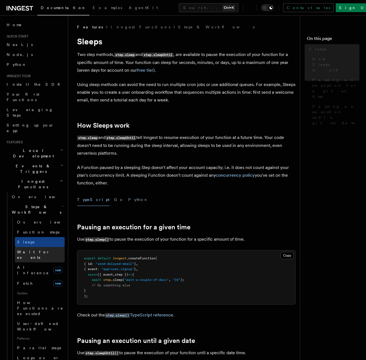
click at [36, 250] on span "Wait for events" at bounding box center [33, 255] width 33 height 10
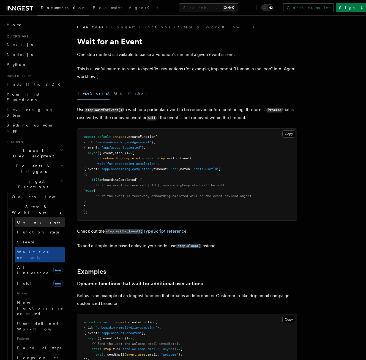
click at [38, 217] on link "Overview" at bounding box center [40, 222] width 50 height 10
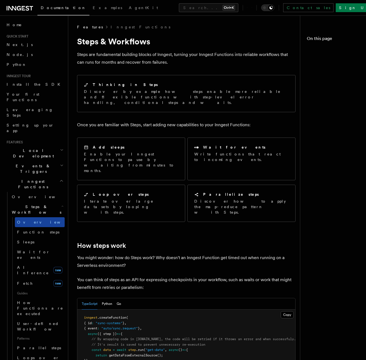
click at [32, 217] on link "Overview" at bounding box center [40, 222] width 50 height 10
click at [34, 204] on span "Steps & Workflows" at bounding box center [36, 209] width 52 height 11
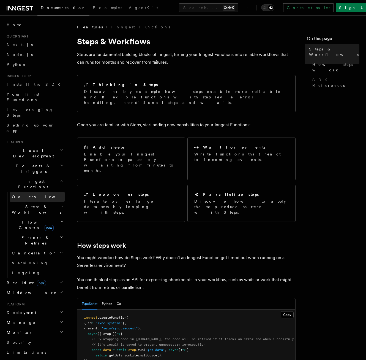
click at [31, 192] on link "Overview" at bounding box center [37, 197] width 55 height 10
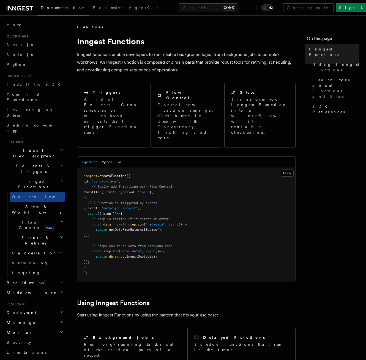
click at [33, 217] on h2 "Flow Control new" at bounding box center [37, 224] width 55 height 15
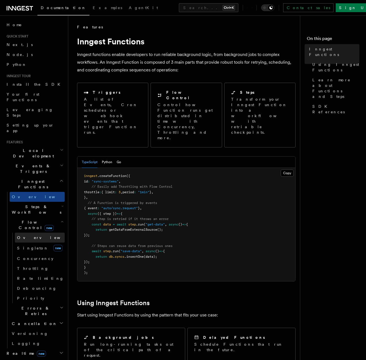
click at [32, 235] on span "Overview" at bounding box center [45, 237] width 57 height 4
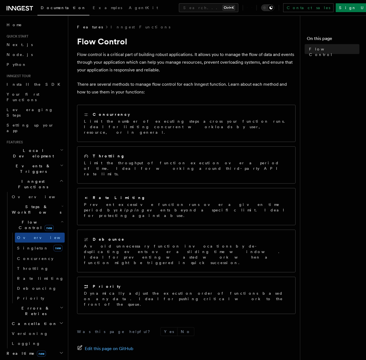
click at [34, 217] on h2 "Flow Control new" at bounding box center [37, 224] width 55 height 15
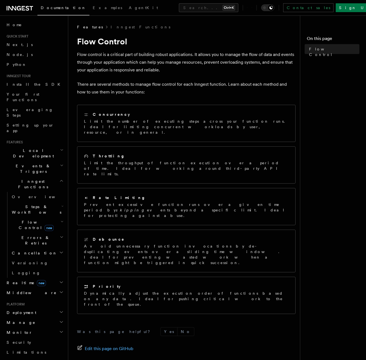
click at [37, 235] on span "Errors & Retries" at bounding box center [35, 240] width 50 height 11
click at [45, 225] on span "new" at bounding box center [49, 228] width 9 height 6
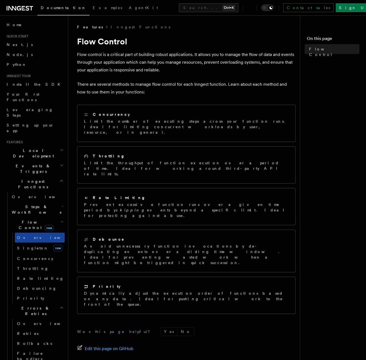
click at [34, 232] on link "Overview" at bounding box center [40, 237] width 50 height 10
click at [38, 242] on link "[PERSON_NAME] new" at bounding box center [40, 247] width 50 height 11
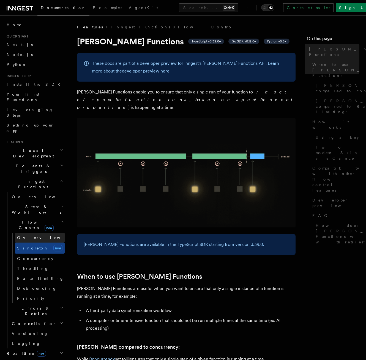
click at [35, 232] on link "Overview" at bounding box center [40, 237] width 50 height 10
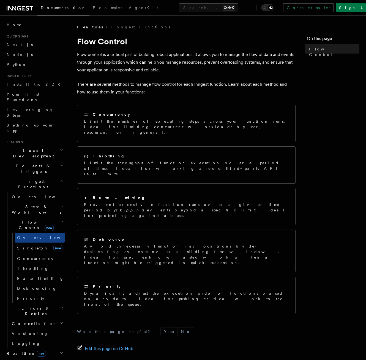
click at [34, 219] on span "Flow Control new" at bounding box center [35, 224] width 51 height 11
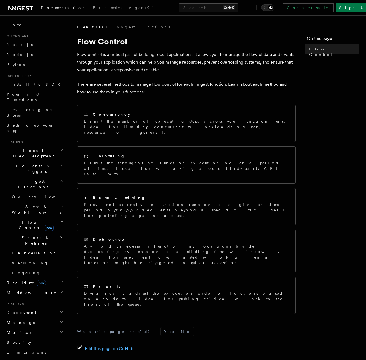
click at [30, 235] on span "Errors & Retries" at bounding box center [35, 240] width 50 height 11
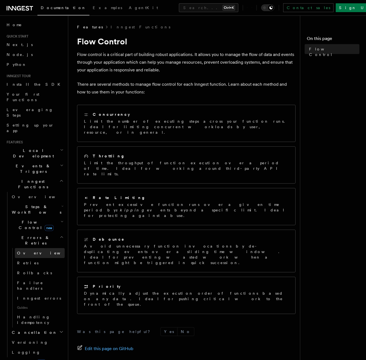
click at [30, 251] on span "Overview" at bounding box center [45, 253] width 57 height 4
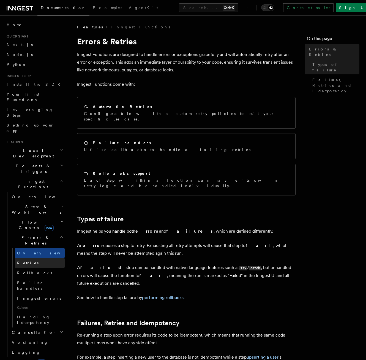
click at [26, 261] on span "Retries" at bounding box center [27, 263] width 21 height 4
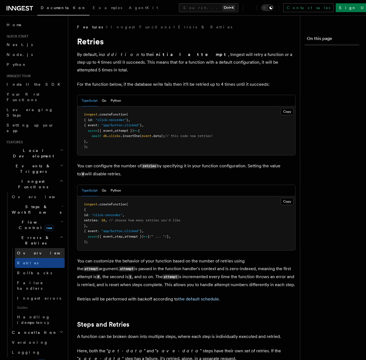
click at [29, 251] on span "Overview" at bounding box center [45, 253] width 57 height 4
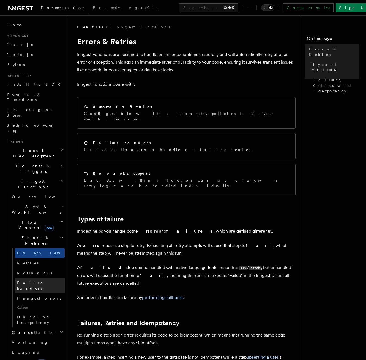
click at [31, 278] on link "Failure handlers" at bounding box center [40, 285] width 50 height 15
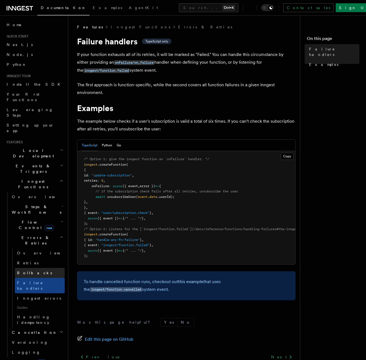
click at [31, 270] on span "Rollbacks" at bounding box center [34, 272] width 35 height 4
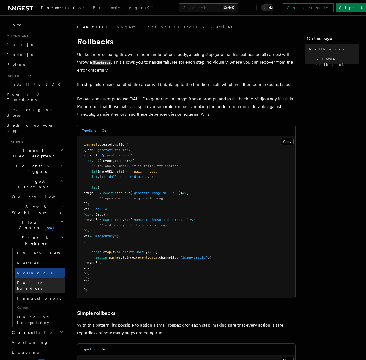
click at [45, 278] on link "Failure handlers" at bounding box center [40, 285] width 50 height 15
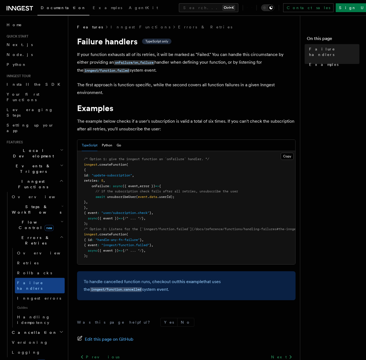
click at [36, 235] on span "Errors & Retries" at bounding box center [35, 240] width 50 height 11
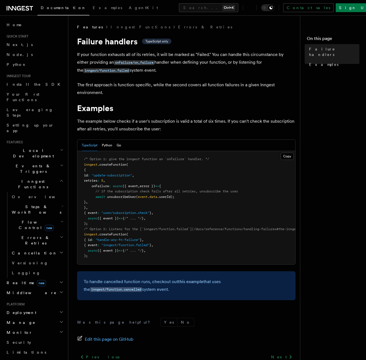
click at [36, 248] on h2 "Cancellation" at bounding box center [37, 253] width 55 height 10
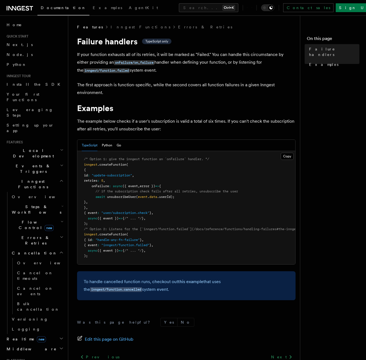
click at [36, 248] on h2 "Cancellation" at bounding box center [37, 253] width 55 height 10
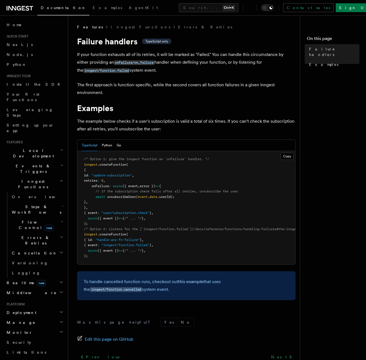
click at [45, 176] on h2 "Inngest Functions" at bounding box center [34, 183] width 60 height 15
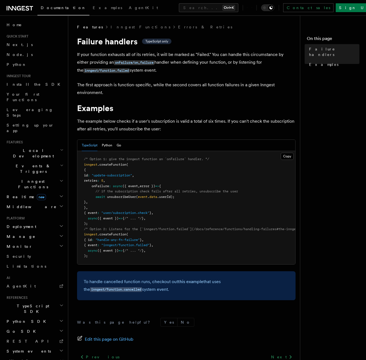
click at [51, 161] on h2 "Events & Triggers" at bounding box center [34, 168] width 60 height 15
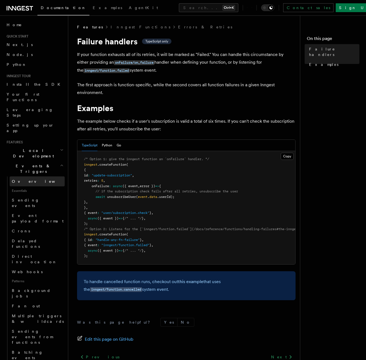
click at [19, 179] on span "Overview" at bounding box center [40, 181] width 57 height 4
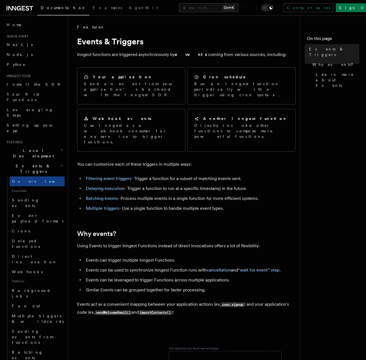
click at [26, 163] on span "Events & Triggers" at bounding box center [32, 168] width 56 height 11
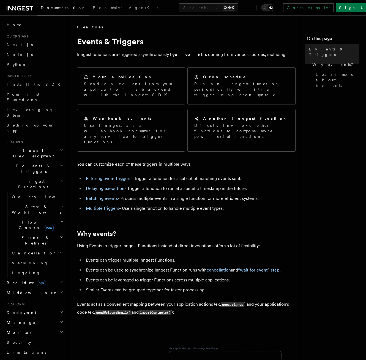
click at [26, 163] on span "Events & Triggers" at bounding box center [32, 168] width 56 height 11
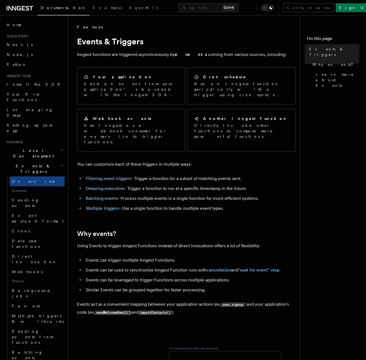
click at [26, 163] on span "Events & Triggers" at bounding box center [32, 168] width 56 height 11
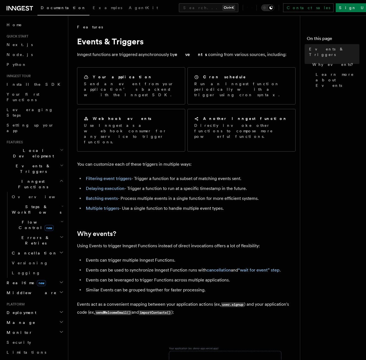
click at [30, 178] on span "Inngest Functions" at bounding box center [31, 183] width 55 height 11
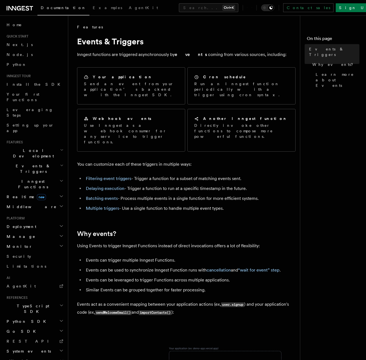
click at [39, 192] on h2 "Realtime new" at bounding box center [34, 197] width 60 height 10
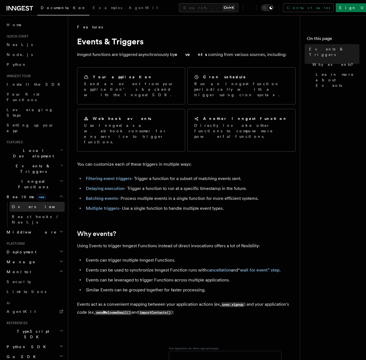
click at [38, 202] on link "Overview" at bounding box center [37, 207] width 55 height 10
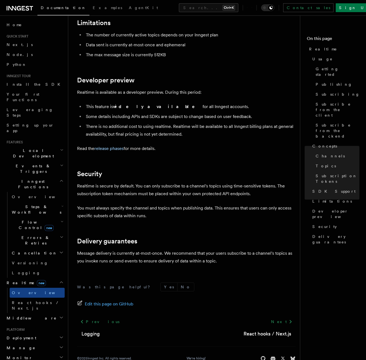
scroll to position [1741, 0]
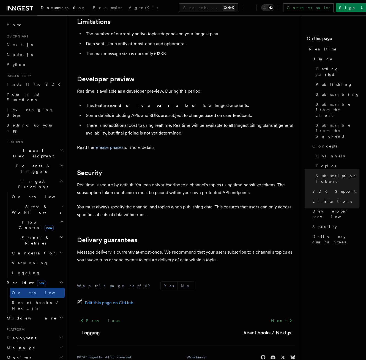
drag, startPoint x: 32, startPoint y: 268, endPoint x: 32, endPoint y: 271, distance: 3.0
click at [32, 271] on div "Home Quick start Next.js Node.js Python Inngest tour Install the SDK Your first…" at bounding box center [34, 269] width 60 height 498
click at [30, 313] on h2 "Middleware" at bounding box center [34, 318] width 60 height 10
click at [30, 333] on link "Creating middleware" at bounding box center [37, 340] width 55 height 15
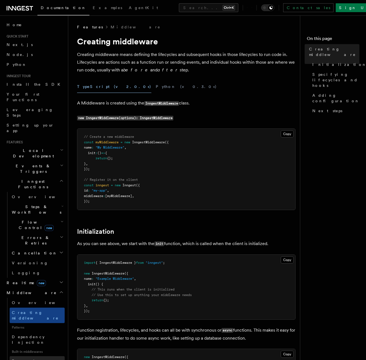
click at [46, 356] on link "Encryption Middleware" at bounding box center [37, 363] width 55 height 15
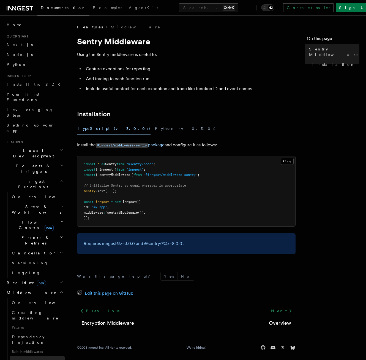
click at [36, 359] on span "Encryption Middleware" at bounding box center [37, 364] width 50 height 10
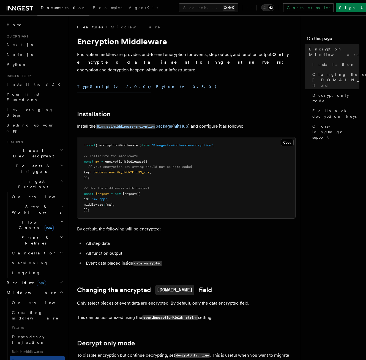
click at [156, 80] on button "Python (v0.3.0+)" at bounding box center [186, 86] width 61 height 12
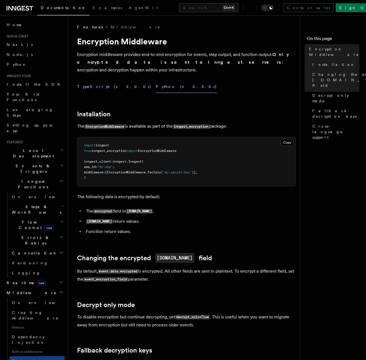
click at [101, 80] on button "TypeScript (v2.0.0+)" at bounding box center [114, 86] width 74 height 12
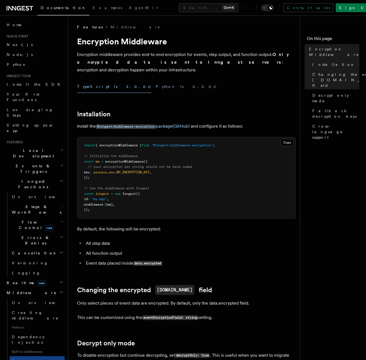
click at [249, 188] on pre "import { encryptionMiddleware } from "@inngest/middleware-encryption" ; // Init…" at bounding box center [186, 177] width 218 height 81
drag, startPoint x: 110, startPoint y: 78, endPoint x: 110, endPoint y: 71, distance: 6.9
click at [110, 80] on button "TypeScript (v2.0.0+)" at bounding box center [114, 86] width 74 height 12
click at [93, 6] on span "Examples" at bounding box center [107, 8] width 29 height 4
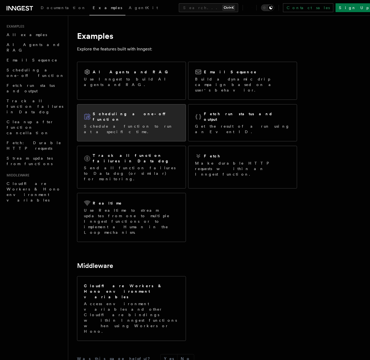
click at [129, 112] on div "Scheduling a one-off function Schedule a function to run at a specific time." at bounding box center [131, 122] width 95 height 23
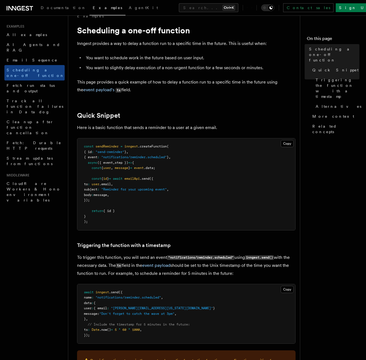
scroll to position [28, 0]
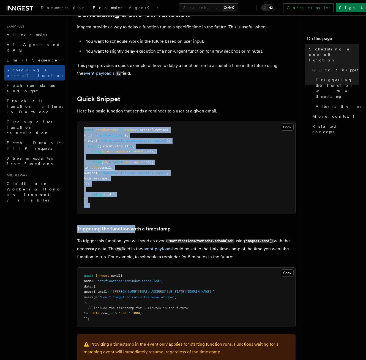
drag, startPoint x: 134, startPoint y: 222, endPoint x: 81, endPoint y: 129, distance: 107.0
click at [81, 129] on article "Examples Scheduling a one-off function Inngest provides a way to delay a functi…" at bounding box center [186, 335] width 219 height 676
drag, startPoint x: 81, startPoint y: 129, endPoint x: 112, endPoint y: 177, distance: 56.8
click at [99, 167] on span "user" at bounding box center [96, 168] width 8 height 4
click at [113, 202] on pre "const sendReminder = inngest .createFunction ( { id : "send-reminder" } , { eve…" at bounding box center [186, 168] width 218 height 92
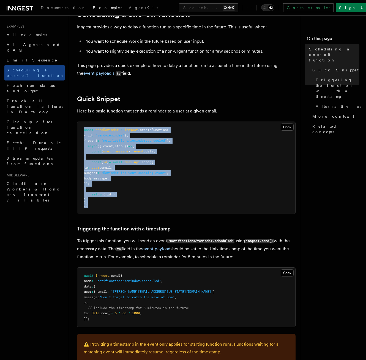
drag, startPoint x: 116, startPoint y: 211, endPoint x: 84, endPoint y: 127, distance: 90.1
click at [84, 127] on pre "const sendReminder = inngest .createFunction ( { id : "send-reminder" } , { eve…" at bounding box center [186, 168] width 218 height 92
click at [102, 149] on span "{" at bounding box center [102, 151] width 2 height 4
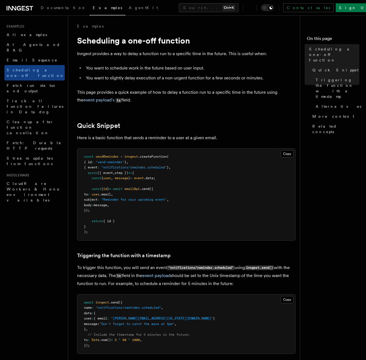
scroll to position [0, 0]
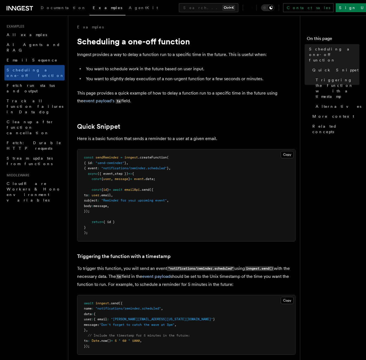
click at [151, 111] on article "Examples Scheduling a one-off function Inngest provides a way to delay a functi…" at bounding box center [186, 362] width 219 height 676
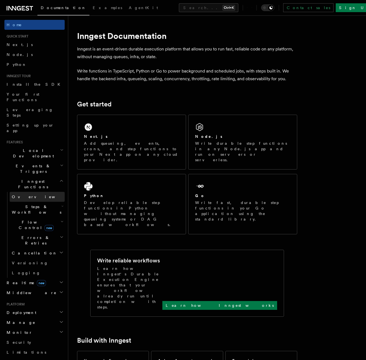
click at [21, 194] on span "Overview" at bounding box center [40, 196] width 57 height 4
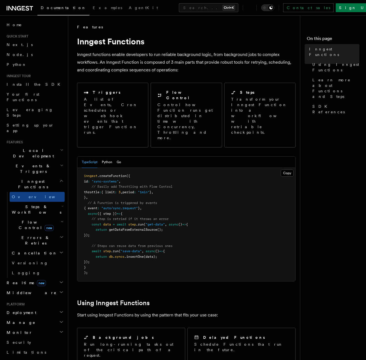
click at [119, 190] on span at bounding box center [118, 192] width 2 height 4
drag, startPoint x: 127, startPoint y: 171, endPoint x: 106, endPoint y: 169, distance: 21.1
click at [99, 190] on span "throttle" at bounding box center [91, 192] width 15 height 4
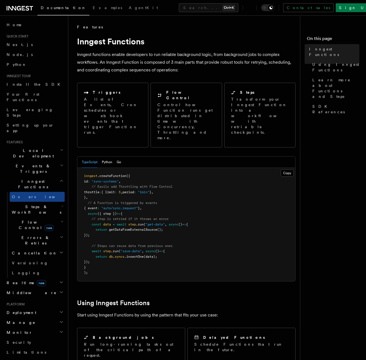
click at [120, 173] on pre "inngest .createFunction ({ id : "sync-systems" , // Easily add Throttling with …" at bounding box center [186, 224] width 218 height 113
click at [115, 190] on span "{ limit" at bounding box center [107, 192] width 13 height 4
click at [128, 201] on span "// A Function is triggered by events" at bounding box center [122, 203] width 69 height 4
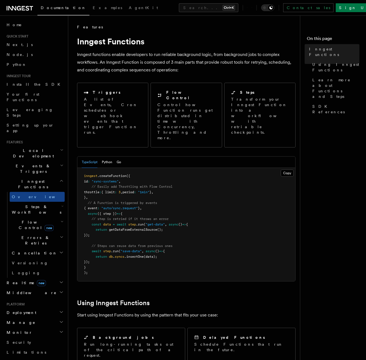
click at [33, 204] on span "Steps & Workflows" at bounding box center [36, 209] width 52 height 11
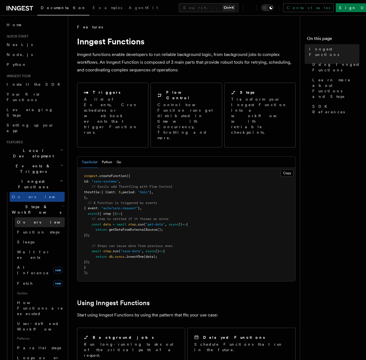
click at [33, 220] on span "Overview" at bounding box center [45, 222] width 57 height 4
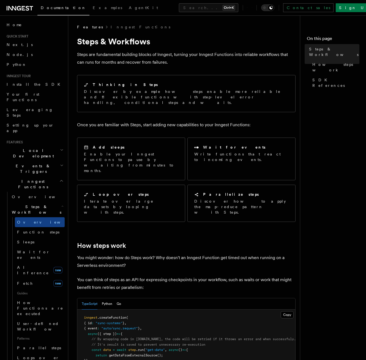
click at [33, 204] on span "Steps & Workflows" at bounding box center [36, 209] width 52 height 11
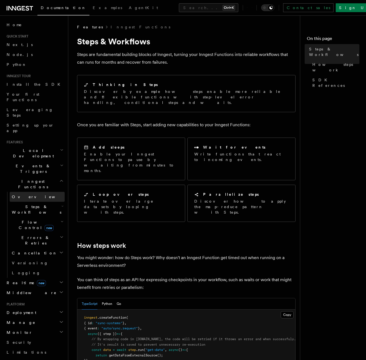
click at [28, 194] on span "Overview" at bounding box center [40, 196] width 57 height 4
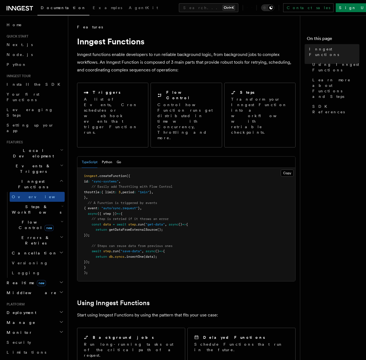
click at [96, 201] on span "// A Function is triggered by events" at bounding box center [122, 203] width 69 height 4
drag, startPoint x: 96, startPoint y: 180, endPoint x: 91, endPoint y: 164, distance: 16.5
click at [91, 185] on span at bounding box center [88, 187] width 8 height 4
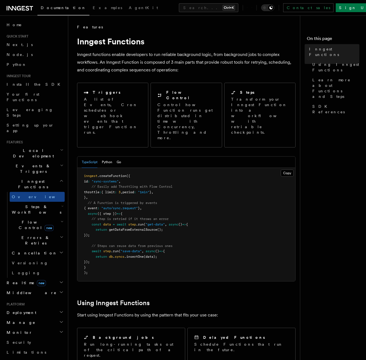
click at [101, 185] on span "// Easily add Throttling with Flow Control" at bounding box center [132, 187] width 81 height 4
drag, startPoint x: 101, startPoint y: 163, endPoint x: 81, endPoint y: 160, distance: 19.9
click at [81, 168] on pre "inngest .createFunction ({ id : "sync-systems" , // Easily add Throttling with …" at bounding box center [186, 224] width 218 height 113
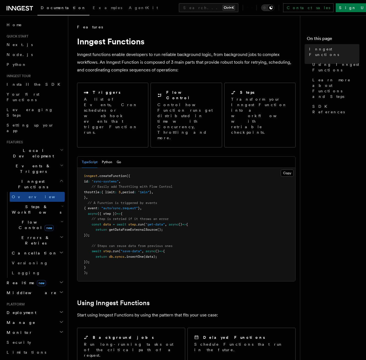
drag, startPoint x: 99, startPoint y: 161, endPoint x: 112, endPoint y: 164, distance: 13.6
click at [99, 168] on pre "inngest .createFunction ({ id : "sync-systems" , // Easily add Throttling with …" at bounding box center [186, 224] width 218 height 113
click at [114, 185] on span "// Easily add Throttling with Flow Control" at bounding box center [132, 187] width 81 height 4
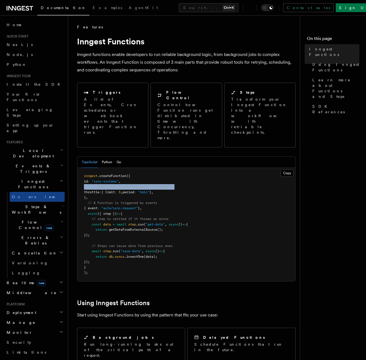
drag, startPoint x: 114, startPoint y: 165, endPoint x: 91, endPoint y: 162, distance: 23.1
click at [88, 168] on pre "inngest .createFunction ({ id : "sync-systems" , // Easily add Throttling with …" at bounding box center [186, 224] width 218 height 113
click at [104, 185] on span "// Easily add Throttling with Flow Control" at bounding box center [132, 187] width 81 height 4
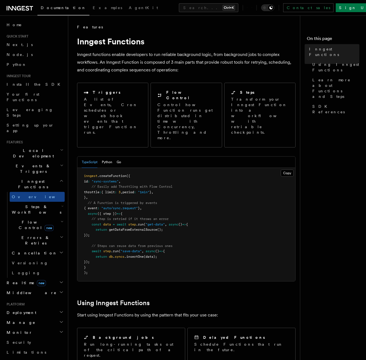
drag, startPoint x: 104, startPoint y: 163, endPoint x: 90, endPoint y: 161, distance: 15.0
click at [87, 168] on pre "inngest .createFunction ({ id : "sync-systems" , // Easily add Throttling with …" at bounding box center [186, 224] width 218 height 113
click at [111, 185] on span "// Easily add Throttling with Flow Control" at bounding box center [132, 187] width 81 height 4
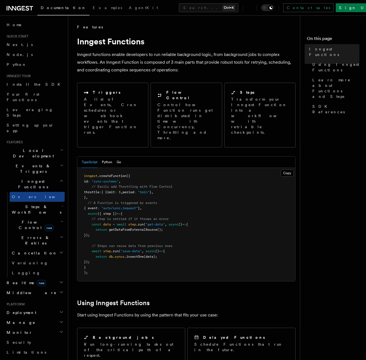
drag, startPoint x: 111, startPoint y: 163, endPoint x: 86, endPoint y: 161, distance: 25.2
click at [86, 168] on pre "inngest .createFunction ({ id : "sync-systems" , // Easily add Throttling with …" at bounding box center [186, 224] width 218 height 113
click at [99, 172] on pre "inngest .createFunction ({ id : "sync-systems" , // Easily add Throttling with …" at bounding box center [186, 224] width 218 height 113
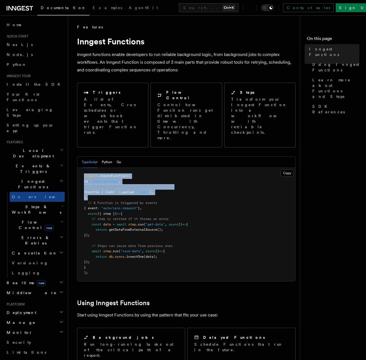
drag, startPoint x: 100, startPoint y: 174, endPoint x: 79, endPoint y: 155, distance: 27.9
click at [79, 168] on pre "inngest .createFunction ({ id : "sync-systems" , // Easily add Throttling with …" at bounding box center [186, 224] width 218 height 113
drag, startPoint x: 79, startPoint y: 155, endPoint x: 104, endPoint y: 163, distance: 26.3
click at [104, 185] on span "// Easily add Throttling with Flow Control" at bounding box center [132, 187] width 81 height 4
click at [117, 172] on pre "inngest .createFunction ({ id : "sync-systems" , // Easily add Throttling with …" at bounding box center [186, 224] width 218 height 113
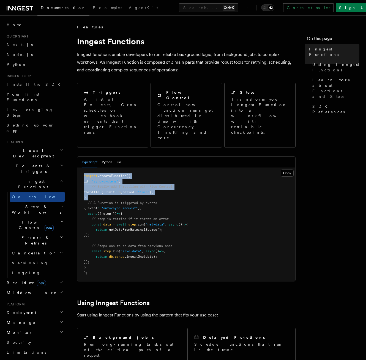
click at [115, 172] on pre "inngest .createFunction ({ id : "sync-systems" , // Easily add Throttling with …" at bounding box center [186, 224] width 218 height 113
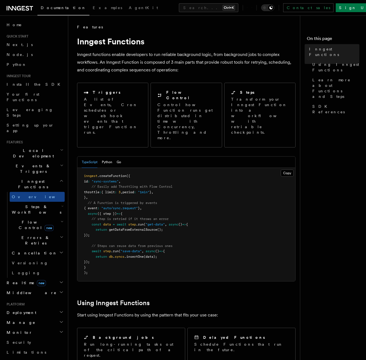
click at [37, 202] on h2 "Steps & Workflows" at bounding box center [37, 209] width 55 height 15
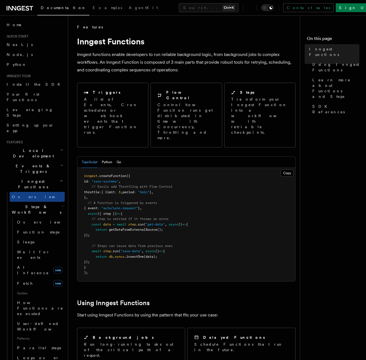
click at [29, 202] on h2 "Steps & Workflows" at bounding box center [37, 209] width 55 height 15
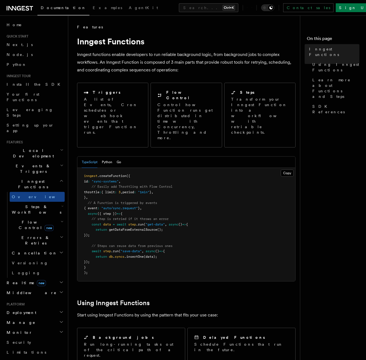
click at [32, 219] on span "Flow Control new" at bounding box center [35, 224] width 51 height 11
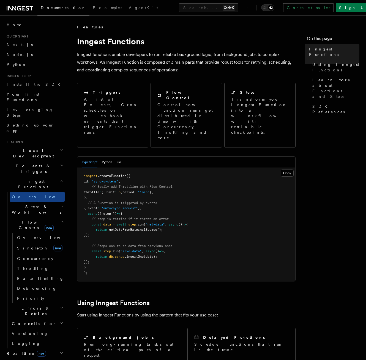
click at [32, 219] on span "Flow Control new" at bounding box center [35, 224] width 51 height 11
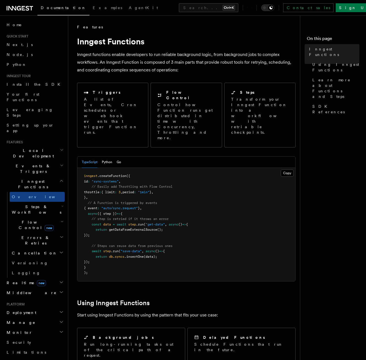
click at [32, 219] on span "Flow Control new" at bounding box center [35, 224] width 51 height 11
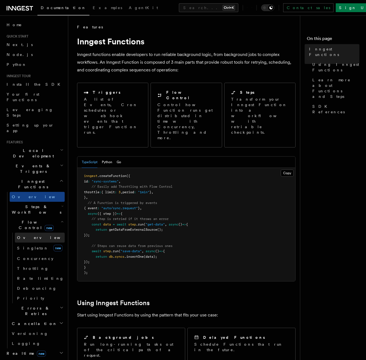
click at [31, 235] on span "Overview" at bounding box center [45, 237] width 57 height 4
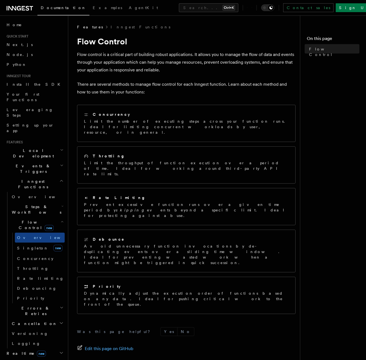
click at [24, 219] on span "Flow Control new" at bounding box center [35, 224] width 51 height 11
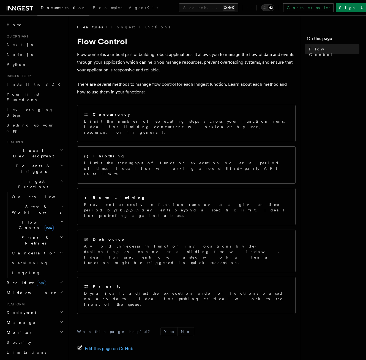
click at [25, 204] on span "Steps & Workflows" at bounding box center [36, 209] width 52 height 11
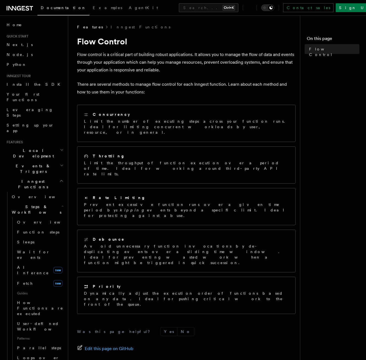
click at [25, 204] on span "Steps & Workflows" at bounding box center [36, 209] width 52 height 11
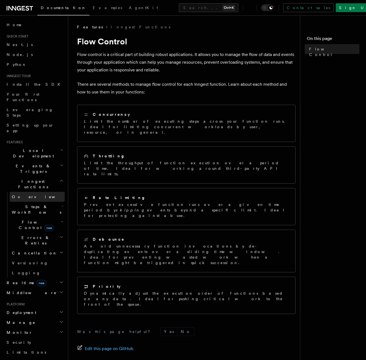
click at [22, 194] on span "Overview" at bounding box center [40, 197] width 57 height 6
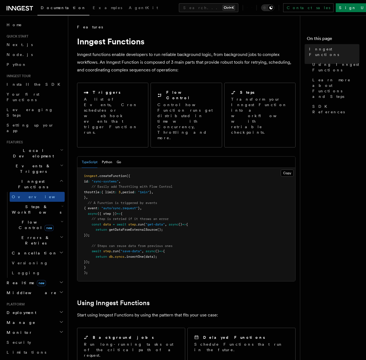
click at [30, 204] on span "Steps & Workflows" at bounding box center [36, 209] width 52 height 11
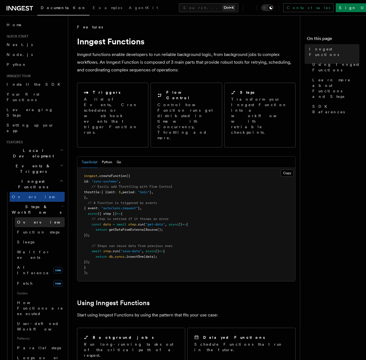
click at [29, 217] on link "Overview" at bounding box center [40, 222] width 50 height 10
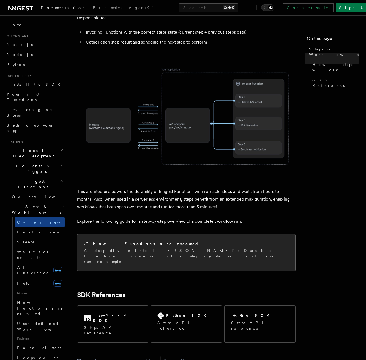
scroll to position [413, 0]
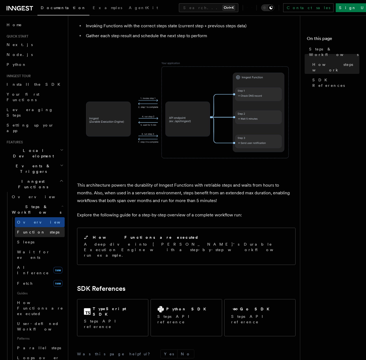
click at [41, 227] on link "Function steps" at bounding box center [40, 232] width 50 height 10
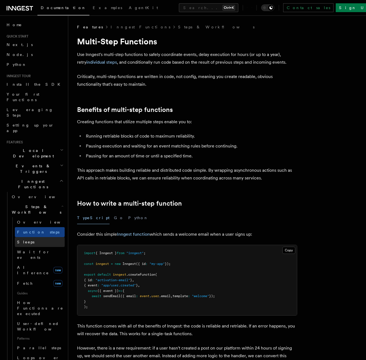
click at [34, 237] on link "Sleeps" at bounding box center [40, 242] width 50 height 10
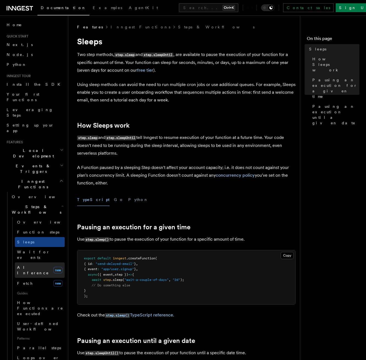
click at [28, 265] on span "AI Inference" at bounding box center [33, 270] width 32 height 10
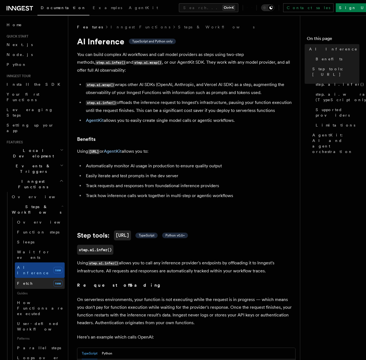
click at [30, 278] on link "Fetch new" at bounding box center [40, 283] width 50 height 11
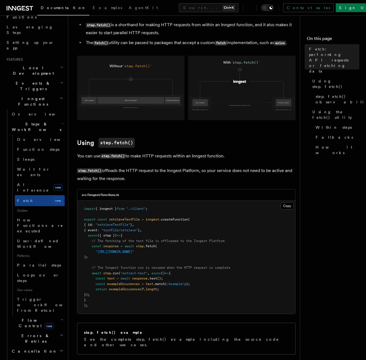
scroll to position [55, 0]
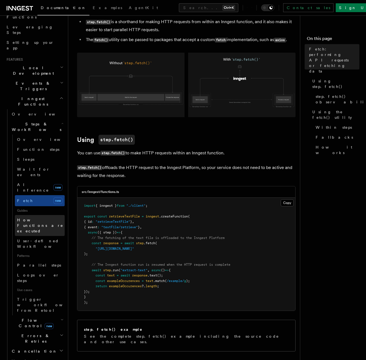
click at [41, 217] on span "How Functions are executed" at bounding box center [41, 225] width 48 height 17
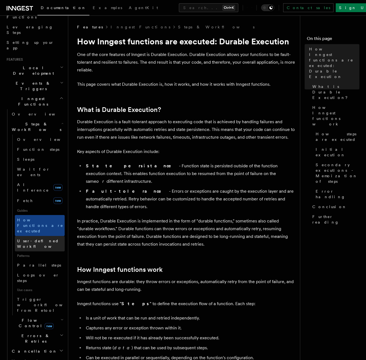
click at [34, 238] on span "User-defined Workflows" at bounding box center [42, 243] width 50 height 11
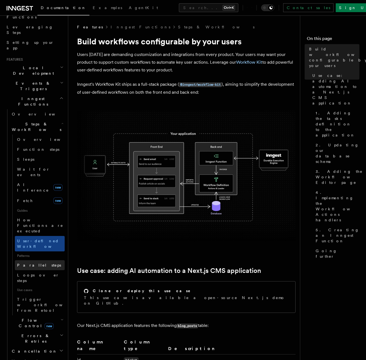
click at [42, 260] on link "Parallel steps" at bounding box center [40, 265] width 50 height 10
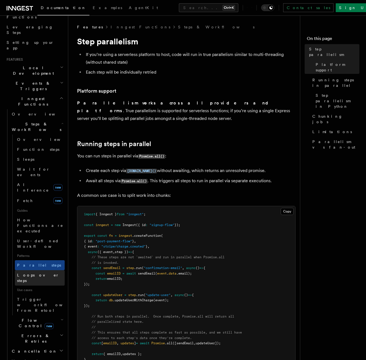
click at [38, 273] on span "Loops over steps" at bounding box center [38, 278] width 42 height 10
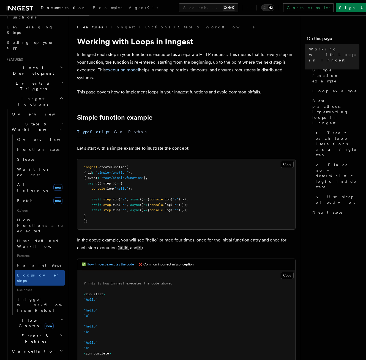
click at [45, 285] on span "Use cases" at bounding box center [40, 289] width 50 height 9
click at [44, 297] on span "Trigger workflows from Retool" at bounding box center [47, 304] width 61 height 15
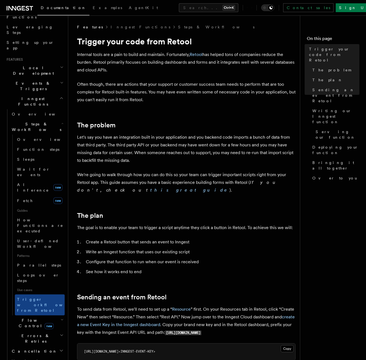
click at [29, 121] on span "Steps & Workflows" at bounding box center [36, 126] width 52 height 11
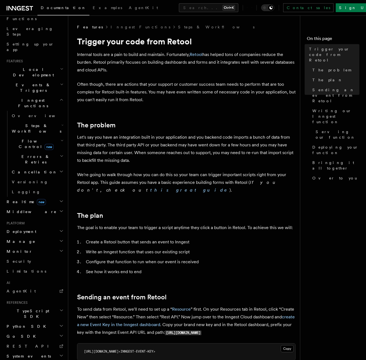
click at [29, 138] on span "Flow Control new" at bounding box center [35, 143] width 51 height 11
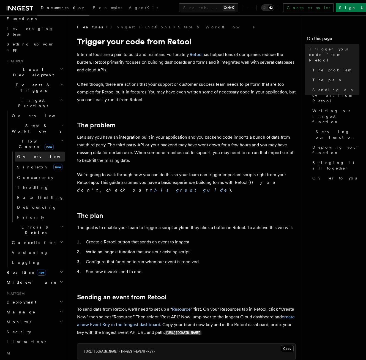
click at [34, 154] on span "Overview" at bounding box center [45, 156] width 57 height 4
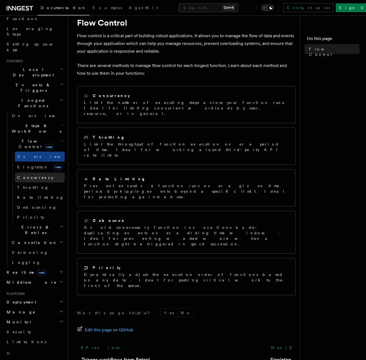
scroll to position [19, 0]
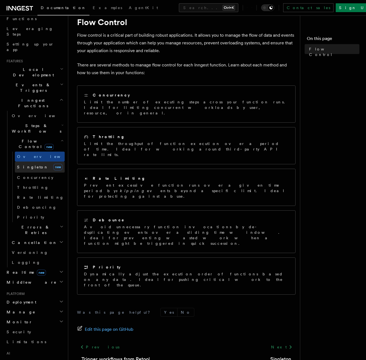
click at [33, 165] on span "Singleton" at bounding box center [32, 167] width 31 height 4
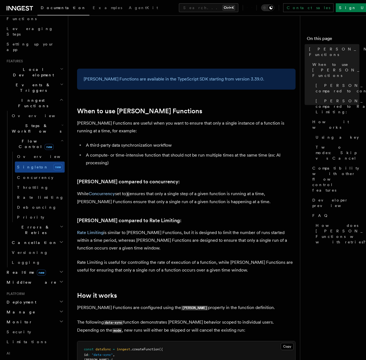
scroll to position [303, 0]
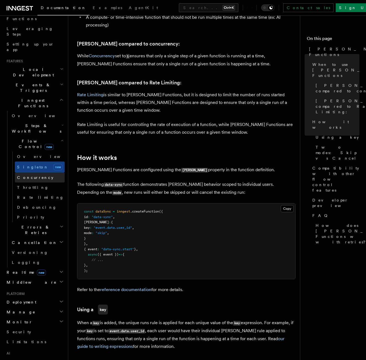
click at [16, 172] on link "Concurrency" at bounding box center [40, 177] width 50 height 10
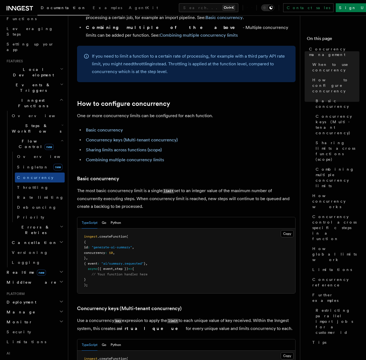
scroll to position [358, 0]
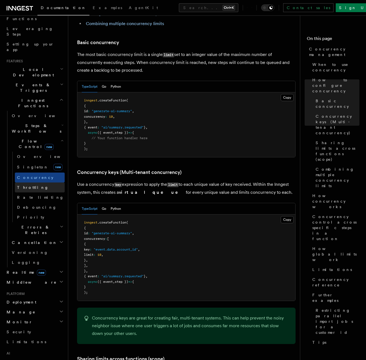
click at [33, 185] on span "Throttling" at bounding box center [33, 187] width 32 height 4
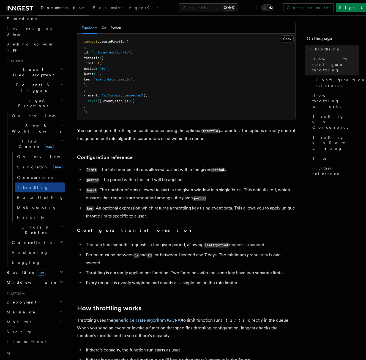
scroll to position [110, 0]
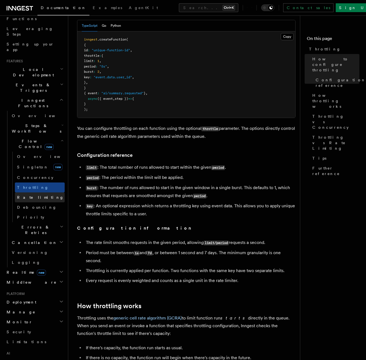
click at [35, 195] on span "Rate limiting" at bounding box center [40, 197] width 47 height 4
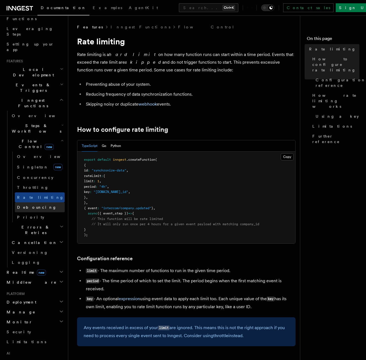
click at [29, 202] on link "Debouncing" at bounding box center [40, 207] width 50 height 10
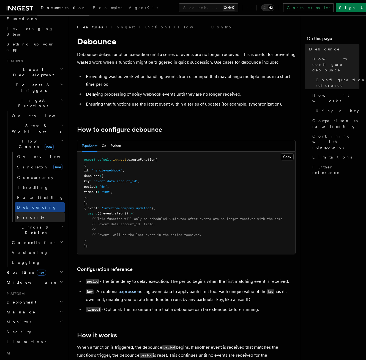
click at [32, 212] on link "Priority" at bounding box center [40, 217] width 50 height 10
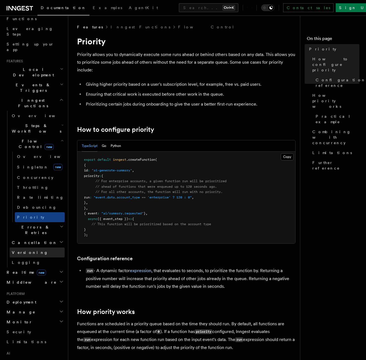
click at [37, 247] on link "Versioning" at bounding box center [37, 252] width 55 height 10
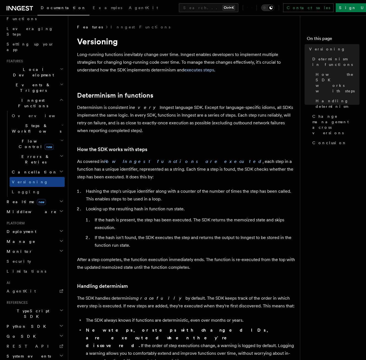
click at [36, 167] on h2 "Cancellation" at bounding box center [37, 172] width 55 height 10
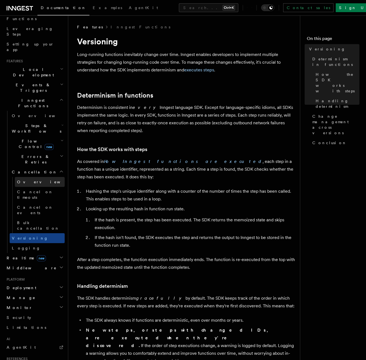
click at [33, 180] on span "Overview" at bounding box center [45, 182] width 57 height 4
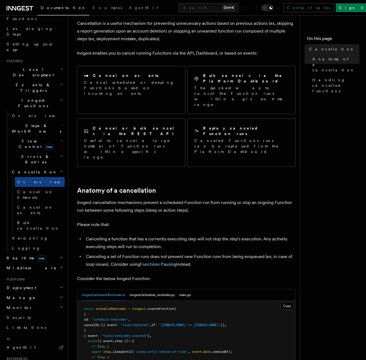
scroll to position [83, 0]
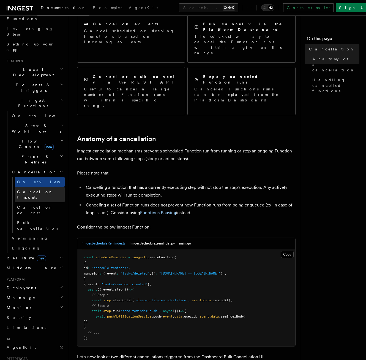
click at [27, 187] on link "Cancel on timeouts" at bounding box center [40, 194] width 50 height 15
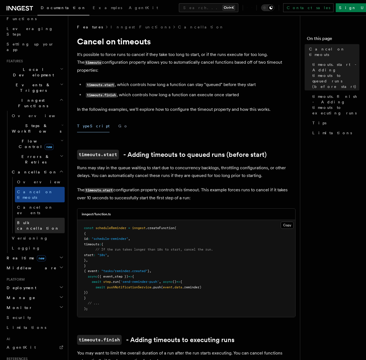
click at [38, 220] on span "Bulk cancellation" at bounding box center [38, 225] width 42 height 10
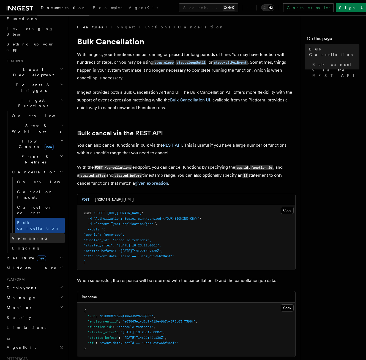
click at [38, 233] on link "Versioning" at bounding box center [37, 238] width 55 height 10
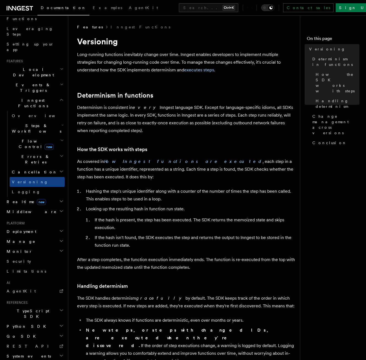
click at [34, 138] on span "Flow Control new" at bounding box center [35, 143] width 51 height 11
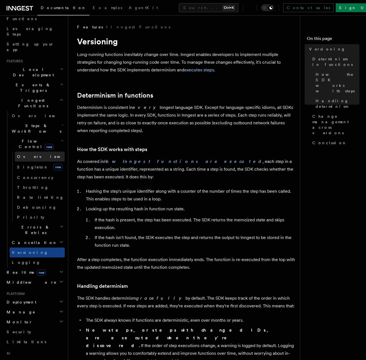
click at [32, 151] on link "Overview" at bounding box center [40, 156] width 50 height 10
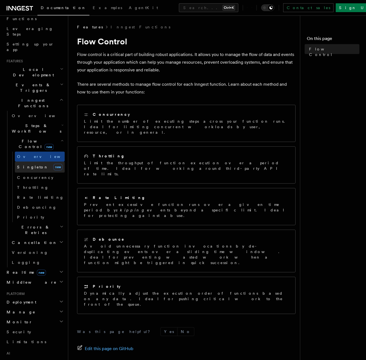
click at [34, 161] on link "[PERSON_NAME] new" at bounding box center [40, 166] width 50 height 11
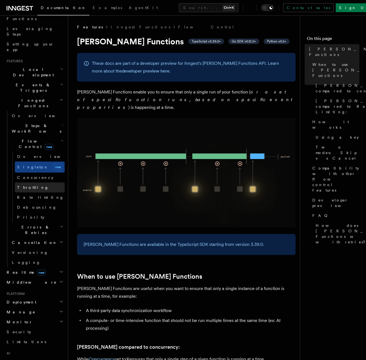
click at [44, 182] on link "Throttling" at bounding box center [40, 187] width 50 height 10
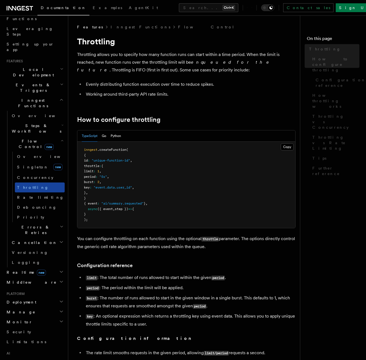
click at [41, 182] on link "Throttling" at bounding box center [40, 187] width 50 height 10
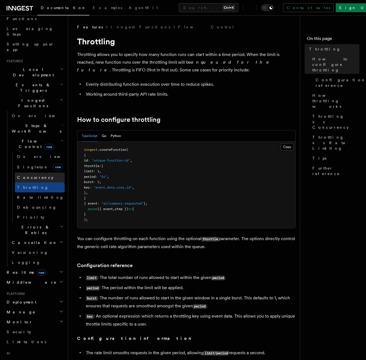
click at [42, 172] on link "Concurrency" at bounding box center [40, 177] width 50 height 10
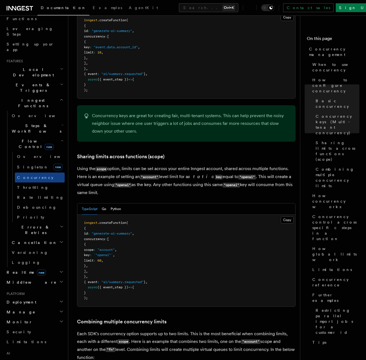
scroll to position [578, 0]
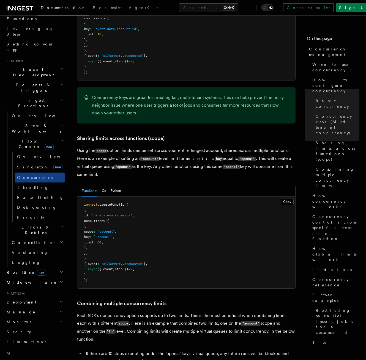
click at [28, 136] on li "Flow Control new Overview Singleton new Concurrency Throttling Rate limiting De…" at bounding box center [37, 179] width 55 height 86
click at [30, 138] on span "Flow Control new" at bounding box center [35, 143] width 51 height 11
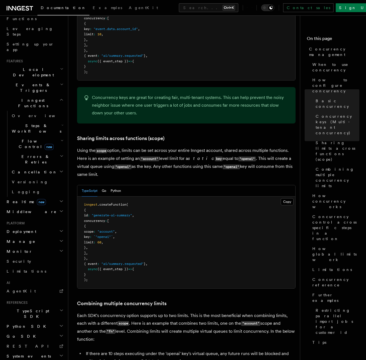
click at [29, 98] on span "Inngest Functions" at bounding box center [31, 103] width 55 height 11
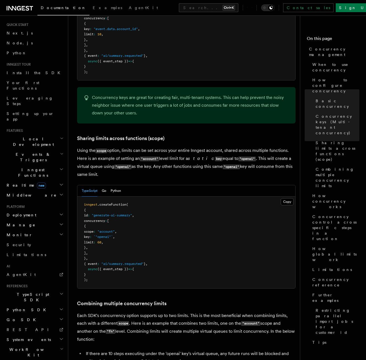
click at [24, 63] on span "Inngest tour" at bounding box center [17, 64] width 26 height 4
click at [21, 151] on span "Events & Triggers" at bounding box center [32, 156] width 56 height 11
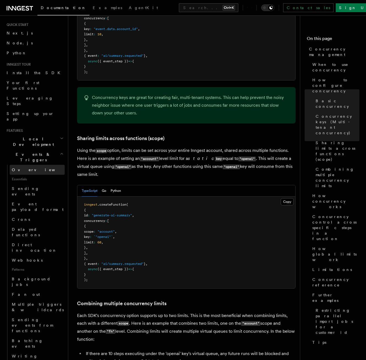
click at [20, 167] on span "Overview" at bounding box center [40, 169] width 57 height 4
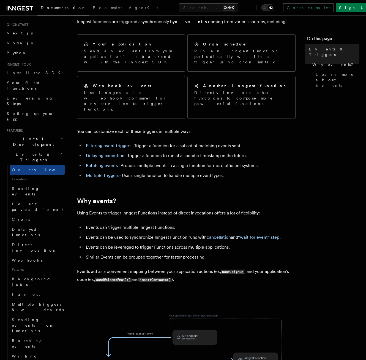
scroll to position [165, 0]
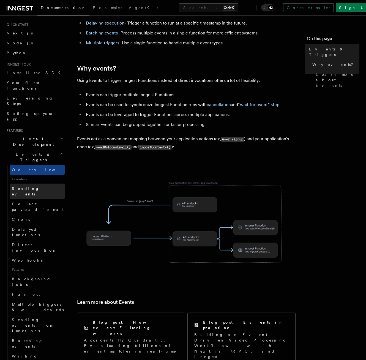
click at [42, 183] on link "Sending events" at bounding box center [37, 190] width 55 height 15
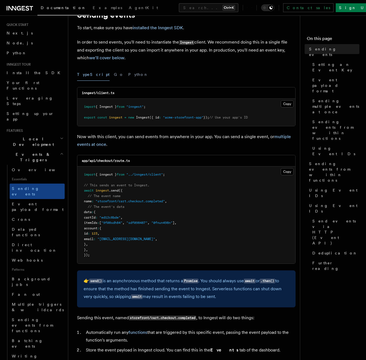
scroll to position [28, 0]
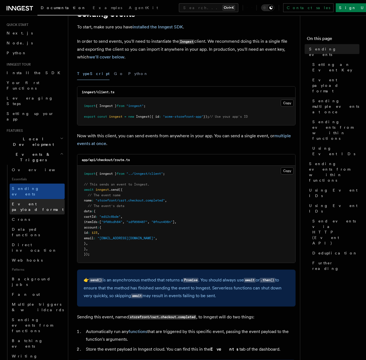
click at [46, 199] on link "Event payload format" at bounding box center [37, 206] width 55 height 15
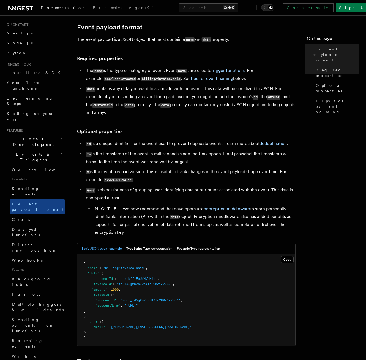
scroll to position [110, 0]
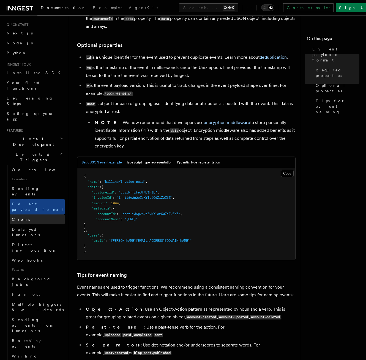
click at [22, 214] on link "Crons" at bounding box center [37, 219] width 55 height 10
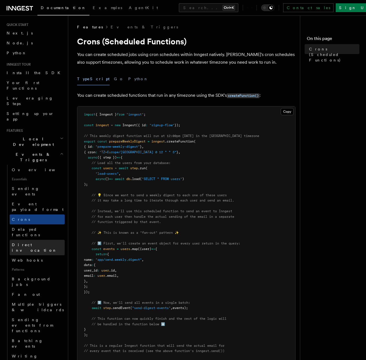
click at [41, 240] on link "Direct invocation" at bounding box center [37, 247] width 55 height 15
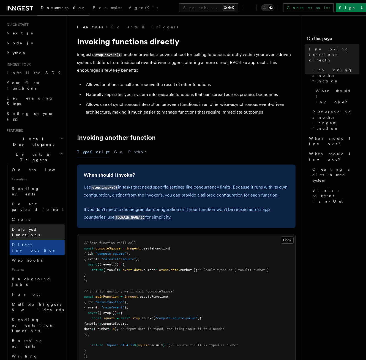
click at [37, 227] on span "Delayed functions" at bounding box center [26, 232] width 28 height 10
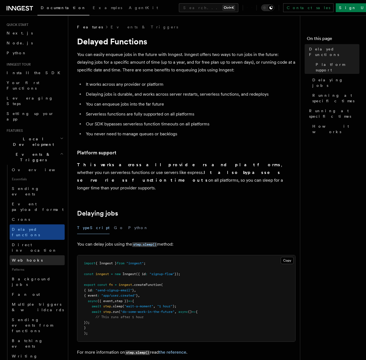
click at [30, 255] on link "Webhooks" at bounding box center [37, 260] width 55 height 10
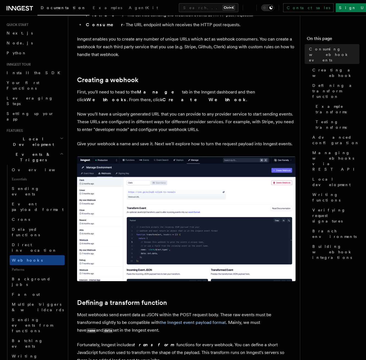
scroll to position [110, 0]
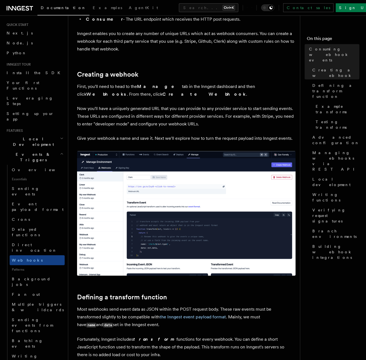
click at [34, 265] on span "Patterns" at bounding box center [37, 269] width 55 height 9
click at [33, 277] on span "Background jobs" at bounding box center [31, 282] width 39 height 10
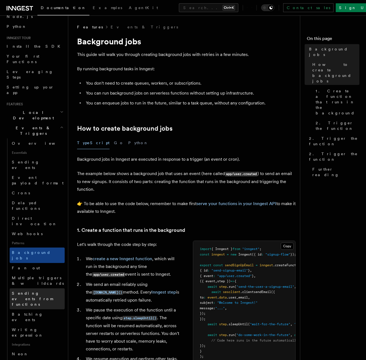
scroll to position [39, 0]
click at [39, 289] on span "Sending events from functions" at bounding box center [38, 297] width 53 height 17
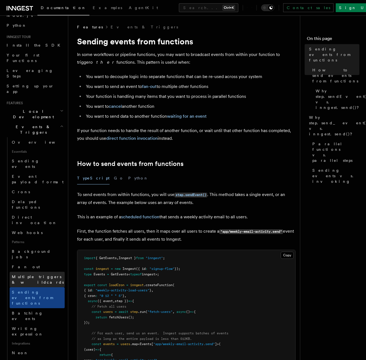
click at [30, 272] on link "Multiple triggers & wildcards" at bounding box center [37, 279] width 55 height 15
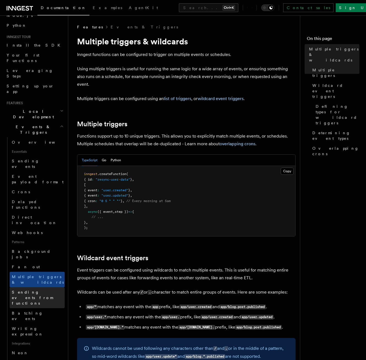
click at [35, 290] on span "Sending events from functions" at bounding box center [32, 297] width 41 height 15
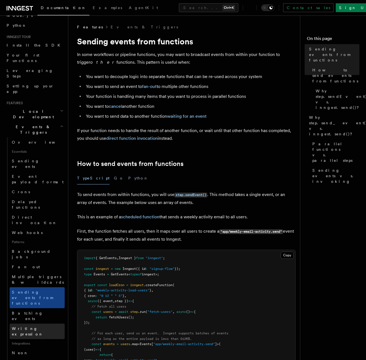
click at [39, 326] on span "Writing expression" at bounding box center [38, 331] width 53 height 11
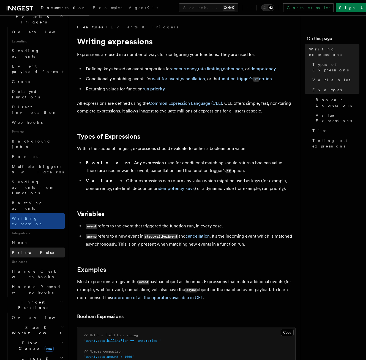
click at [30, 250] on span "Prisma Pulse" at bounding box center [33, 252] width 43 height 4
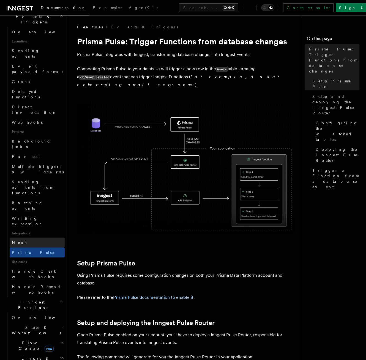
click at [29, 237] on link "Neon" at bounding box center [37, 242] width 55 height 10
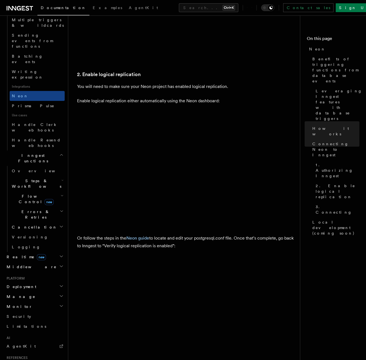
click at [23, 252] on h2 "Realtime new" at bounding box center [34, 257] width 60 height 10
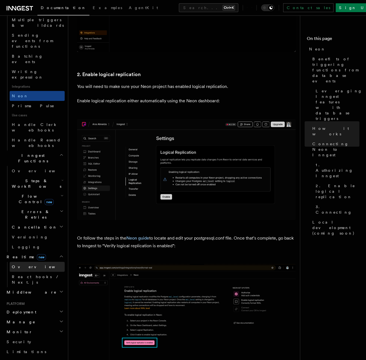
click at [24, 264] on span "Overview" at bounding box center [40, 266] width 57 height 4
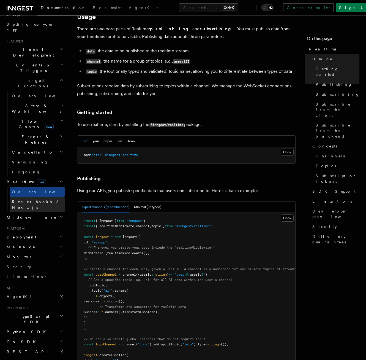
click at [26, 199] on span "React hooks / Next.js" at bounding box center [36, 204] width 49 height 10
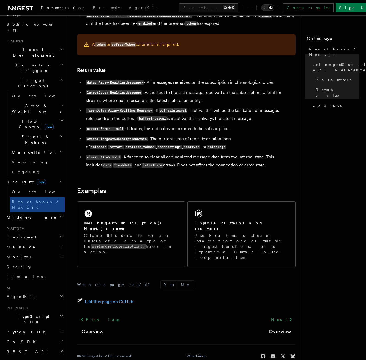
scroll to position [421, 0]
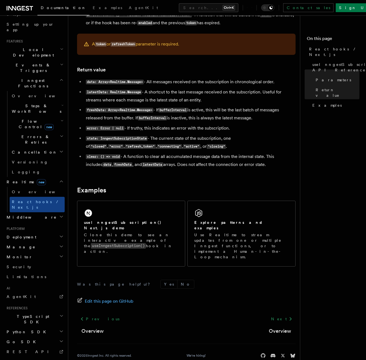
click at [24, 214] on span "Middleware" at bounding box center [30, 217] width 52 height 6
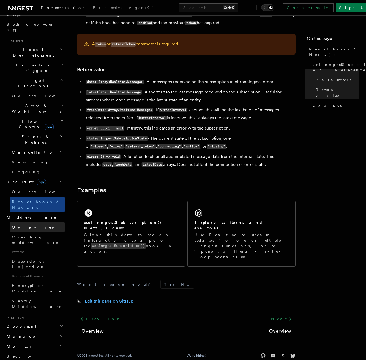
click at [26, 225] on span "Overview" at bounding box center [40, 227] width 57 height 4
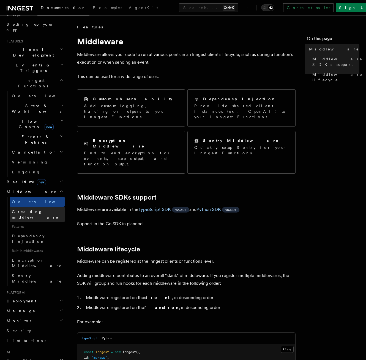
click at [25, 207] on link "Creating middleware" at bounding box center [37, 214] width 55 height 15
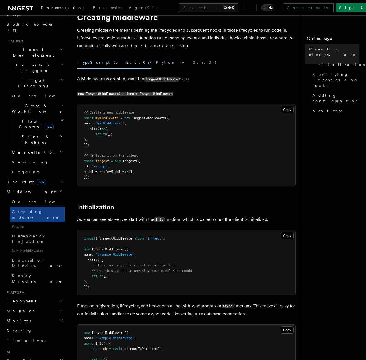
scroll to position [28, 0]
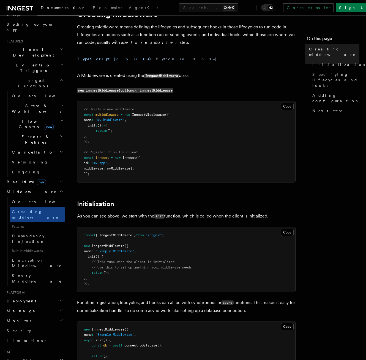
click at [40, 222] on span "Patterns" at bounding box center [37, 226] width 55 height 9
click at [35, 234] on span "Dependency Injection" at bounding box center [28, 239] width 33 height 10
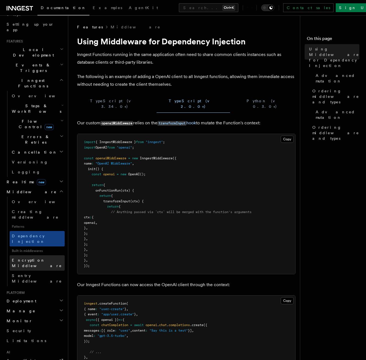
click at [42, 255] on link "Encryption Middleware" at bounding box center [37, 262] width 55 height 15
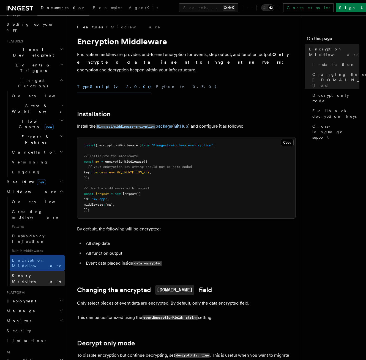
click at [37, 273] on span "Sentry Middleware" at bounding box center [37, 278] width 50 height 10
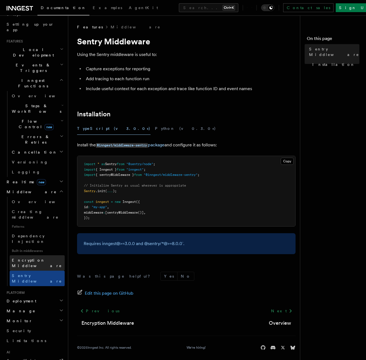
click at [50, 258] on span "Encryption Middleware" at bounding box center [37, 263] width 50 height 10
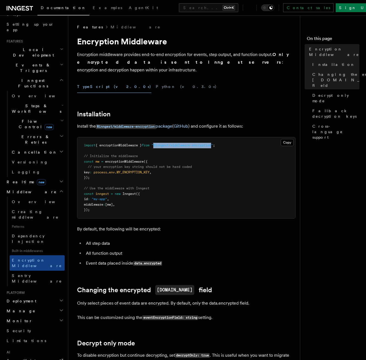
drag, startPoint x: 159, startPoint y: 137, endPoint x: 219, endPoint y: 139, distance: 59.8
click at [213, 143] on span ""@inngest/middleware-encryption"" at bounding box center [182, 145] width 62 height 4
copy span "@inngest/middleware-encryption"
click at [20, 177] on h2 "Realtime new" at bounding box center [34, 182] width 60 height 10
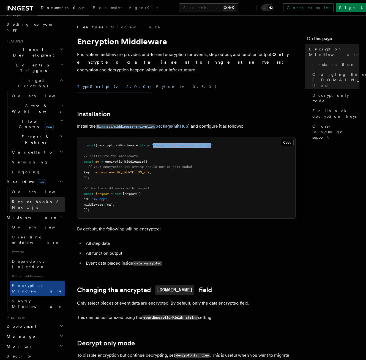
click at [27, 197] on link "React hooks / Next.js" at bounding box center [37, 204] width 55 height 15
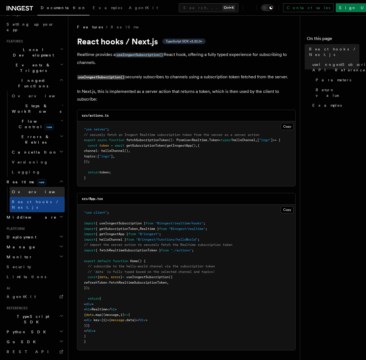
click at [25, 189] on span "Overview" at bounding box center [40, 191] width 57 height 4
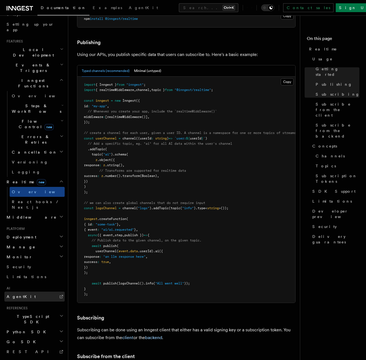
scroll to position [331, 0]
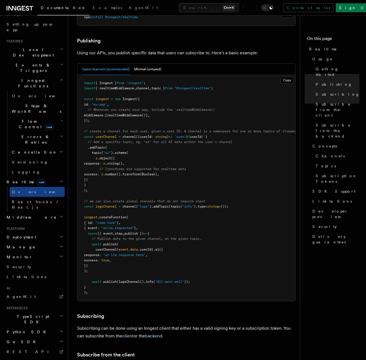
click at [23, 252] on h2 "Monitor" at bounding box center [34, 257] width 60 height 10
click at [129, 6] on span "AgentKit" at bounding box center [143, 8] width 29 height 4
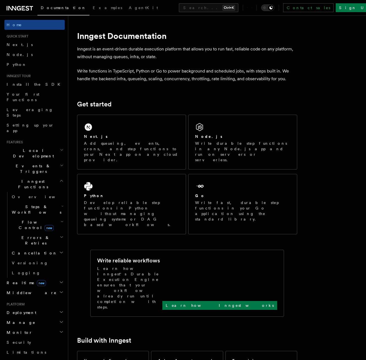
click at [19, 148] on span "Local Development" at bounding box center [32, 153] width 56 height 11
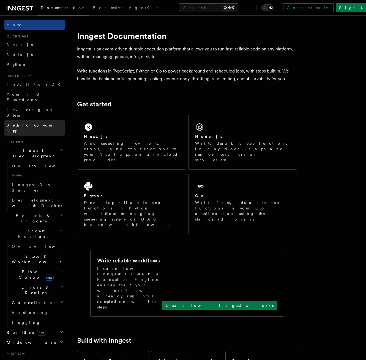
drag, startPoint x: 22, startPoint y: 134, endPoint x: 23, endPoint y: 118, distance: 16.3
click at [22, 148] on span "Local Development" at bounding box center [32, 153] width 56 height 11
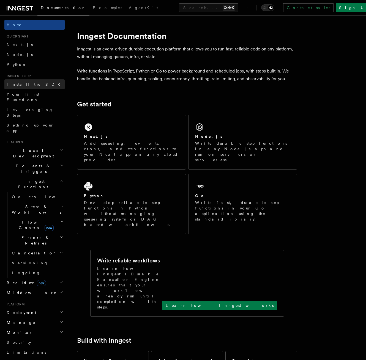
click at [23, 86] on span "Install the SDK" at bounding box center [35, 84] width 57 height 4
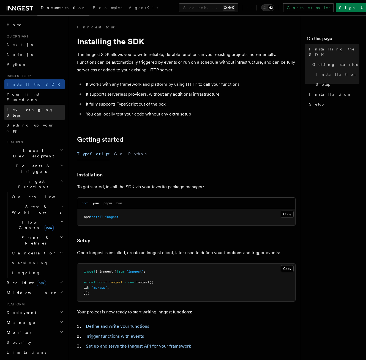
click at [34, 107] on span "Leveraging Steps" at bounding box center [30, 112] width 47 height 10
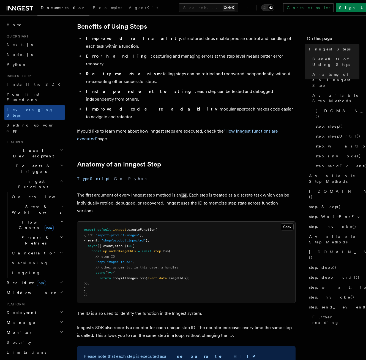
scroll to position [110, 0]
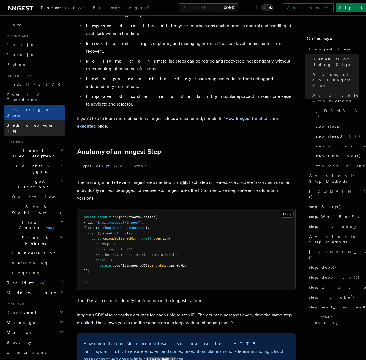
click at [21, 123] on span "Setting up your app" at bounding box center [30, 128] width 47 height 10
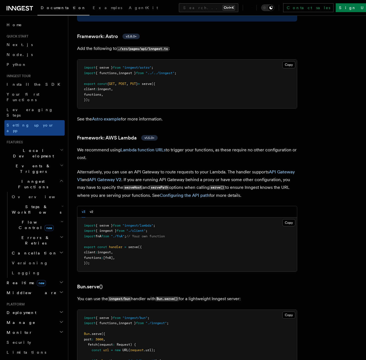
scroll to position [551, 0]
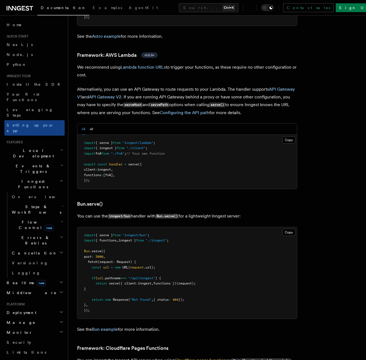
click at [31, 148] on span "Local Development" at bounding box center [32, 153] width 56 height 11
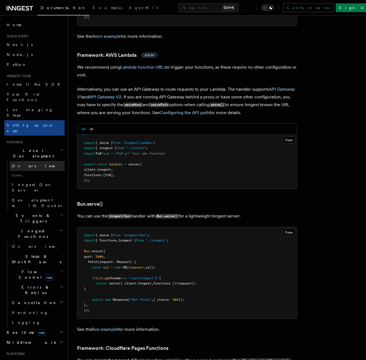
click at [35, 161] on link "Overview" at bounding box center [37, 166] width 55 height 10
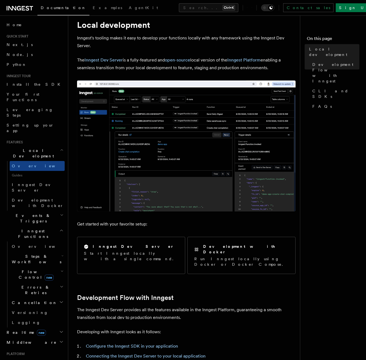
scroll to position [83, 0]
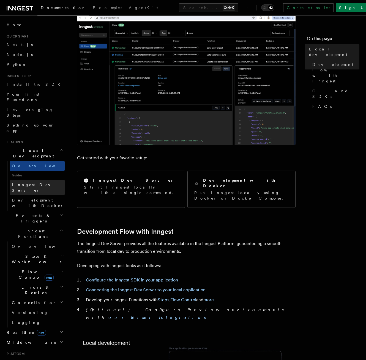
click at [41, 182] on span "Inngest Dev Server" at bounding box center [35, 187] width 47 height 10
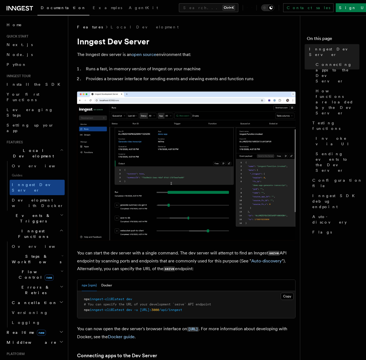
click at [48, 210] on h2 "Events & Triggers" at bounding box center [34, 217] width 60 height 15
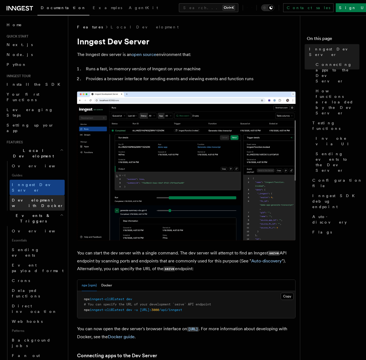
click at [42, 198] on span "Development with Docker" at bounding box center [38, 203] width 52 height 10
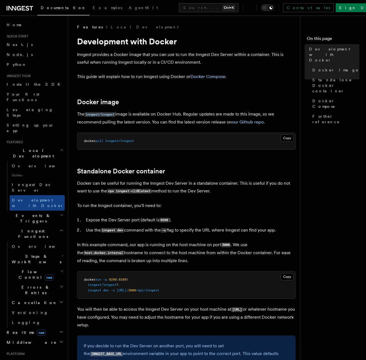
click at [30, 213] on span "Events & Triggers" at bounding box center [32, 218] width 56 height 11
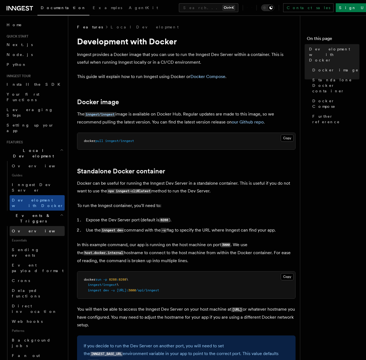
click at [32, 226] on link "Overview" at bounding box center [37, 231] width 55 height 10
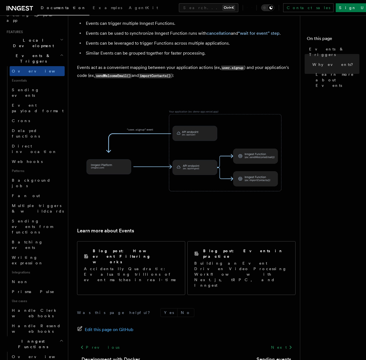
scroll to position [237, 0]
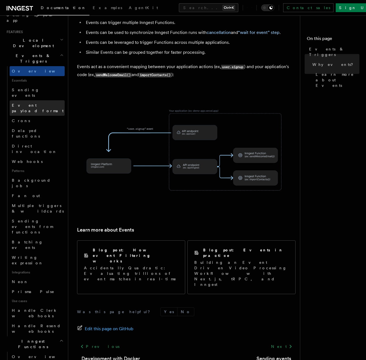
click at [21, 100] on link "Event payload format" at bounding box center [37, 107] width 55 height 15
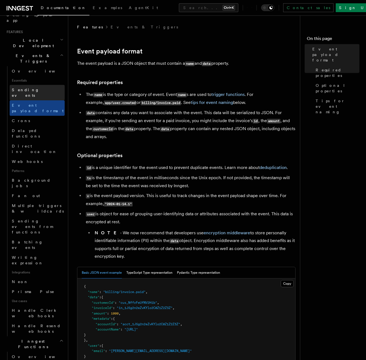
click at [22, 88] on span "Sending events" at bounding box center [26, 93] width 28 height 10
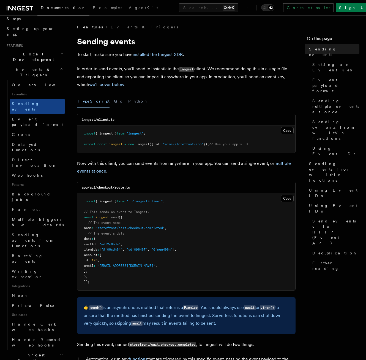
scroll to position [55, 0]
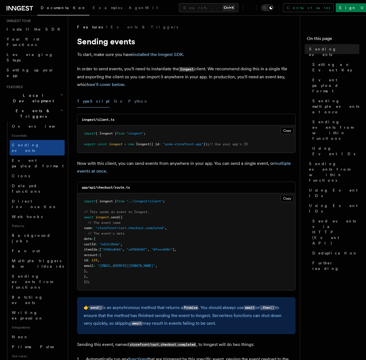
click at [37, 106] on h2 "Events & Triggers" at bounding box center [34, 113] width 60 height 15
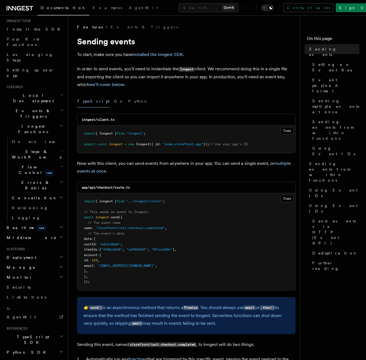
click at [39, 121] on h2 "Inngest Functions" at bounding box center [34, 128] width 60 height 15
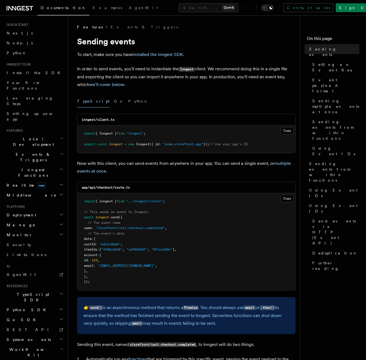
click at [39, 97] on link "Leveraging Steps" at bounding box center [34, 100] width 60 height 15
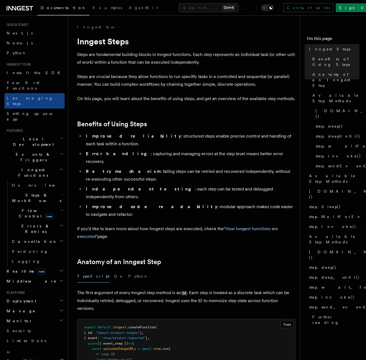
click at [31, 167] on span "Inngest Functions" at bounding box center [31, 172] width 55 height 11
click at [28, 183] on span "Overview" at bounding box center [40, 185] width 57 height 4
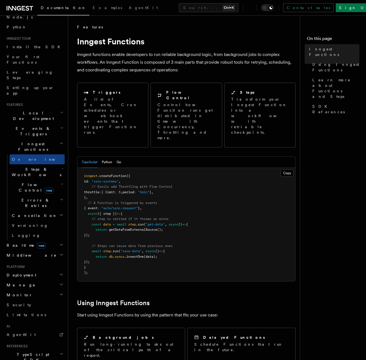
scroll to position [39, 0]
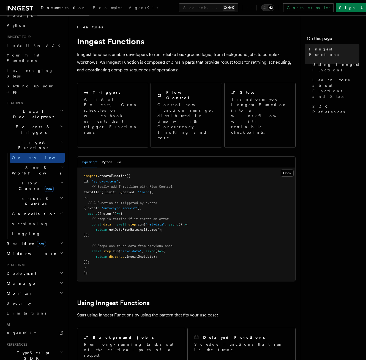
click at [27, 165] on span "Steps & Workflows" at bounding box center [36, 170] width 52 height 11
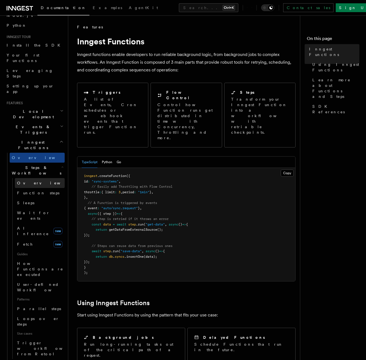
click at [31, 181] on span "Overview" at bounding box center [45, 183] width 57 height 4
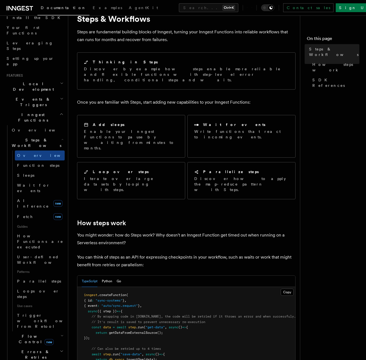
scroll to position [83, 0]
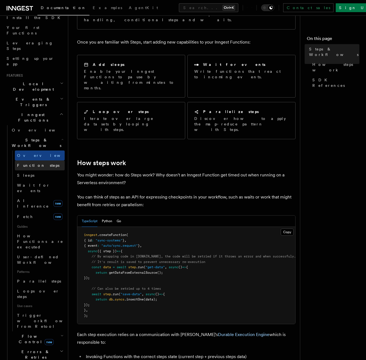
click at [42, 160] on link "Function steps" at bounding box center [40, 165] width 50 height 10
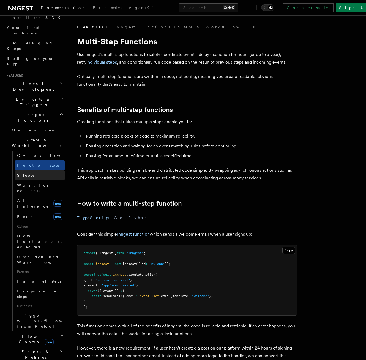
click at [31, 170] on link "Sleeps" at bounding box center [40, 175] width 50 height 10
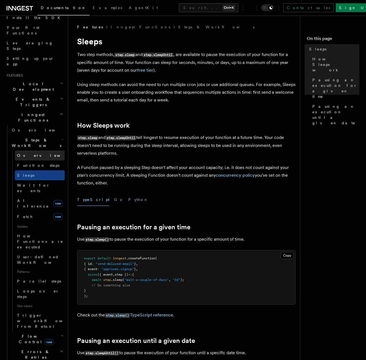
click at [19, 153] on span "Overview" at bounding box center [45, 155] width 57 height 4
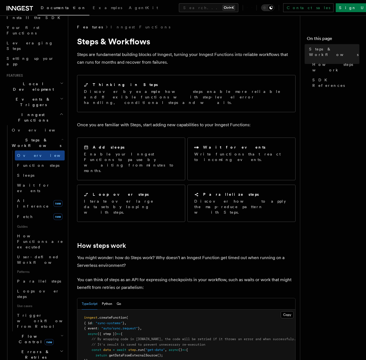
click at [27, 137] on span "Steps & Workflows" at bounding box center [36, 142] width 52 height 11
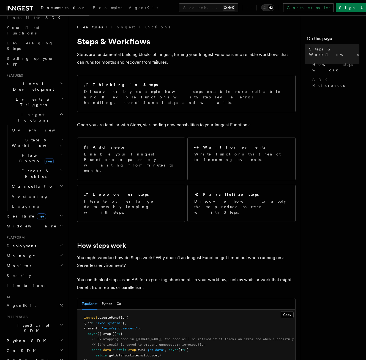
click at [30, 153] on span "Flow Control new" at bounding box center [35, 158] width 51 height 11
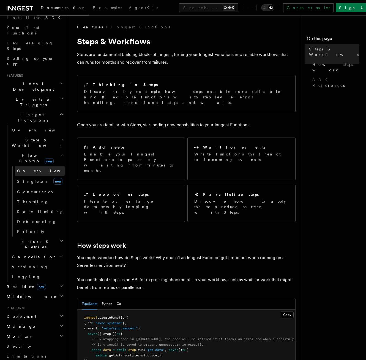
click at [31, 168] on span "Overview" at bounding box center [45, 171] width 57 height 6
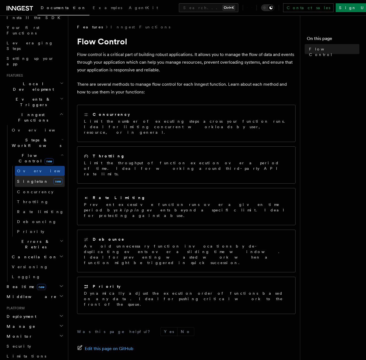
click at [34, 176] on link "[PERSON_NAME] new" at bounding box center [40, 181] width 50 height 11
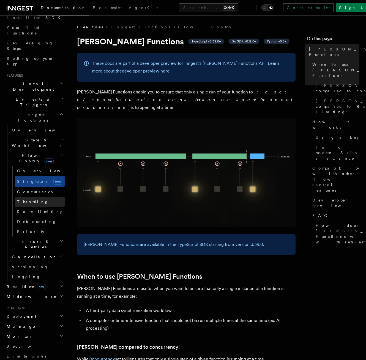
click at [36, 197] on link "Throttling" at bounding box center [40, 202] width 50 height 10
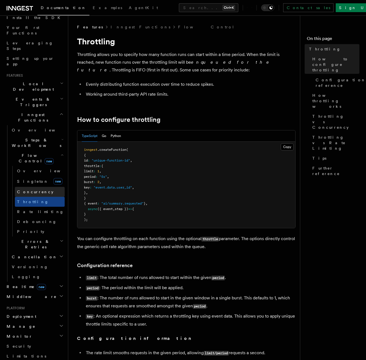
click at [37, 189] on span "Concurrency" at bounding box center [35, 191] width 36 height 4
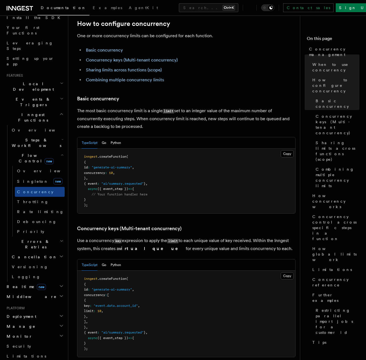
scroll to position [303, 0]
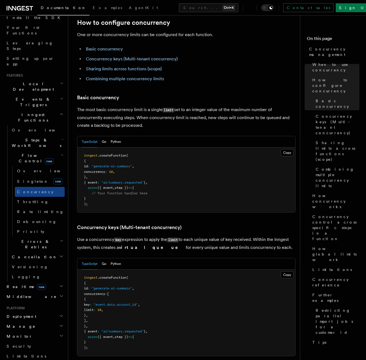
click at [31, 150] on h2 "Flow Control new" at bounding box center [37, 157] width 55 height 15
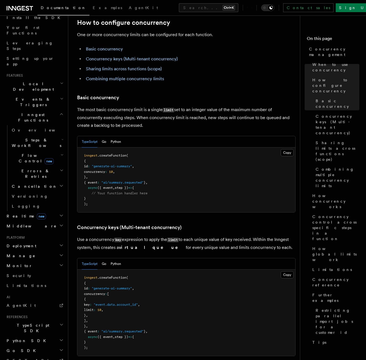
click at [33, 166] on h2 "Errors & Retries" at bounding box center [37, 173] width 55 height 15
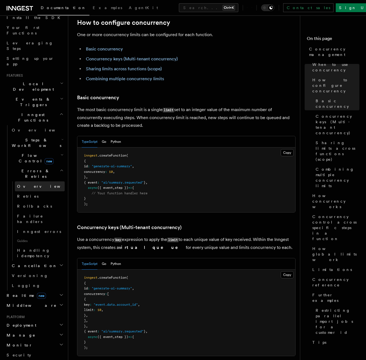
click at [38, 181] on link "Overview" at bounding box center [40, 186] width 50 height 10
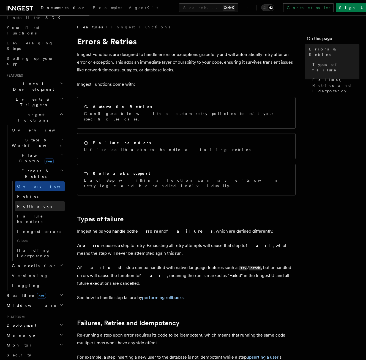
click at [44, 201] on link "Rollbacks" at bounding box center [40, 206] width 50 height 10
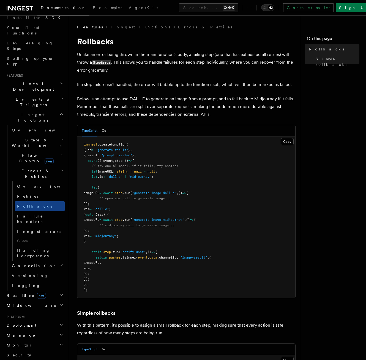
click at [34, 191] on link "Retries" at bounding box center [40, 196] width 50 height 10
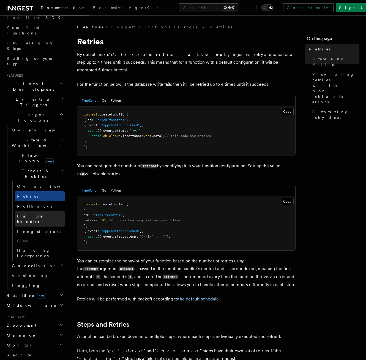
click at [37, 214] on span "Failure handlers" at bounding box center [30, 219] width 26 height 10
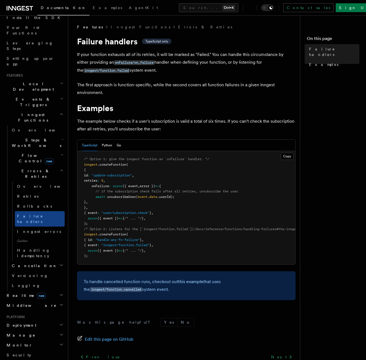
click at [23, 168] on span "Errors & Retries" at bounding box center [35, 173] width 50 height 11
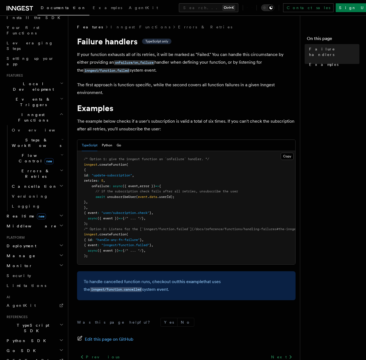
click at [25, 183] on span "Cancellation" at bounding box center [34, 186] width 48 height 6
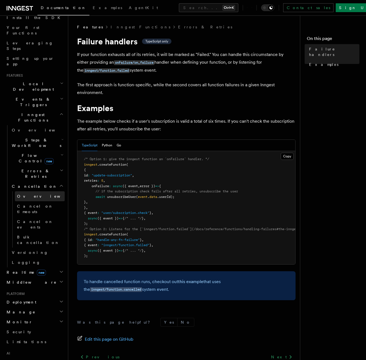
click at [30, 194] on span "Overview" at bounding box center [45, 196] width 57 height 4
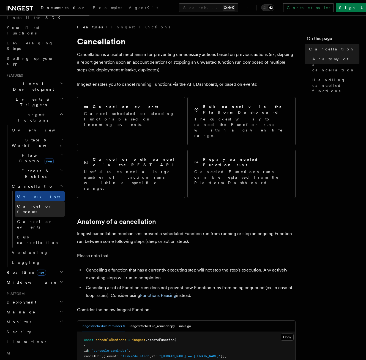
click at [37, 204] on span "Cancel on timeouts" at bounding box center [35, 209] width 36 height 10
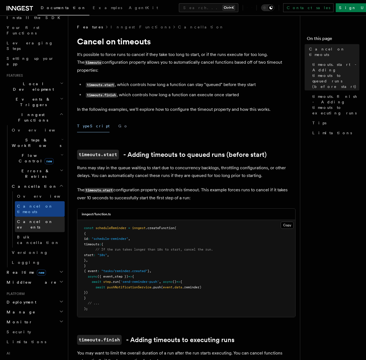
click at [35, 219] on span "Cancel on events" at bounding box center [35, 224] width 36 height 10
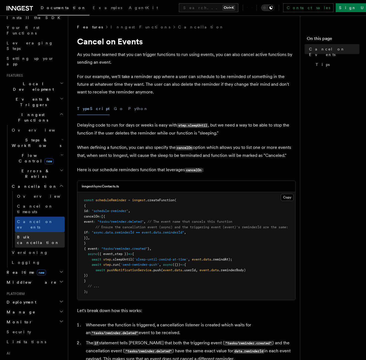
click at [30, 235] on span "Bulk cancellation" at bounding box center [38, 240] width 42 height 10
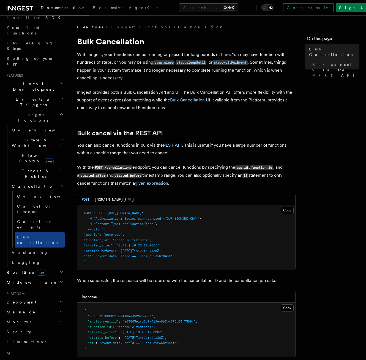
click at [21, 183] on span "Cancellation" at bounding box center [34, 186] width 48 height 6
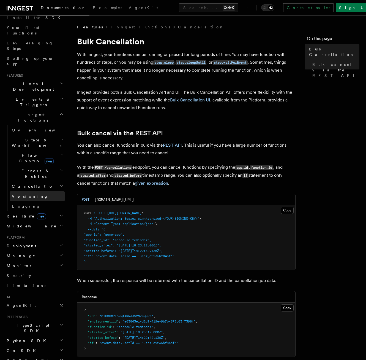
click at [24, 191] on link "Versioning" at bounding box center [37, 196] width 55 height 10
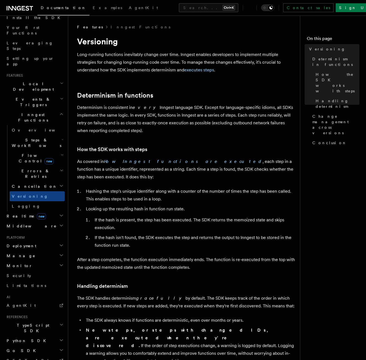
click at [35, 211] on h2 "Realtime new" at bounding box center [34, 216] width 60 height 10
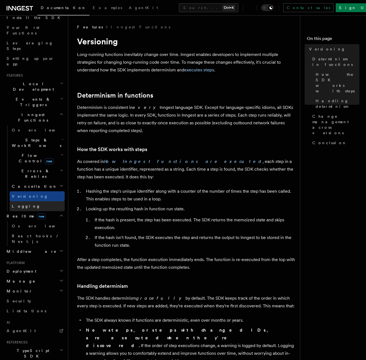
click at [29, 201] on link "Logging" at bounding box center [37, 206] width 55 height 10
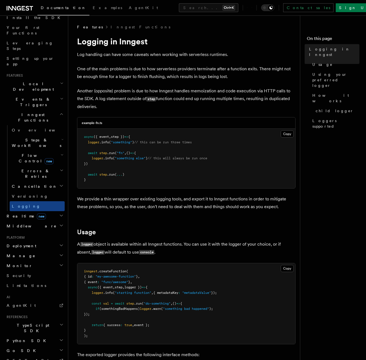
click at [36, 211] on h2 "Realtime new" at bounding box center [34, 216] width 60 height 10
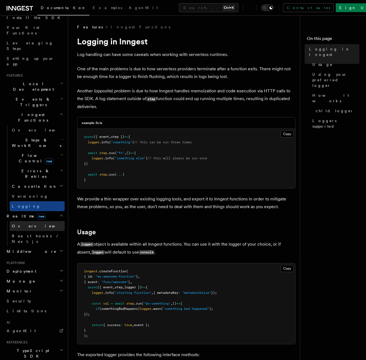
click at [33, 221] on link "Overview" at bounding box center [37, 226] width 55 height 10
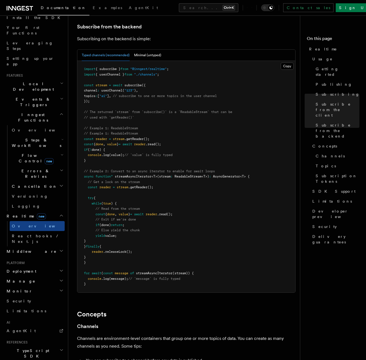
scroll to position [1129, 0]
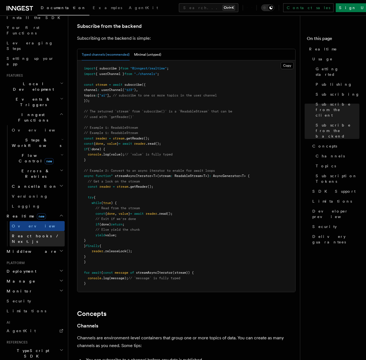
click at [44, 234] on span "React hooks / Next.js" at bounding box center [36, 239] width 49 height 10
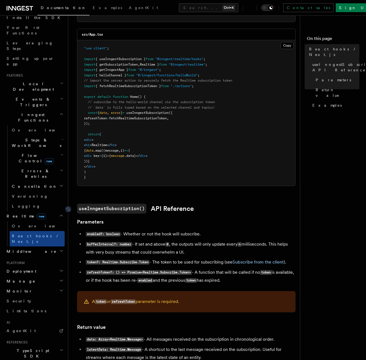
scroll to position [165, 0]
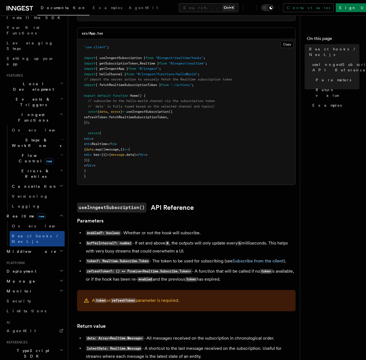
click at [30, 246] on h2 "Middleware" at bounding box center [34, 251] width 60 height 10
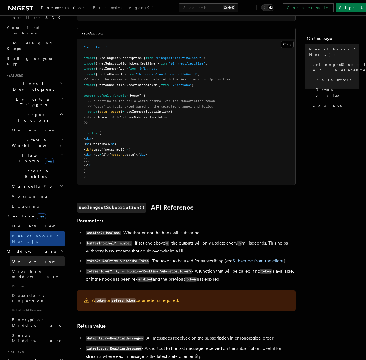
click at [31, 256] on link "Overview" at bounding box center [37, 261] width 55 height 10
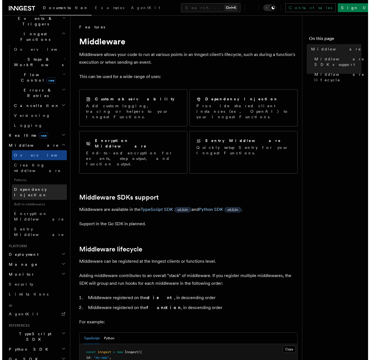
scroll to position [148, 0]
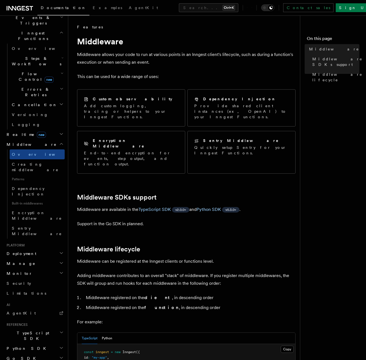
click at [28, 251] on span "Deployment" at bounding box center [20, 254] width 32 height 6
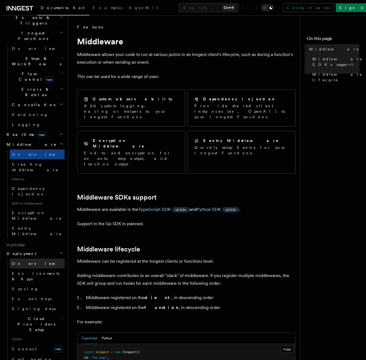
click at [29, 258] on link "Overview" at bounding box center [37, 263] width 55 height 10
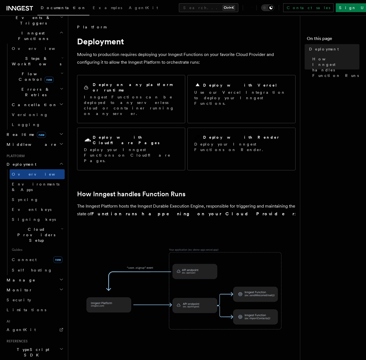
click at [37, 226] on span "Cloud Providers Setup" at bounding box center [35, 234] width 51 height 17
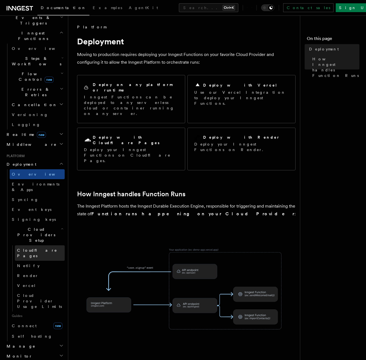
click at [35, 248] on span "Cloudflare Pages" at bounding box center [37, 253] width 40 height 10
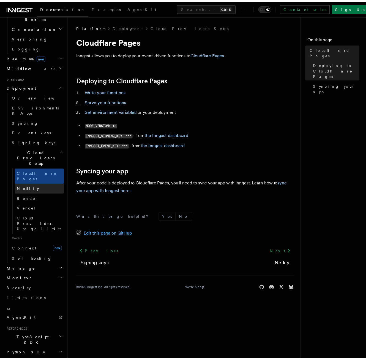
scroll to position [225, 0]
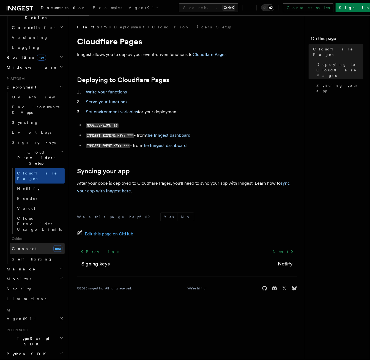
click at [20, 246] on span "Connect" at bounding box center [24, 248] width 25 height 4
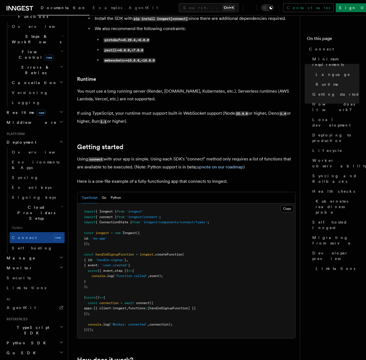
scroll to position [248, 0]
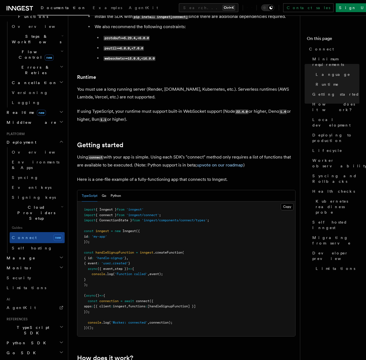
click at [52, 253] on h2 "Manage" at bounding box center [34, 258] width 60 height 10
click at [39, 263] on link "Environments" at bounding box center [37, 268] width 55 height 10
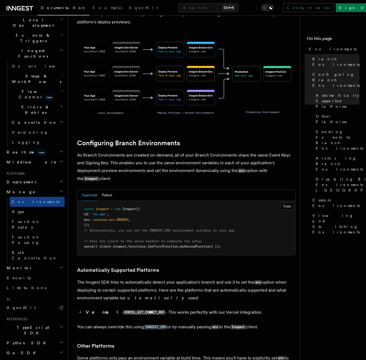
scroll to position [413, 0]
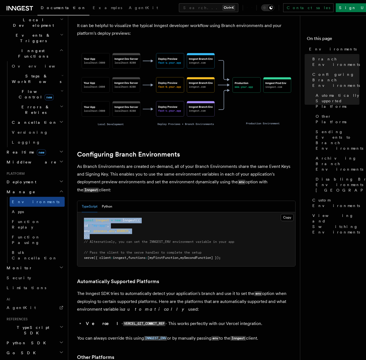
drag, startPoint x: 84, startPoint y: 196, endPoint x: 109, endPoint y: 212, distance: 30.3
click at [109, 212] on pre "const inngest = new Inngest ({ id : "my-app" , env : process . env . BRANCH , }…" at bounding box center [186, 239] width 218 height 54
click at [109, 229] on span "." at bounding box center [108, 231] width 2 height 4
drag, startPoint x: 115, startPoint y: 213, endPoint x: 81, endPoint y: 199, distance: 37.0
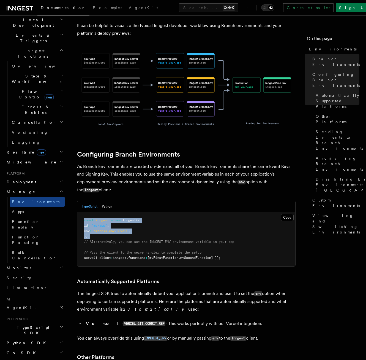
click at [81, 212] on pre "const inngest = new Inngest ({ id : "my-app" , env : process . env . BRANCH , }…" at bounding box center [186, 239] width 218 height 54
drag, startPoint x: 81, startPoint y: 199, endPoint x: 99, endPoint y: 211, distance: 21.3
click at [99, 212] on pre "const inngest = new Inngest ({ id : "my-app" , env : process . env . BRANCH , }…" at bounding box center [186, 239] width 218 height 54
click at [104, 216] on pre "const inngest = new Inngest ({ id : "my-app" , env : process . env . BRANCH , }…" at bounding box center [186, 239] width 218 height 54
click at [27, 263] on h2 "Monitor" at bounding box center [34, 268] width 60 height 10
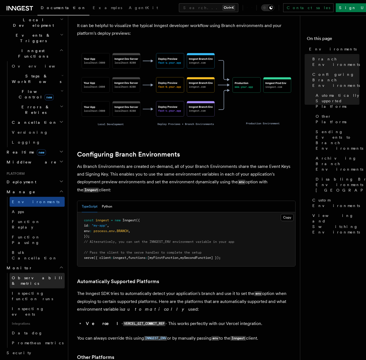
click at [29, 275] on span "Observability & metrics" at bounding box center [40, 280] width 57 height 11
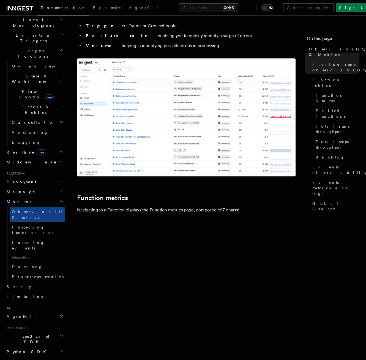
scroll to position [220, 0]
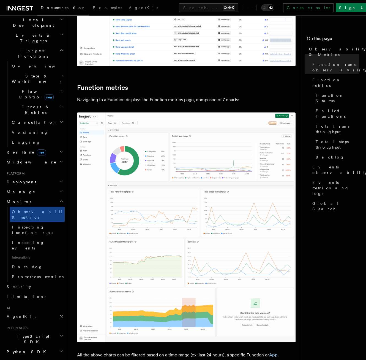
click at [147, 227] on img at bounding box center [186, 227] width 219 height 230
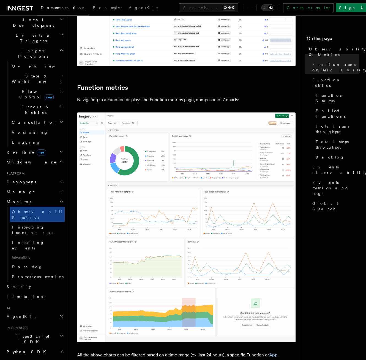
click at [138, 186] on img at bounding box center [186, 227] width 219 height 230
click at [161, 183] on img at bounding box center [186, 227] width 219 height 230
